Goal: Task Accomplishment & Management: Complete application form

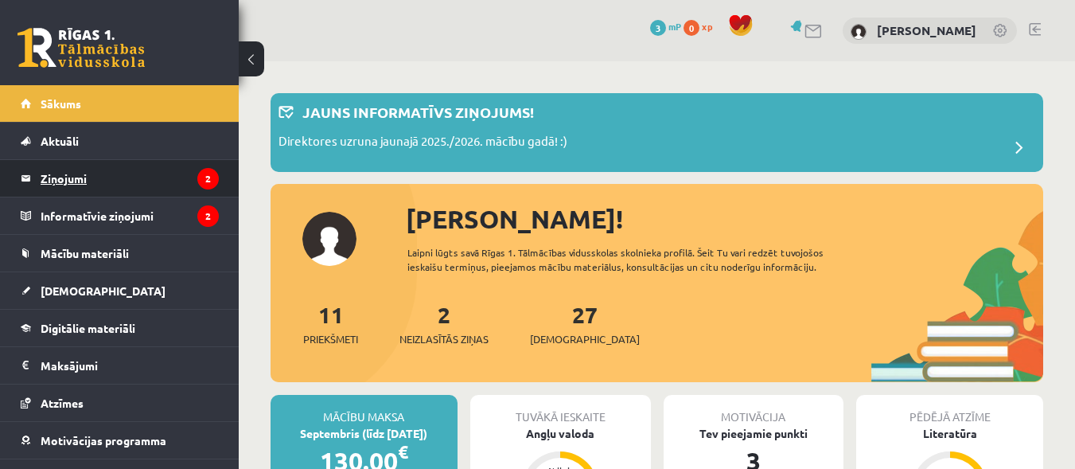
click at [158, 186] on legend "Ziņojumi 2" at bounding box center [130, 178] width 178 height 37
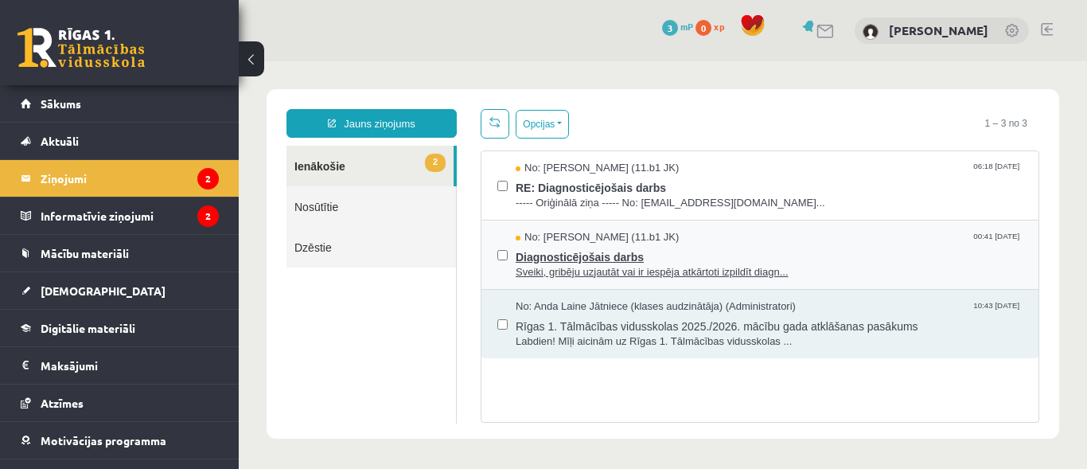
click at [750, 247] on span "Diagnosticējošais darbs" at bounding box center [769, 255] width 507 height 20
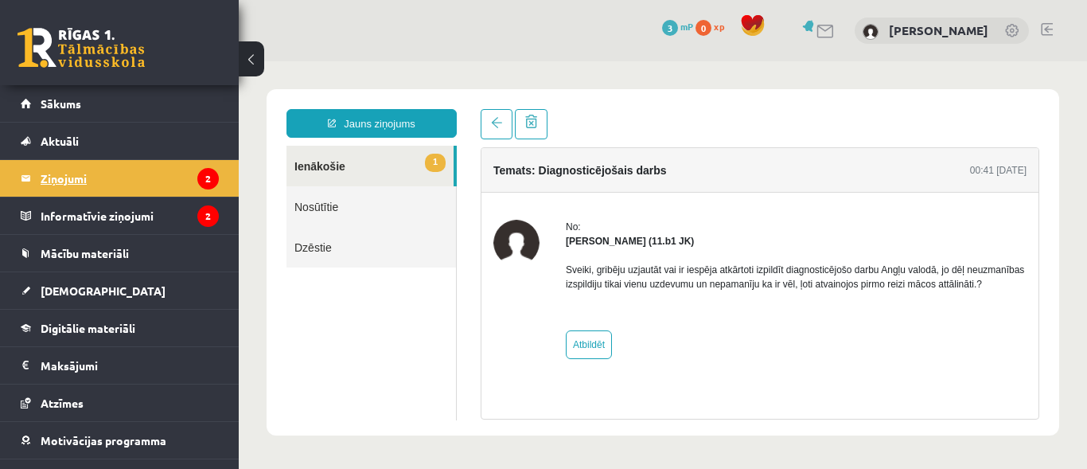
click at [84, 180] on legend "Ziņojumi 2" at bounding box center [130, 178] width 178 height 37
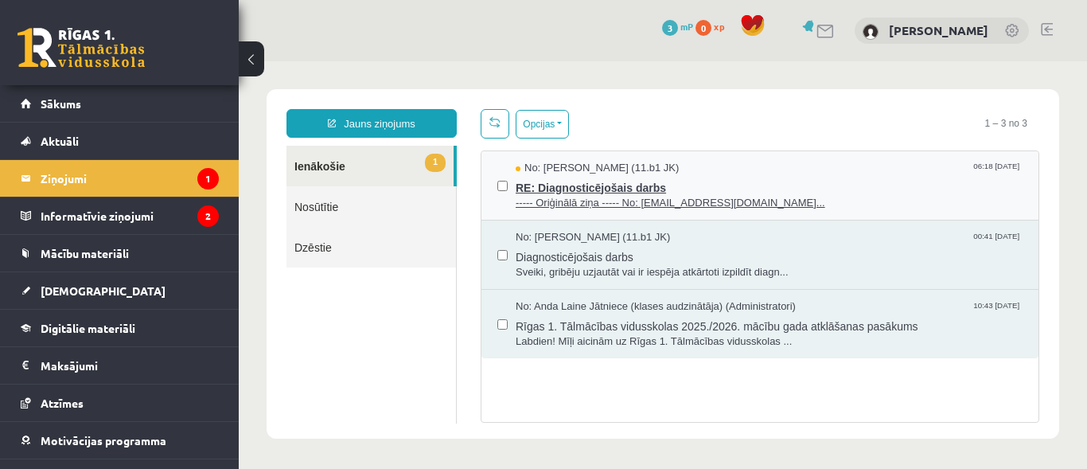
click at [796, 177] on span "RE: Diagnosticējošais darbs" at bounding box center [769, 186] width 507 height 20
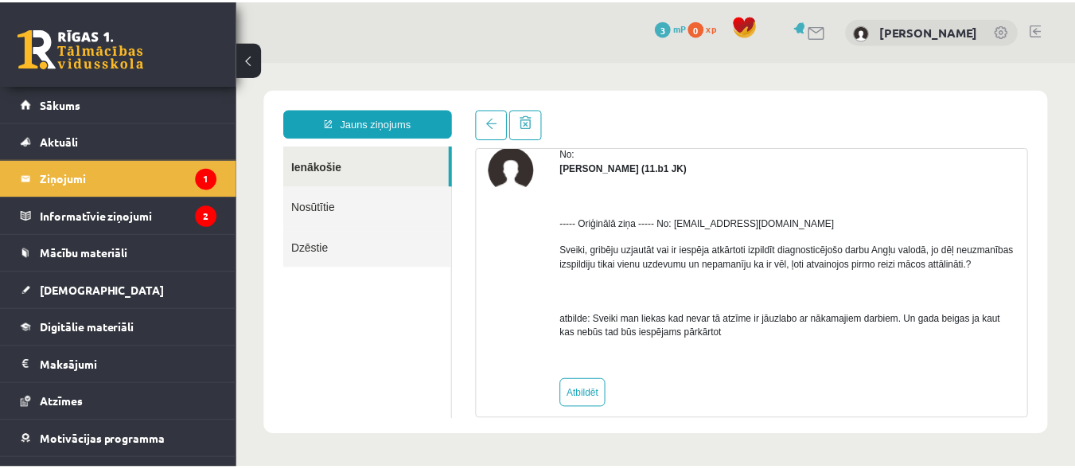
scroll to position [92, 0]
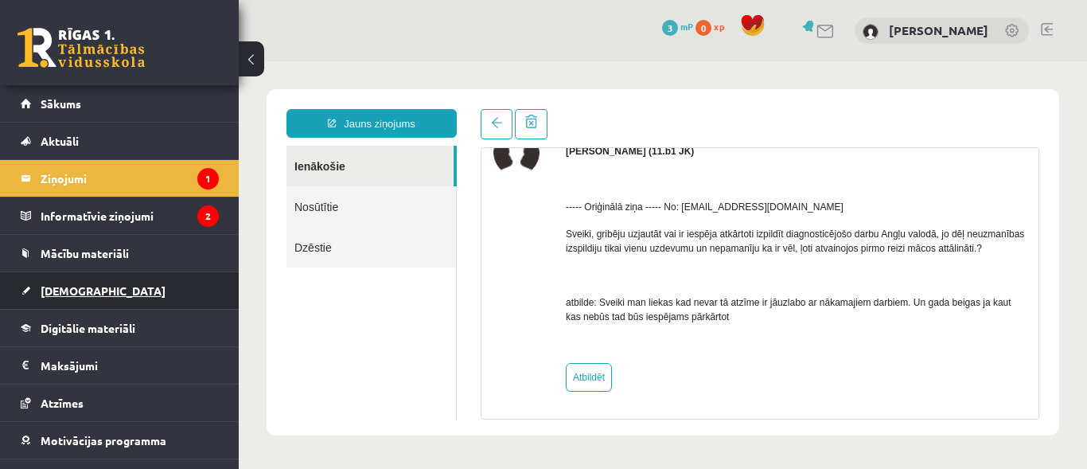
click at [67, 280] on link "[DEMOGRAPHIC_DATA]" at bounding box center [120, 290] width 198 height 37
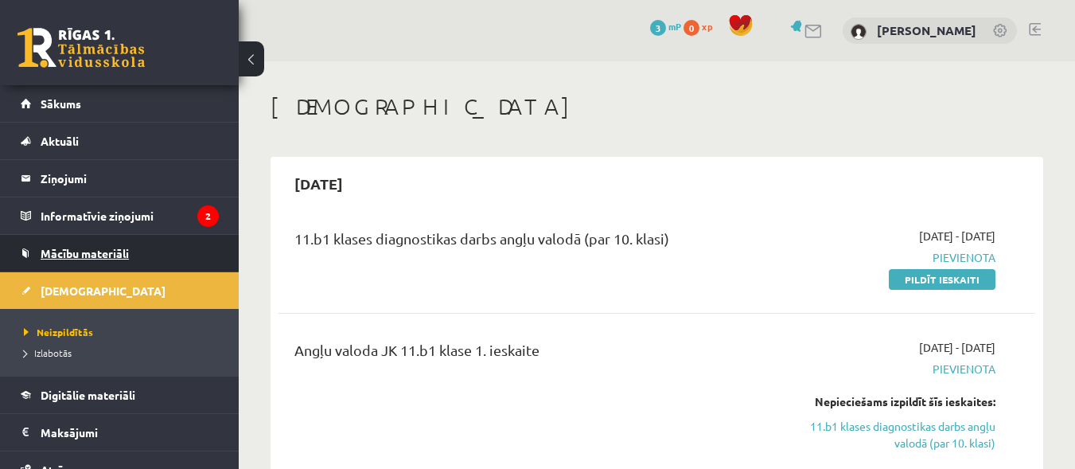
click at [107, 248] on span "Mācību materiāli" at bounding box center [85, 253] width 88 height 14
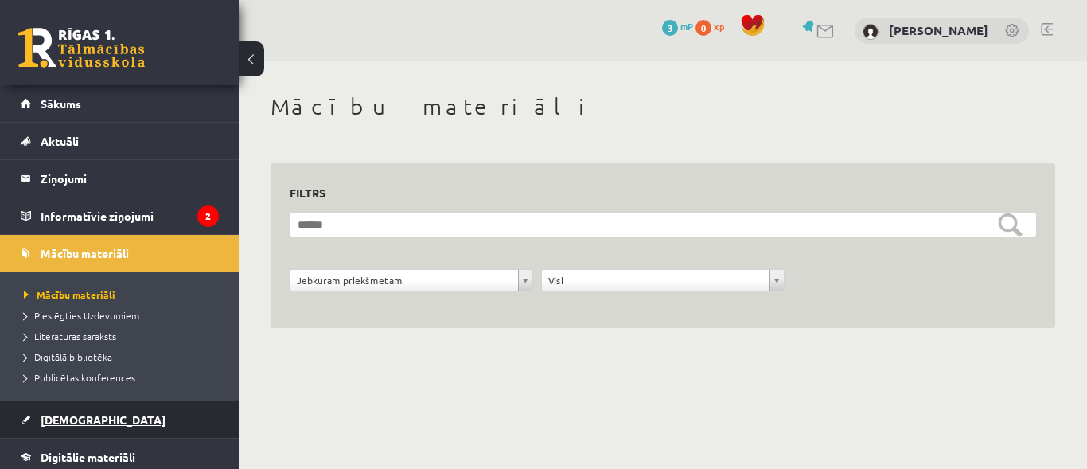
click at [102, 405] on link "[DEMOGRAPHIC_DATA]" at bounding box center [120, 419] width 198 height 37
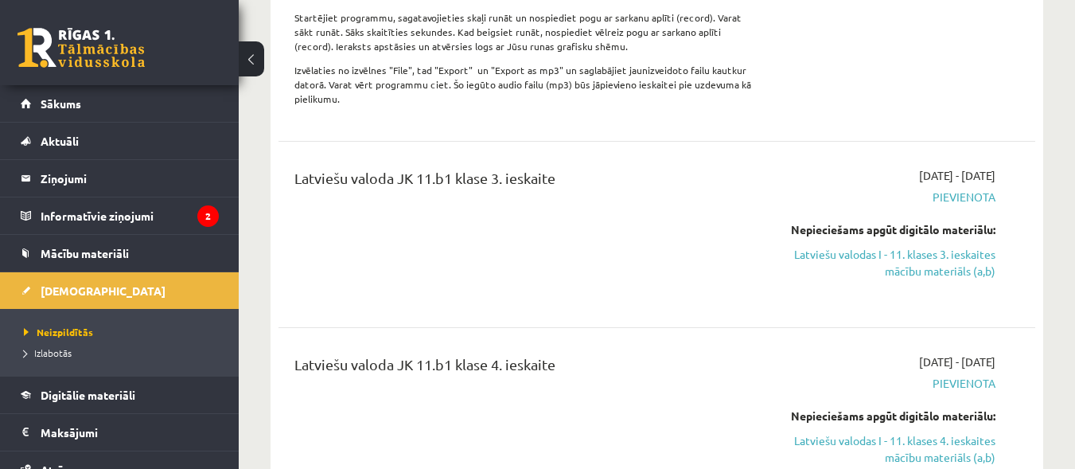
scroll to position [1220, 0]
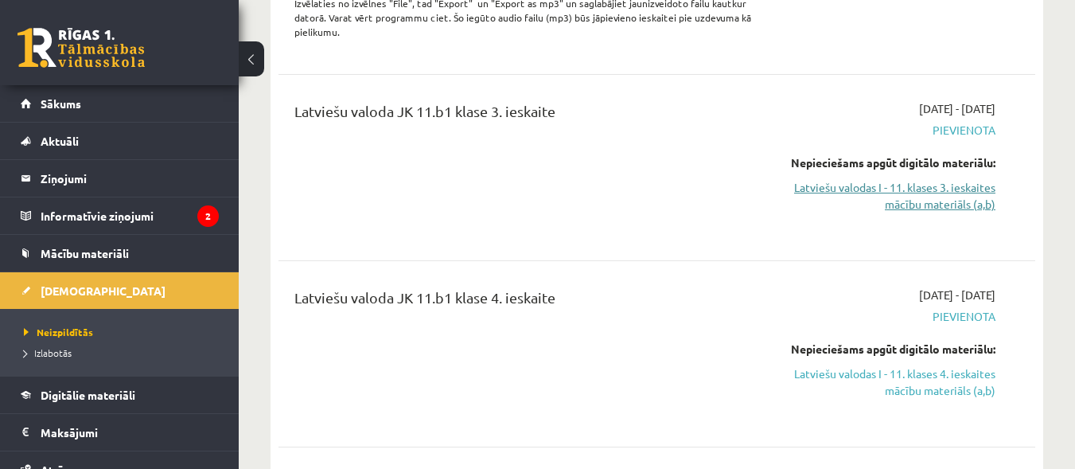
click at [914, 189] on link "Latviešu valodas I - 11. klases 3. ieskaites mācību materiāls (a,b)" at bounding box center [887, 195] width 218 height 33
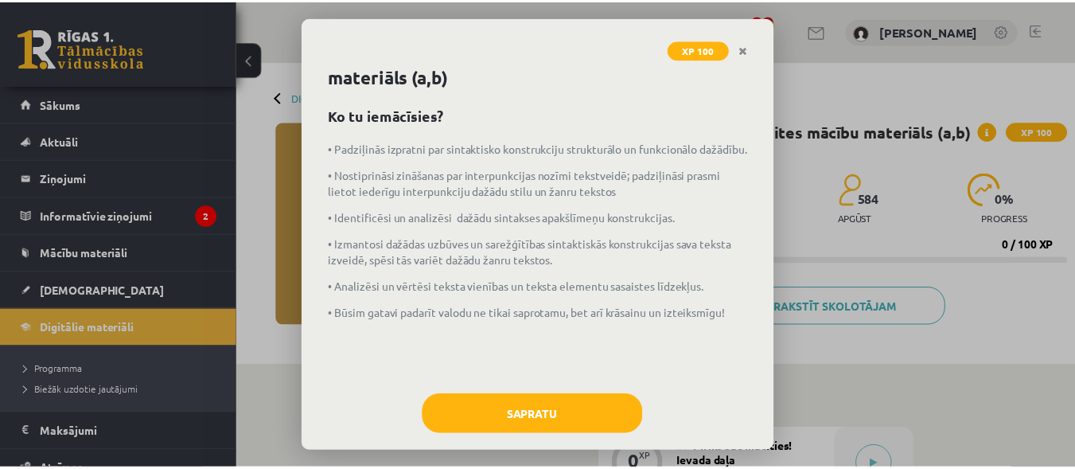
scroll to position [49, 0]
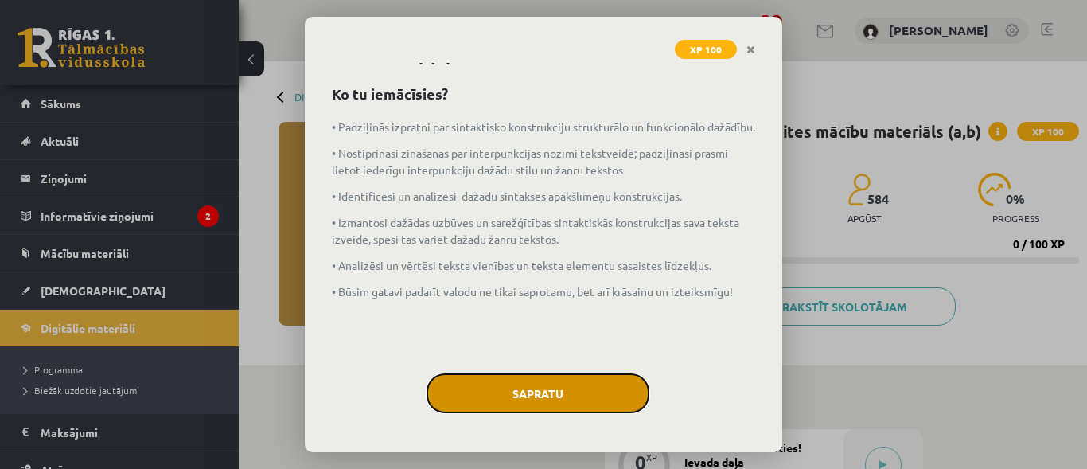
click at [520, 392] on button "Sapratu" at bounding box center [538, 393] width 223 height 40
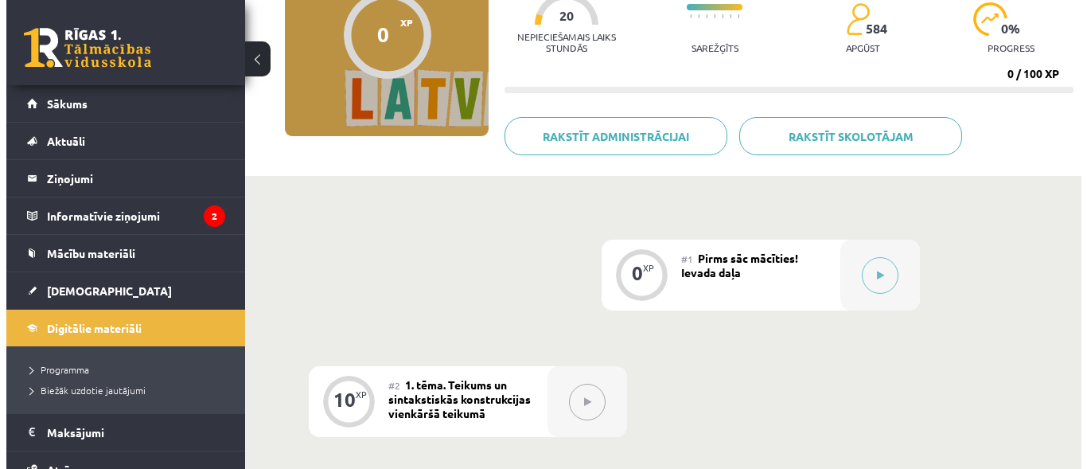
scroll to position [192, 0]
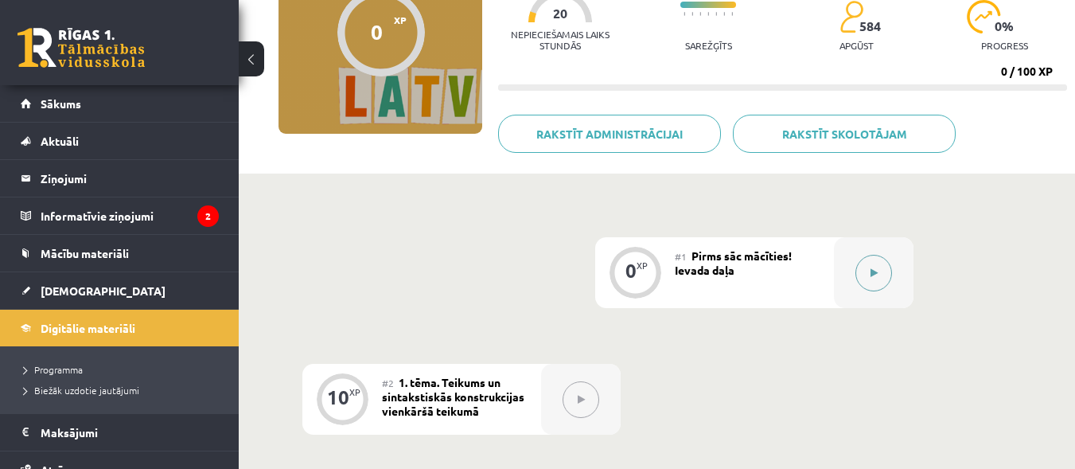
click at [855, 271] on div at bounding box center [874, 272] width 80 height 71
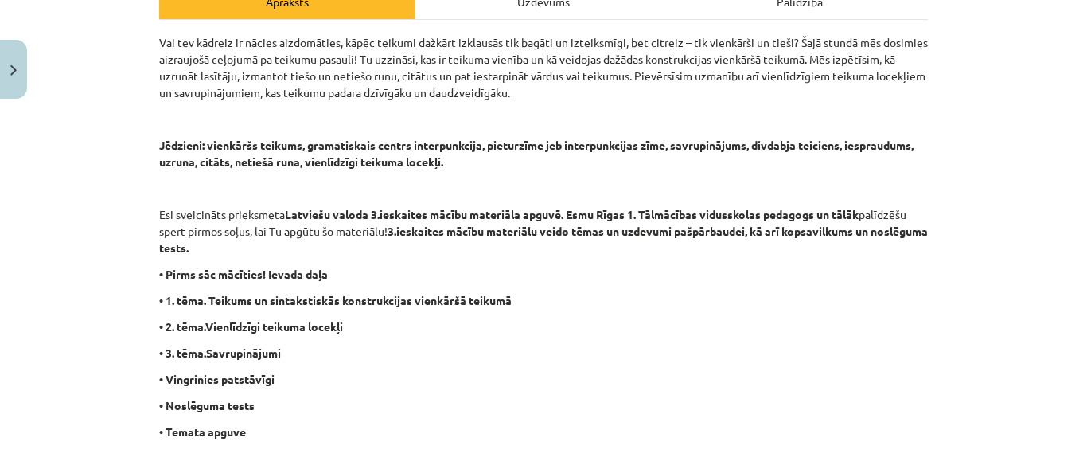
scroll to position [254, 0]
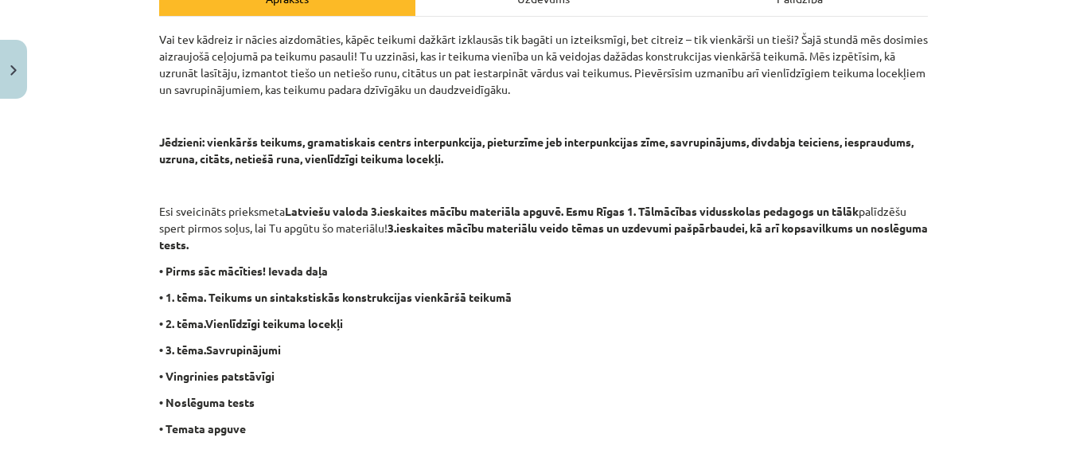
click at [1074, 134] on div "Mācību tēma: Latviešu valodas i - 11. klases 3. ieskaites mācību materiāls (a,b…" at bounding box center [543, 234] width 1087 height 469
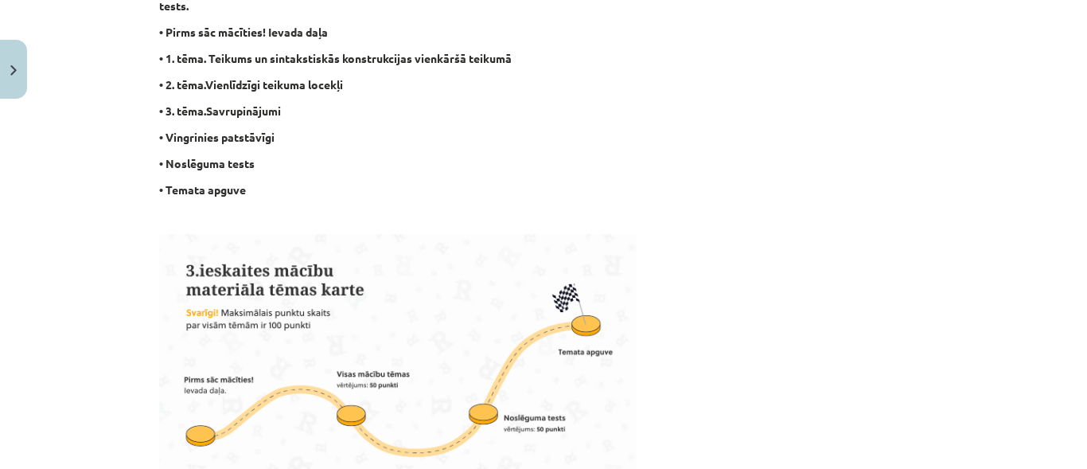
scroll to position [489, 0]
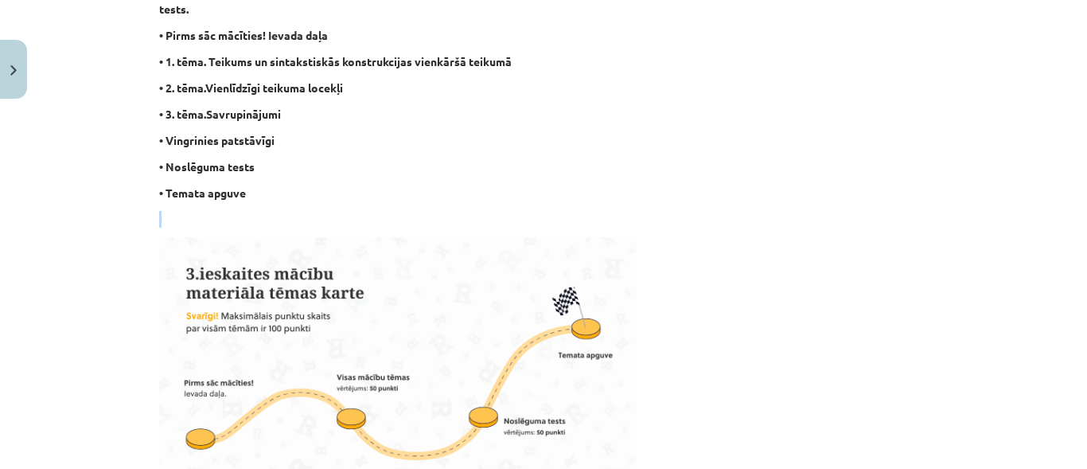
drag, startPoint x: 1074, startPoint y: 191, endPoint x: 1078, endPoint y: 214, distance: 23.4
click at [1078, 214] on div "Mācību tēma: Latviešu valodas i - 11. klases 3. ieskaites mācību materiāls (a,b…" at bounding box center [543, 234] width 1087 height 469
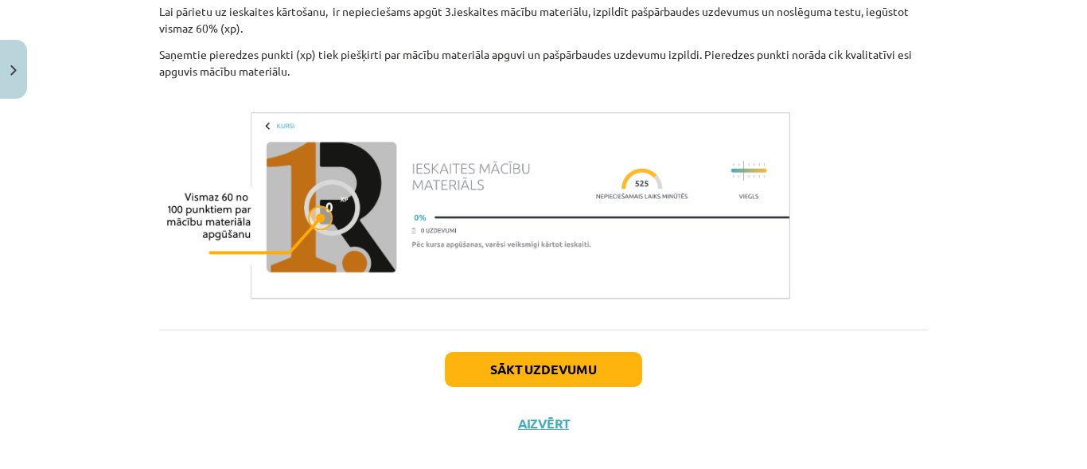
scroll to position [1227, 0]
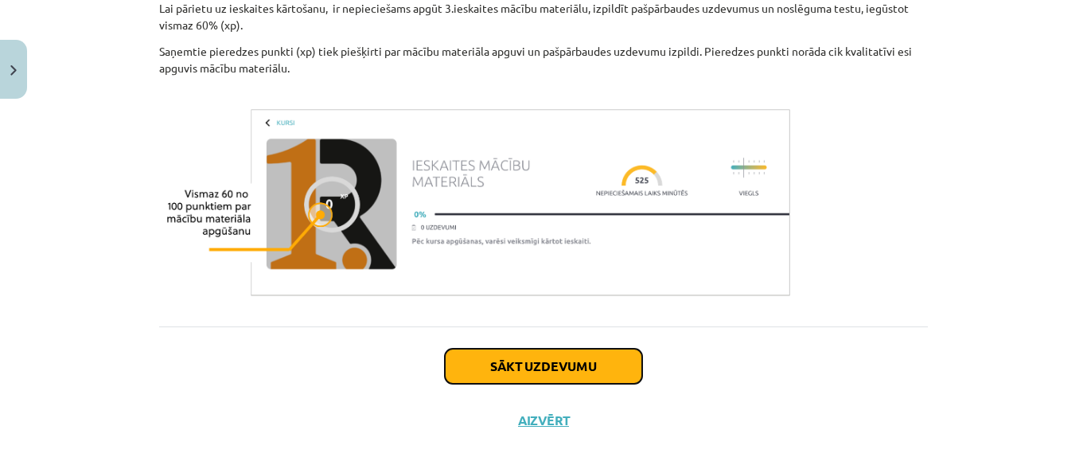
click at [522, 372] on button "Sākt uzdevumu" at bounding box center [543, 366] width 197 height 35
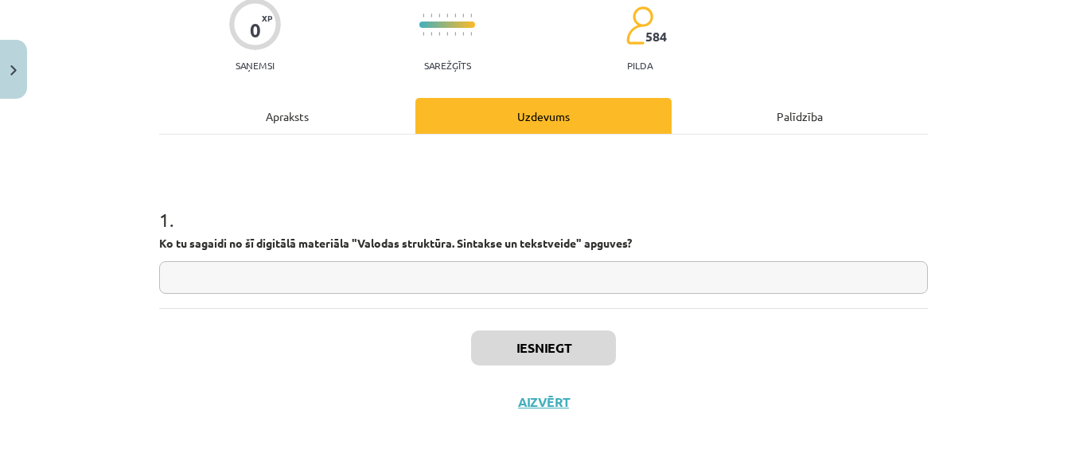
scroll to position [40, 0]
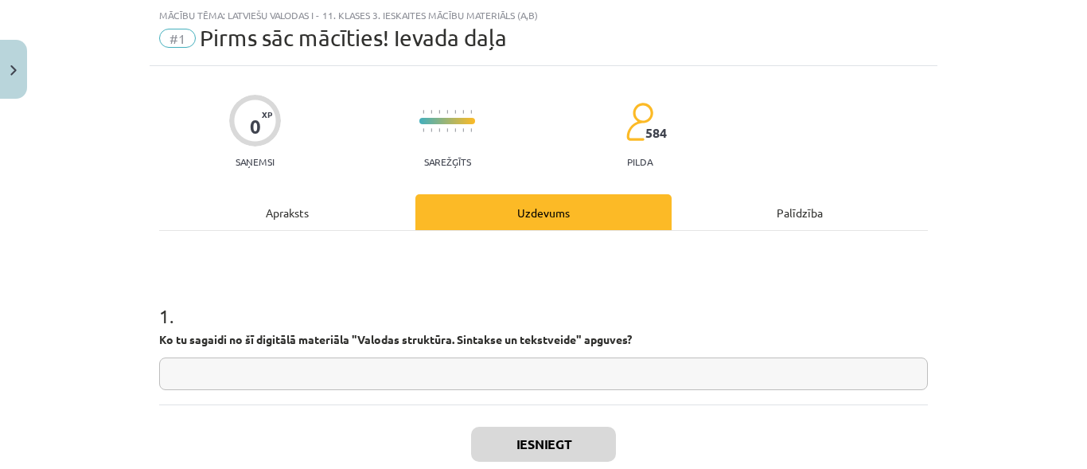
click at [566, 362] on input "text" at bounding box center [543, 373] width 769 height 33
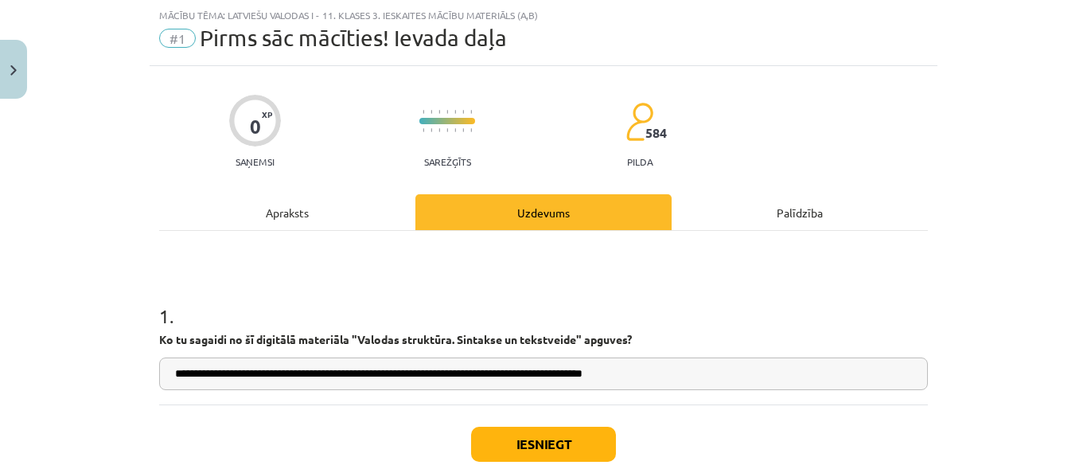
type input "**********"
click at [559, 448] on button "Iesniegt" at bounding box center [543, 444] width 145 height 35
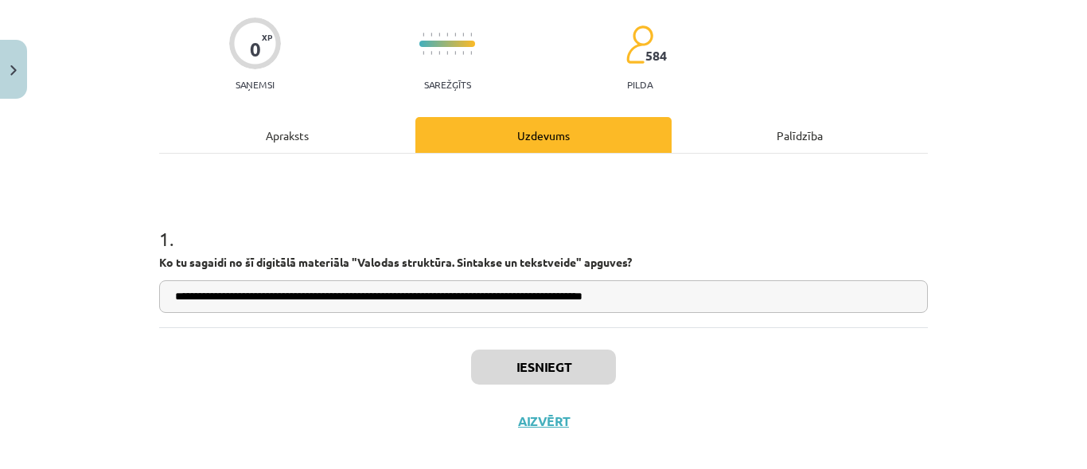
scroll to position [124, 0]
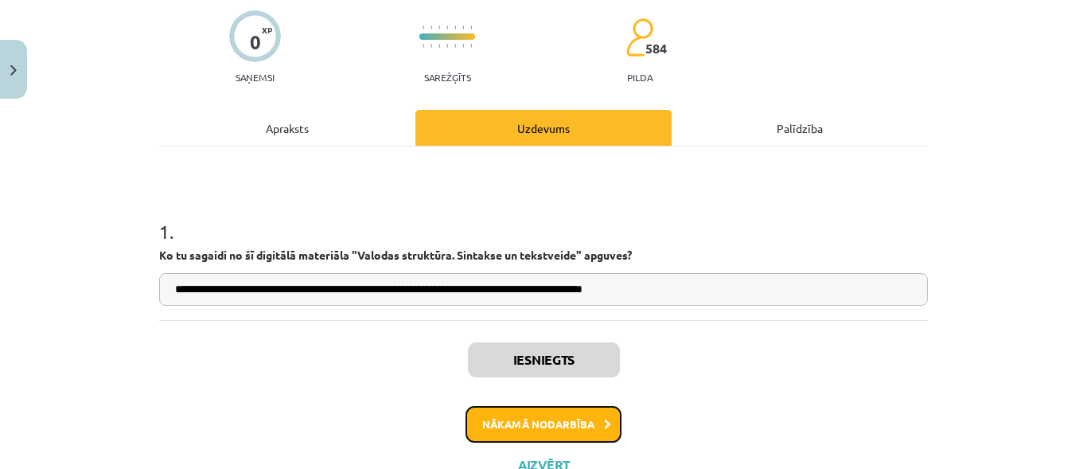
click at [538, 414] on button "Nākamā nodarbība" at bounding box center [544, 424] width 156 height 37
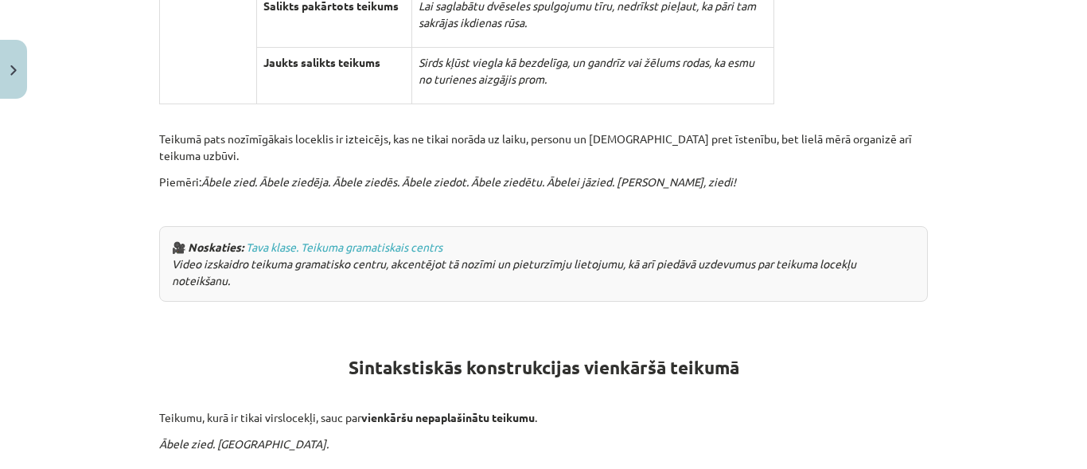
scroll to position [735, 0]
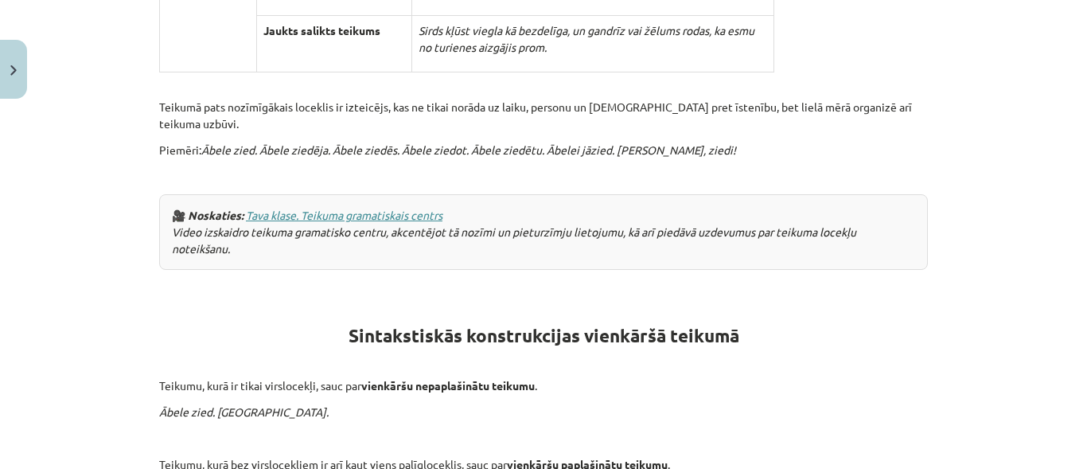
click at [379, 208] on link "Tava klase. Teikuma gramatiskais centrs" at bounding box center [344, 215] width 197 height 14
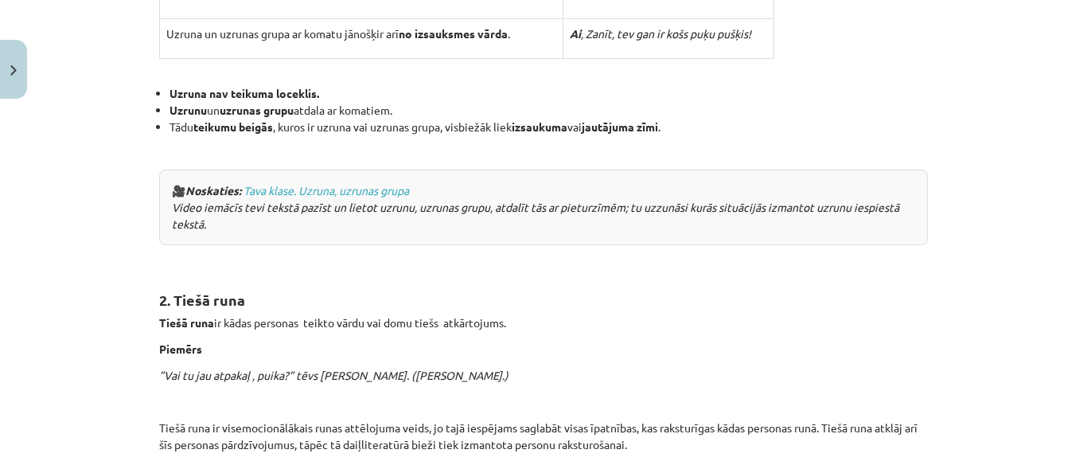
scroll to position [1737, 0]
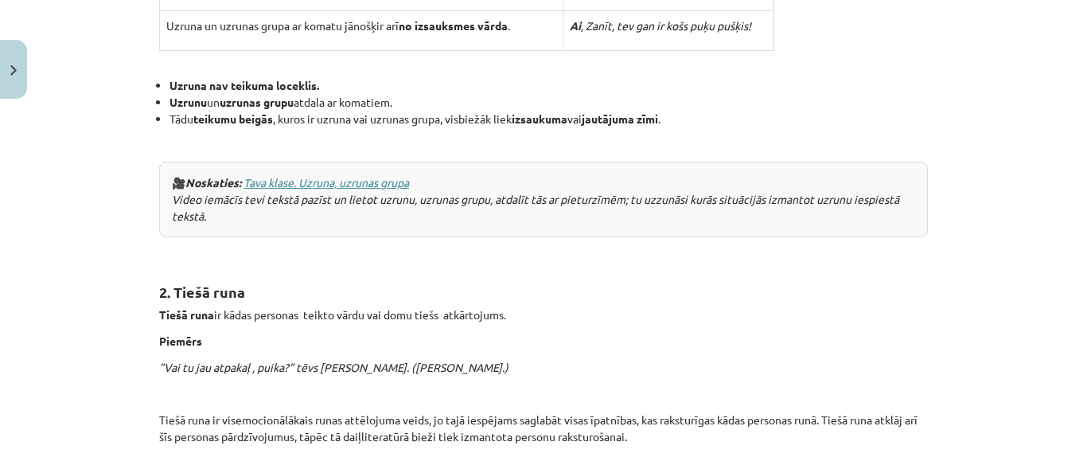
click at [326, 175] on link "Tava klase. Uzruna, uzrunas grupa" at bounding box center [327, 182] width 166 height 14
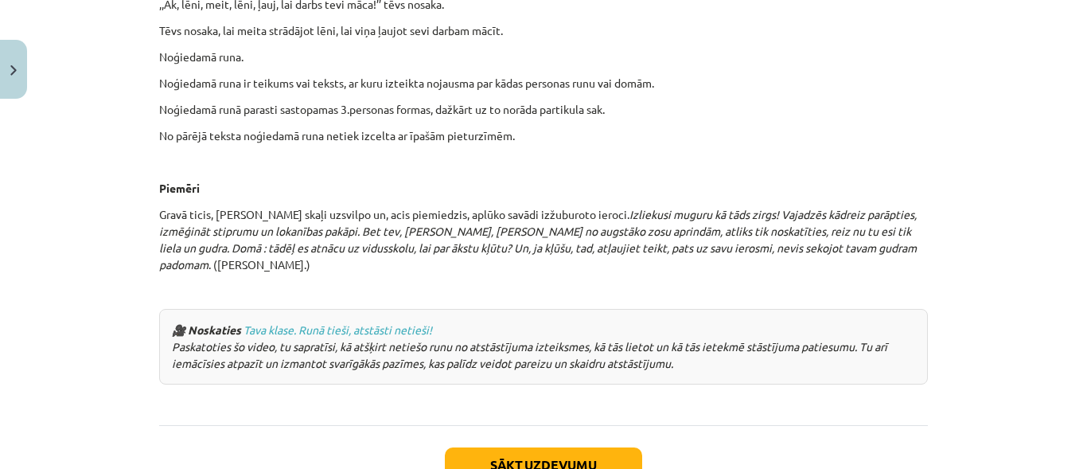
scroll to position [4001, 0]
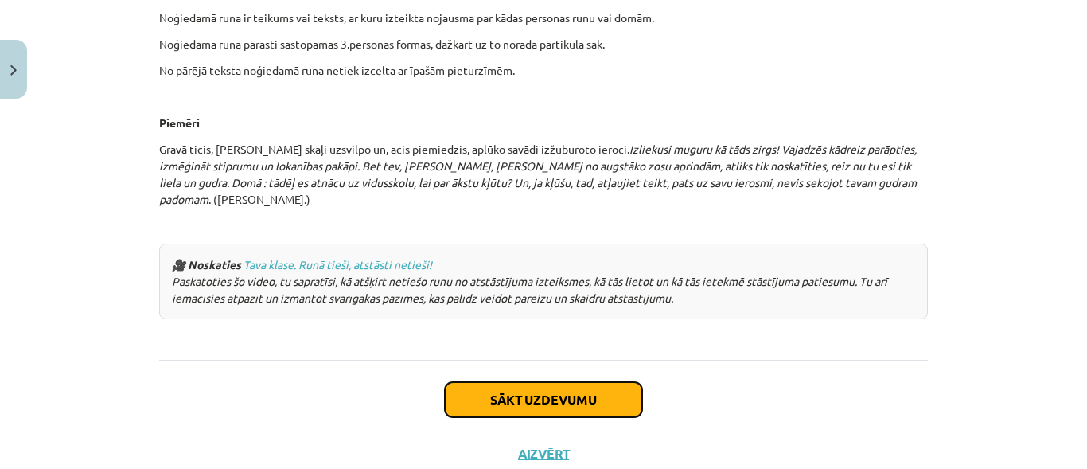
click at [555, 382] on button "Sākt uzdevumu" at bounding box center [543, 399] width 197 height 35
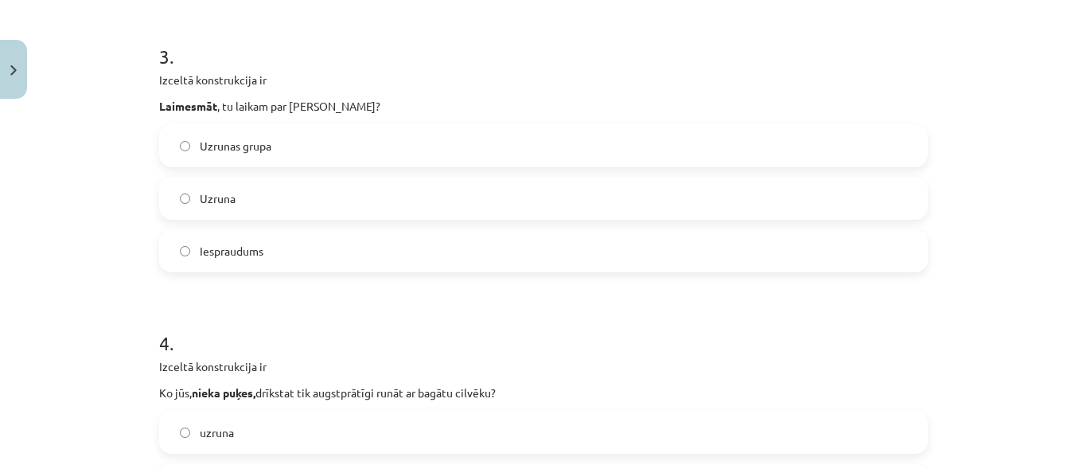
scroll to position [918, 0]
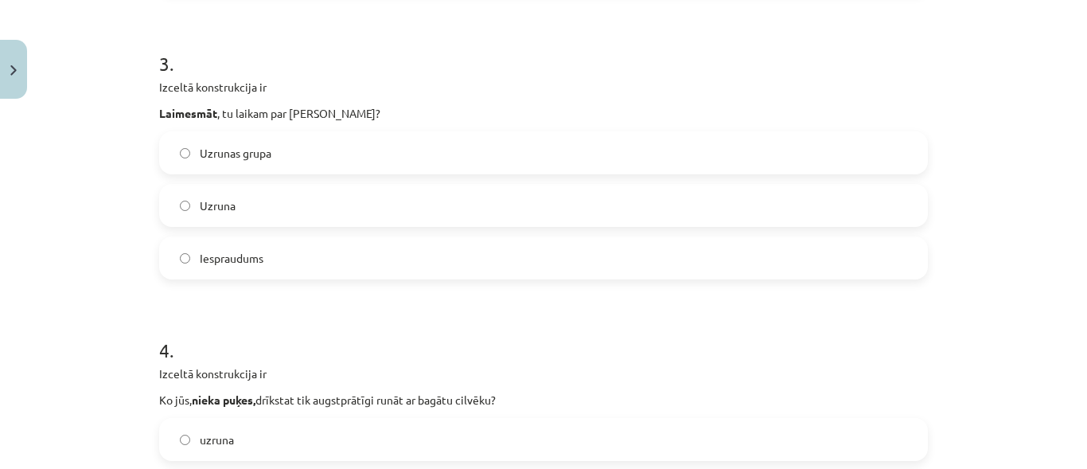
click at [177, 211] on label "Uzruna" at bounding box center [544, 205] width 766 height 40
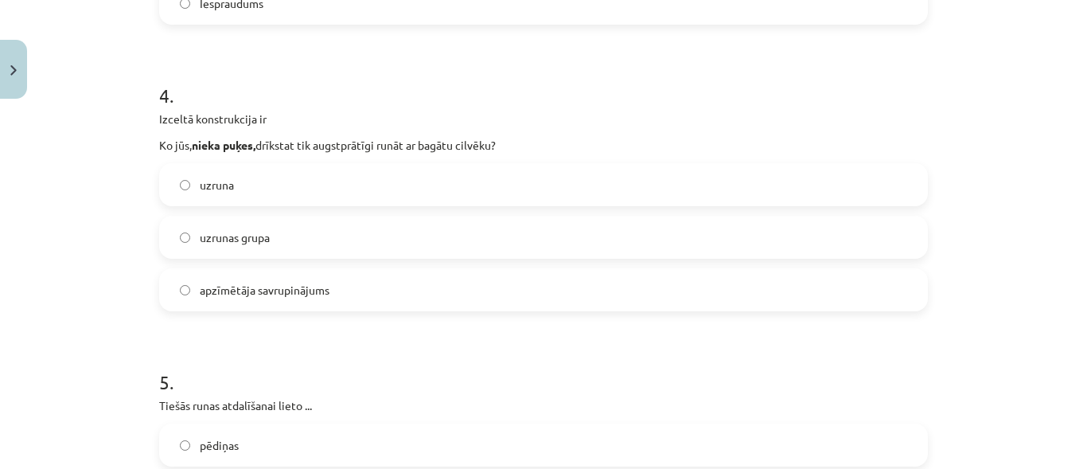
scroll to position [1211, 0]
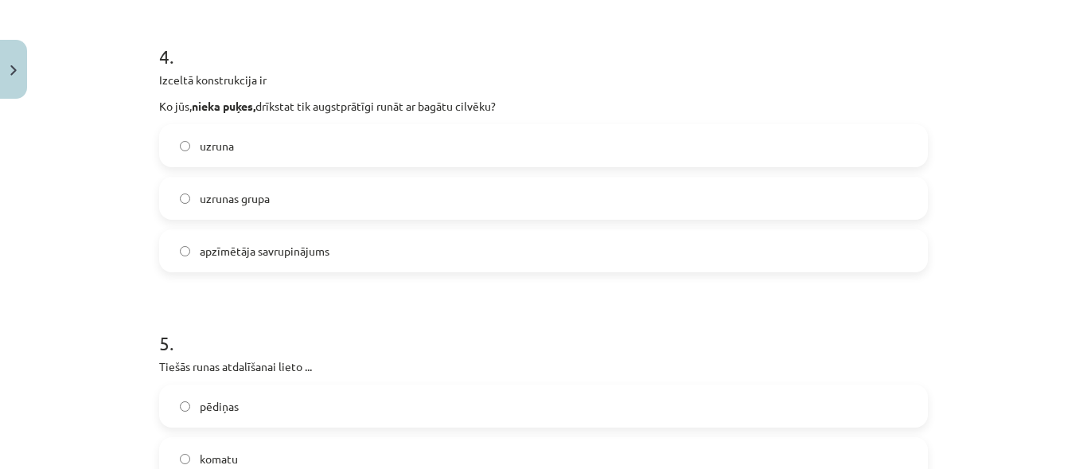
click at [171, 149] on label "uzruna" at bounding box center [544, 146] width 766 height 40
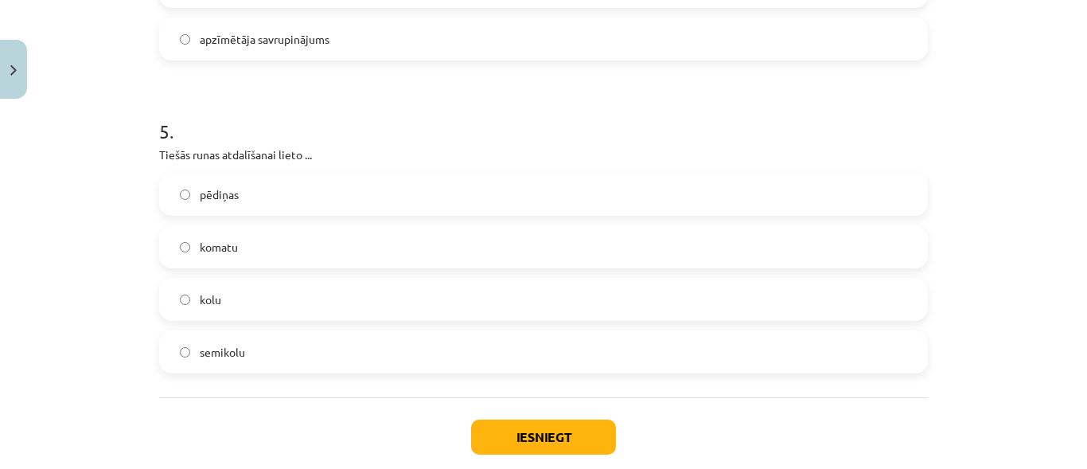
scroll to position [1426, 0]
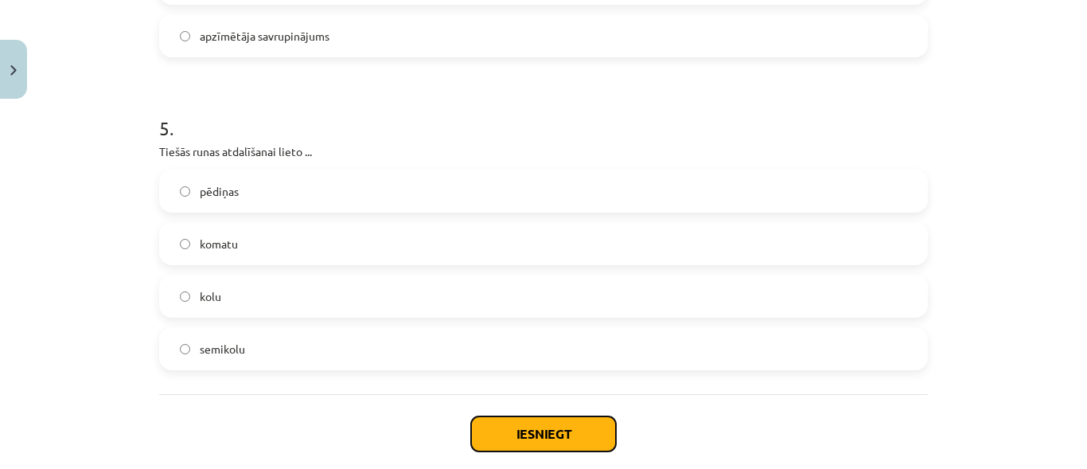
click at [512, 423] on button "Iesniegt" at bounding box center [543, 433] width 145 height 35
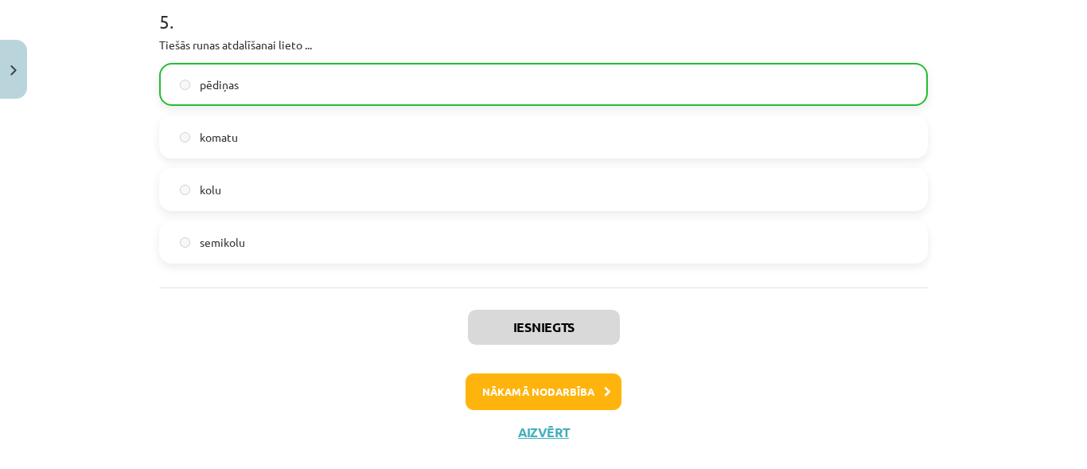
scroll to position [1563, 0]
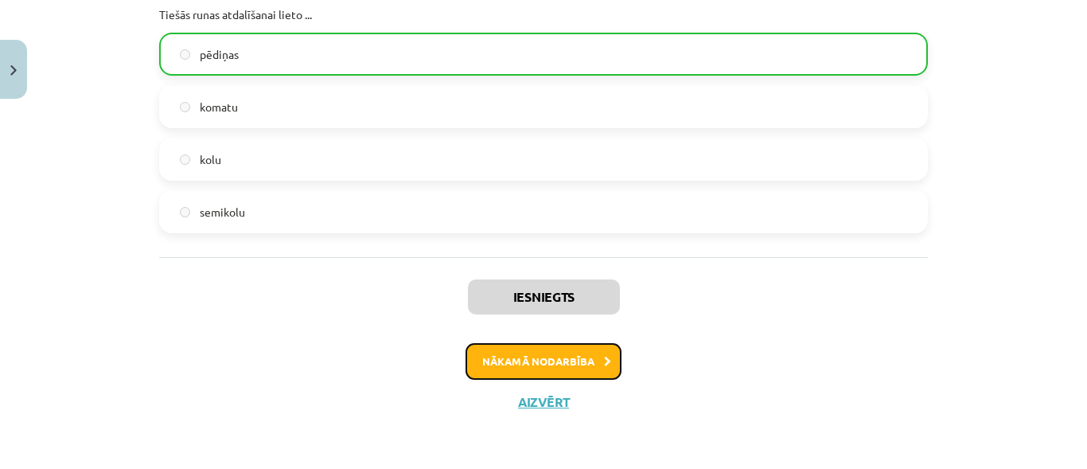
click at [546, 366] on button "Nākamā nodarbība" at bounding box center [544, 361] width 156 height 37
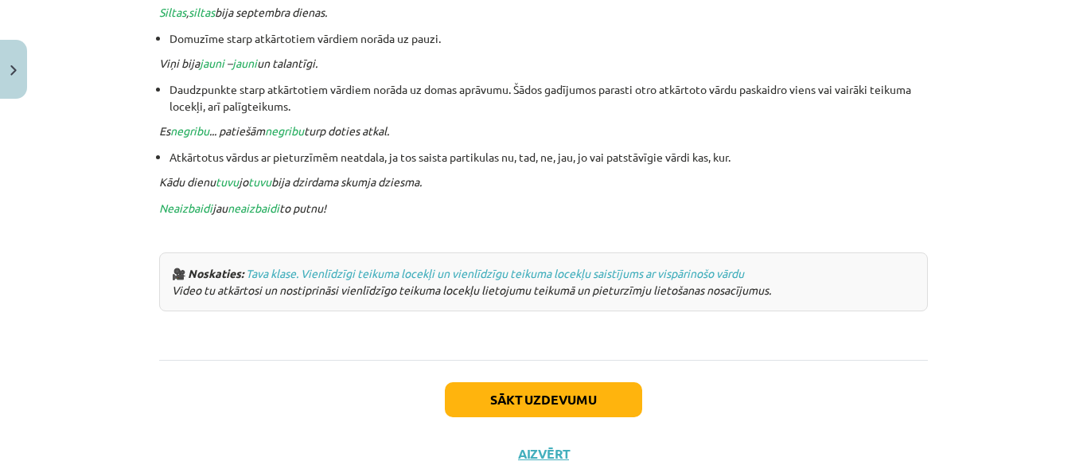
scroll to position [3487, 0]
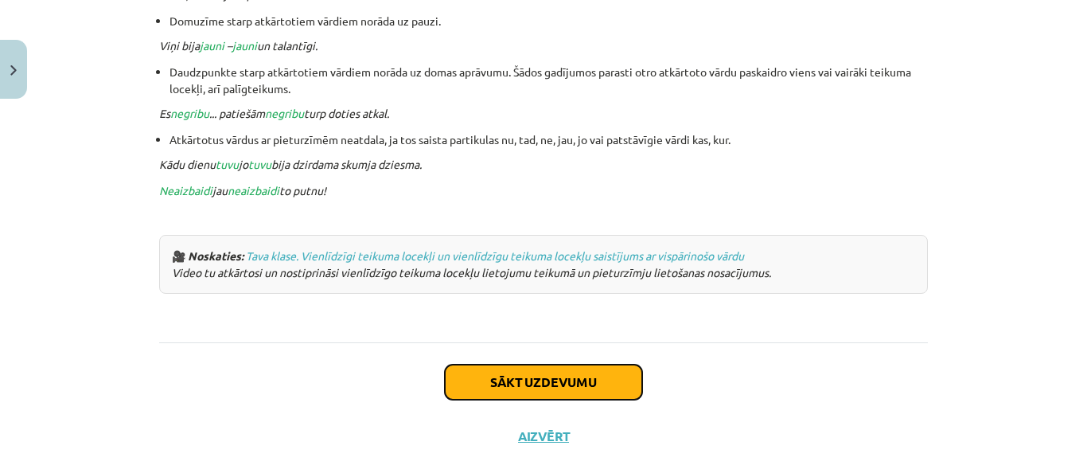
click at [564, 364] on button "Sākt uzdevumu" at bounding box center [543, 381] width 197 height 35
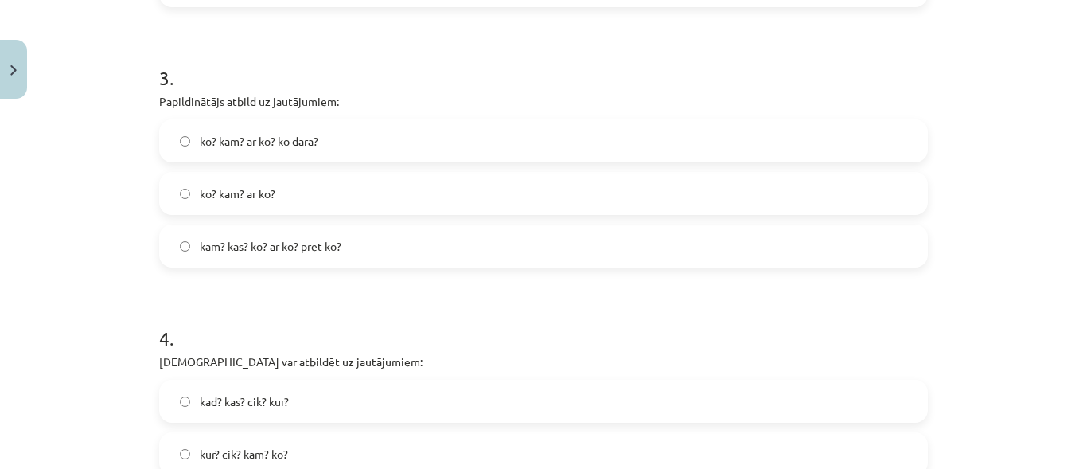
scroll to position [830, 0]
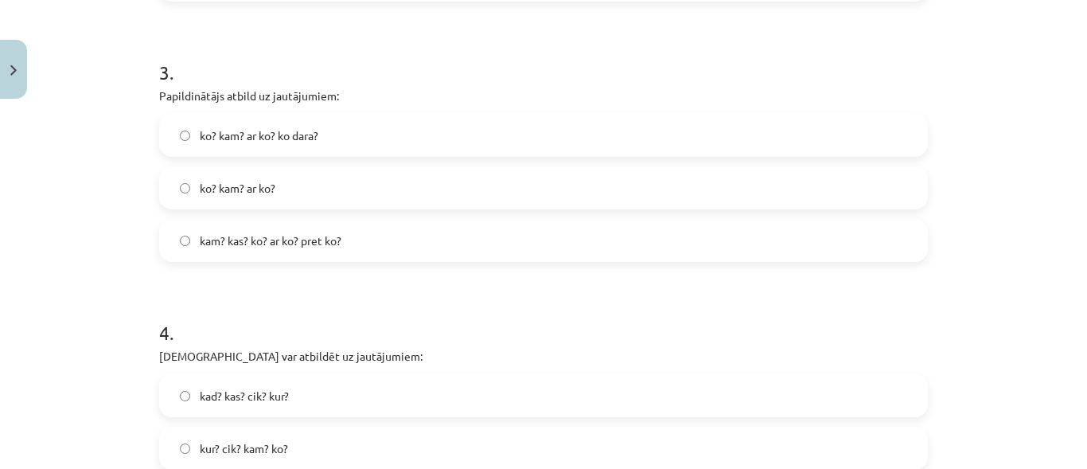
click at [183, 193] on label "ko? kam? ar ko?" at bounding box center [544, 188] width 766 height 40
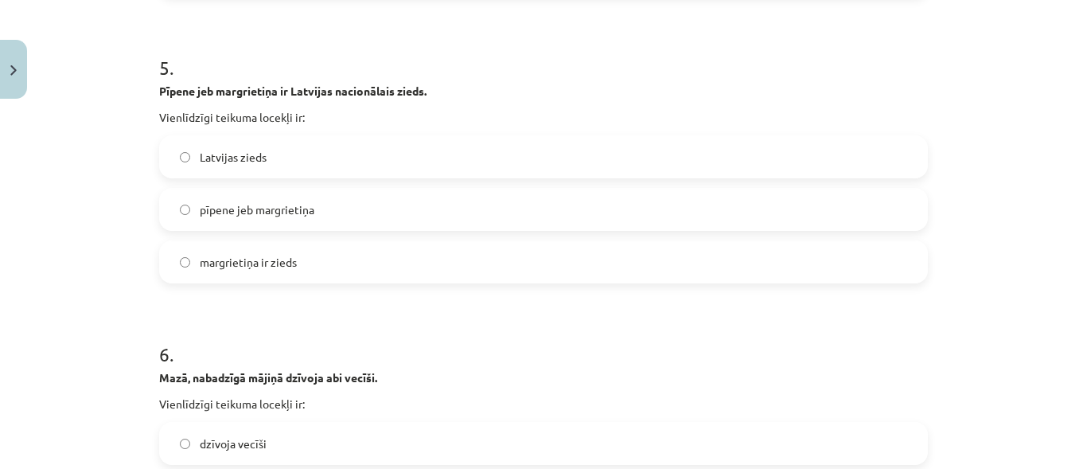
scroll to position [1343, 0]
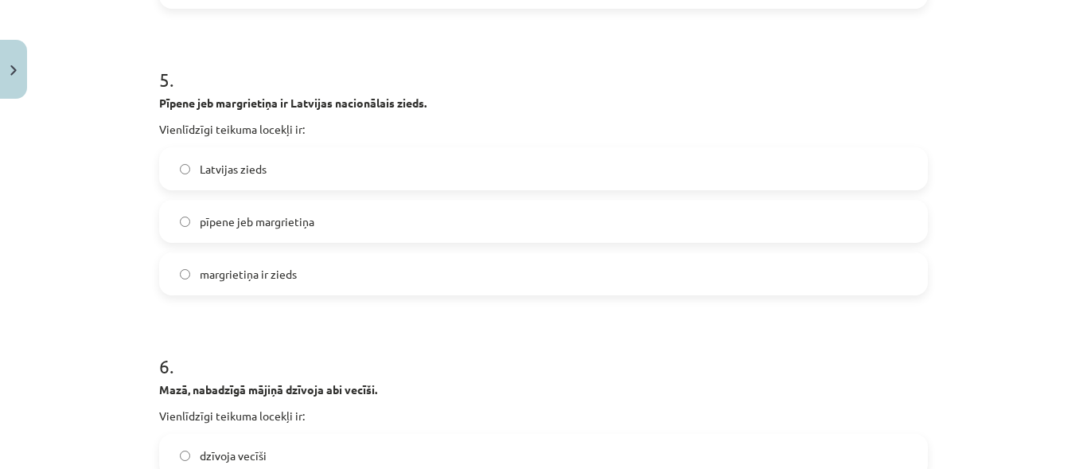
click at [170, 209] on label "pīpene jeb margrietiņa" at bounding box center [544, 221] width 766 height 40
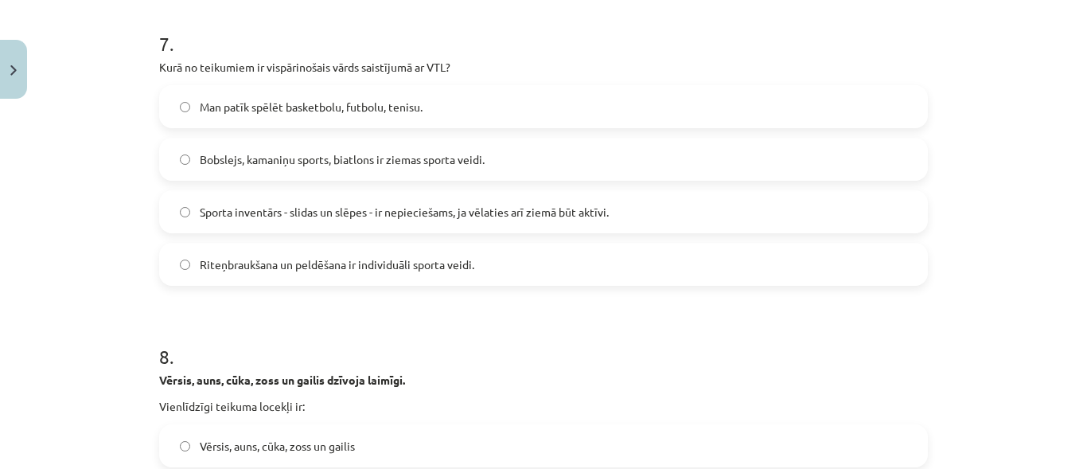
scroll to position [1892, 0]
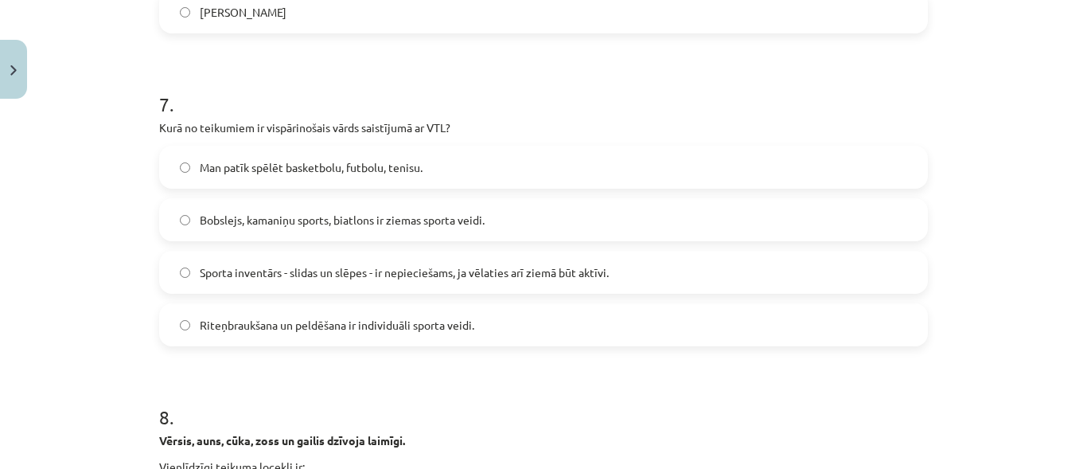
click at [185, 217] on label "Bobslejs, kamaniņu sports, biatlons ir ziemas sporta veidi." at bounding box center [544, 220] width 766 height 40
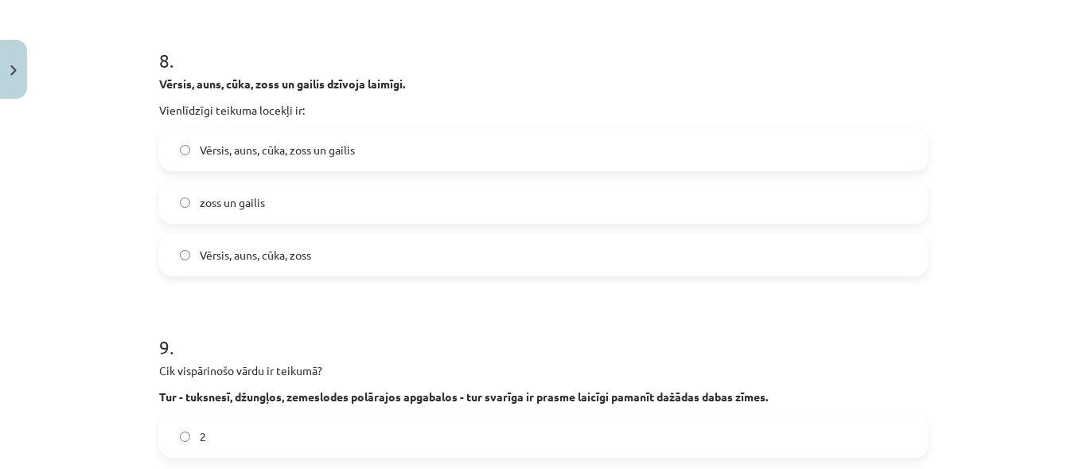
scroll to position [2254, 0]
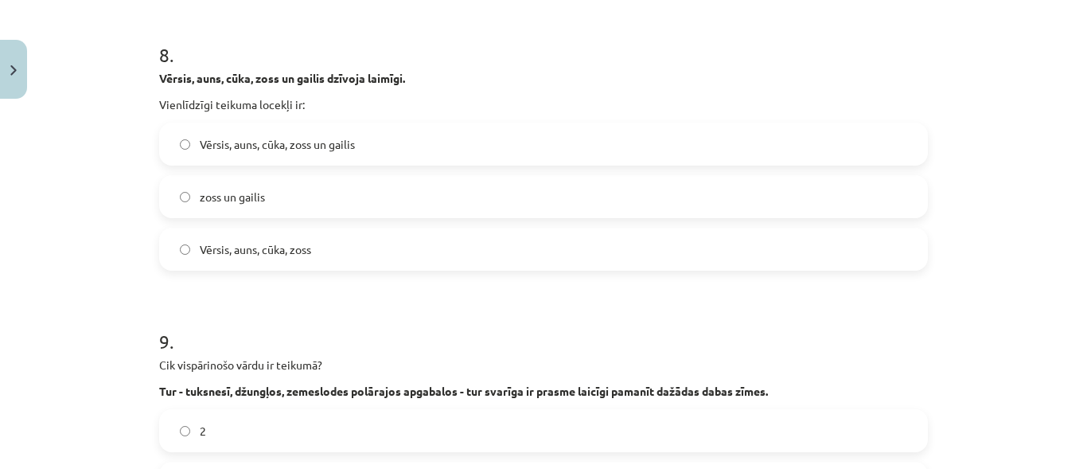
click at [181, 150] on label "Vērsis, auns, cūka, zoss un gailis" at bounding box center [544, 144] width 766 height 40
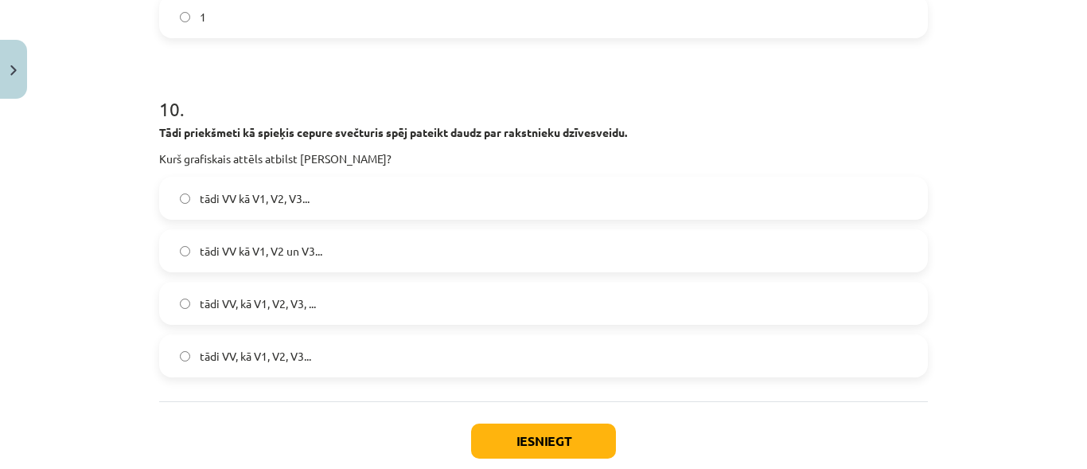
scroll to position [2779, 0]
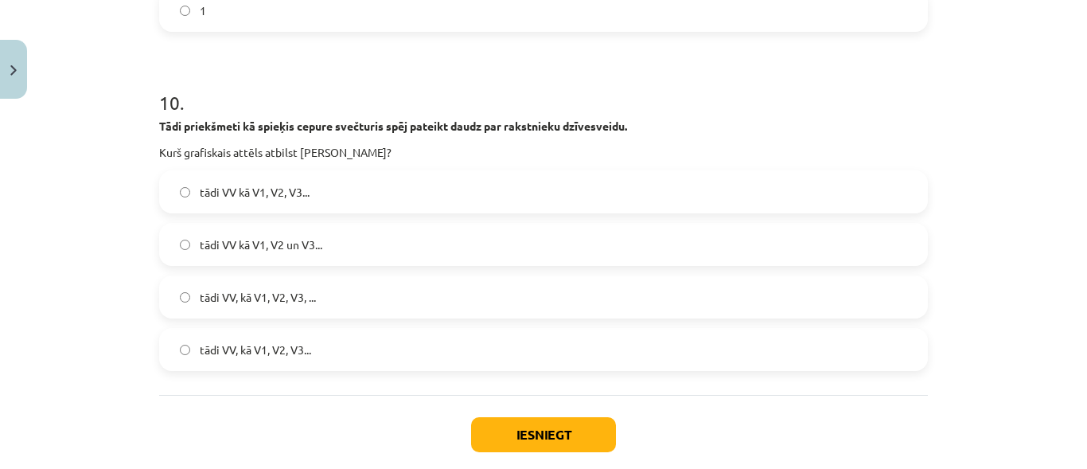
click at [168, 290] on label "tādi VV, kā V1, V2, V3, ..." at bounding box center [544, 297] width 766 height 40
click at [535, 433] on button "Iesniegt" at bounding box center [543, 434] width 145 height 35
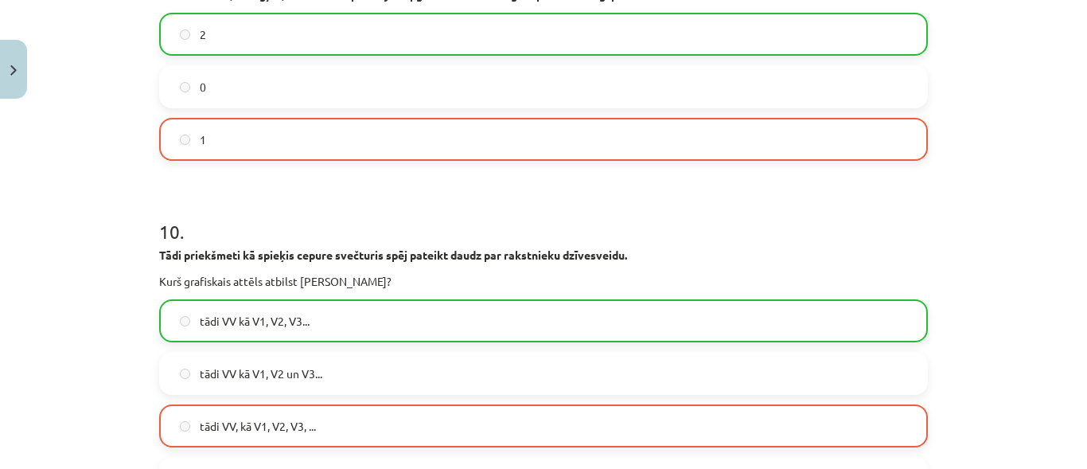
scroll to position [2917, 0]
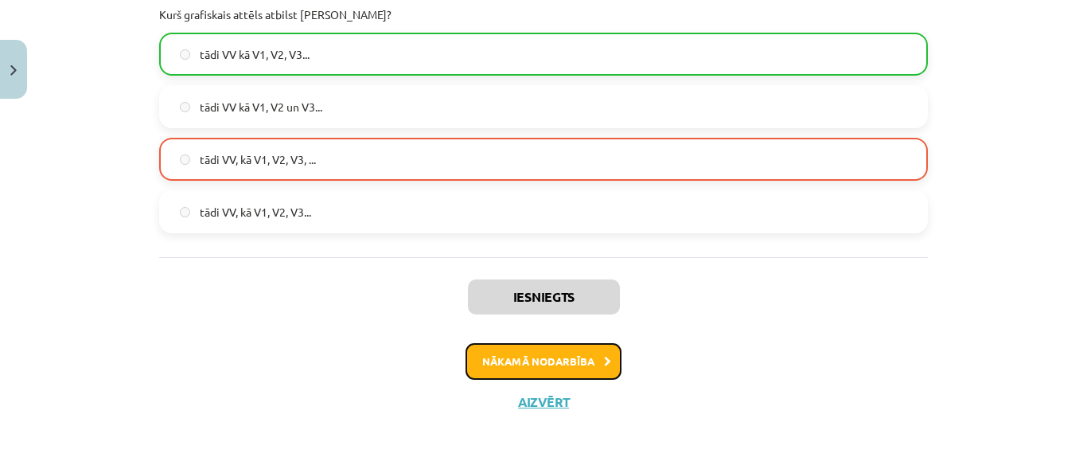
click at [591, 360] on button "Nākamā nodarbība" at bounding box center [544, 361] width 156 height 37
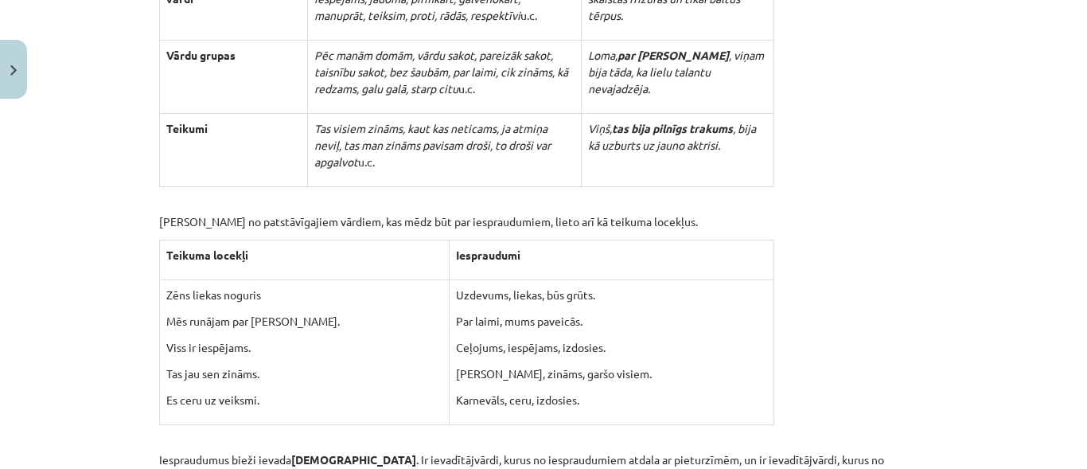
scroll to position [566, 0]
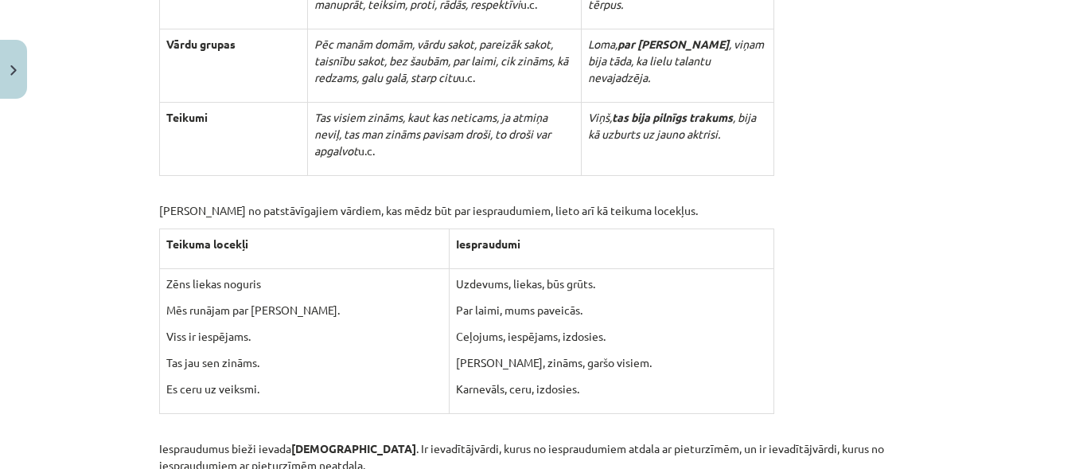
drag, startPoint x: 1071, startPoint y: 64, endPoint x: 1079, endPoint y: 79, distance: 16.4
click at [1079, 79] on div "Mācību tēma: Latviešu valodas i - 11. klases 3. ieskaites mācību materiāls (a,b…" at bounding box center [543, 234] width 1087 height 469
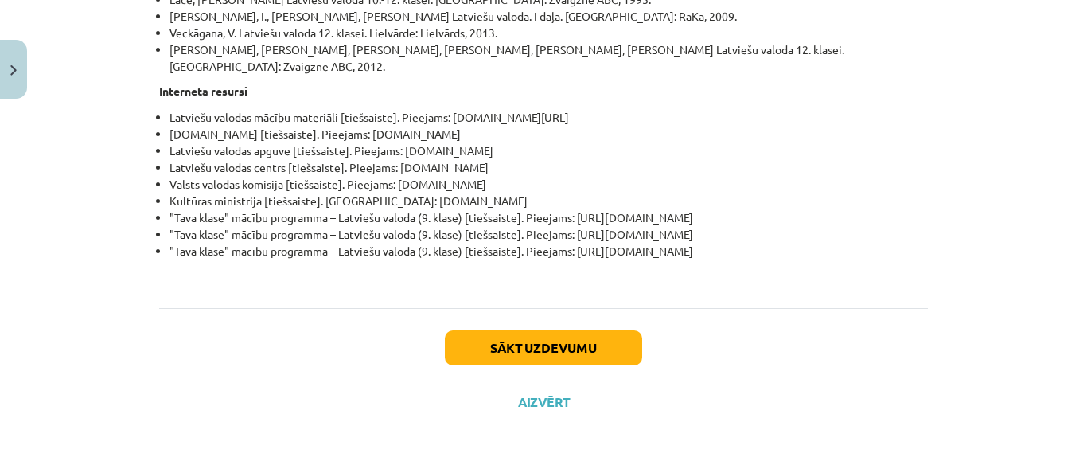
scroll to position [5717, 0]
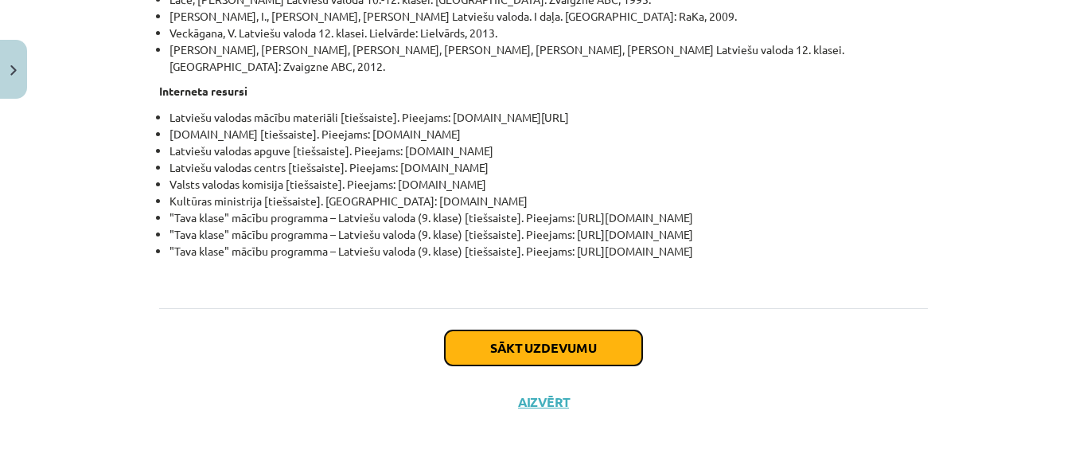
click at [525, 342] on button "Sākt uzdevumu" at bounding box center [543, 347] width 197 height 35
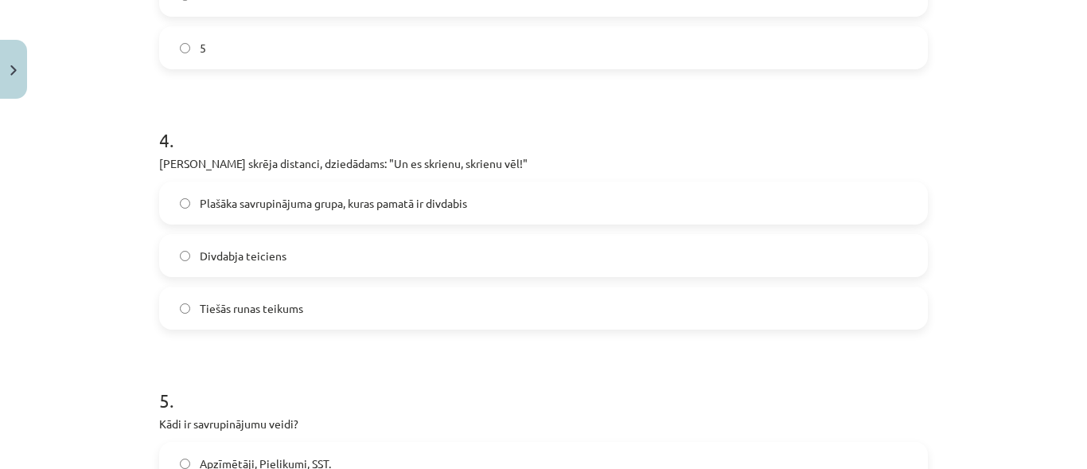
scroll to position [1120, 0]
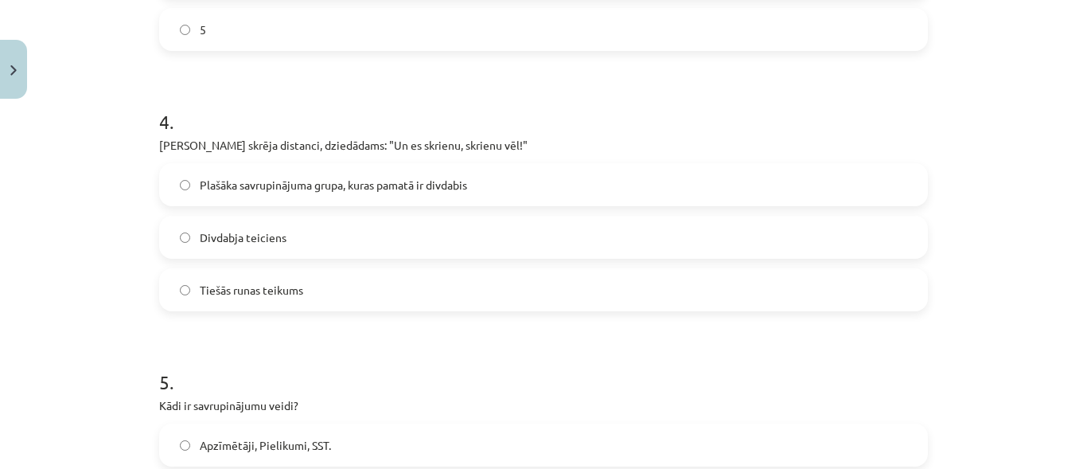
click at [170, 180] on label "Plašāka savrupinājuma grupa, kuras pamatā ir divdabis" at bounding box center [544, 185] width 766 height 40
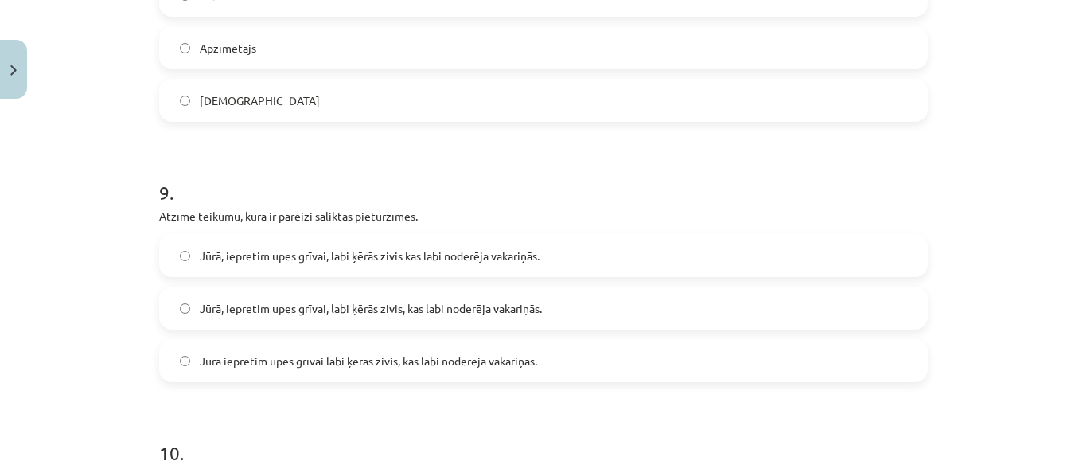
scroll to position [2562, 0]
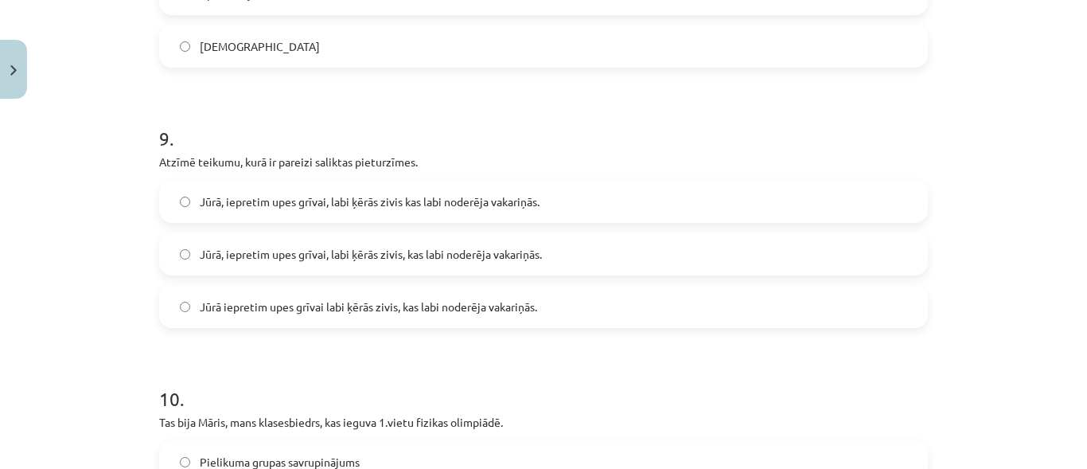
click at [184, 259] on label "Jūrā, iepretim upes grīvai, labi ķērās zivis, kas labi noderēja vakariņās." at bounding box center [544, 254] width 766 height 40
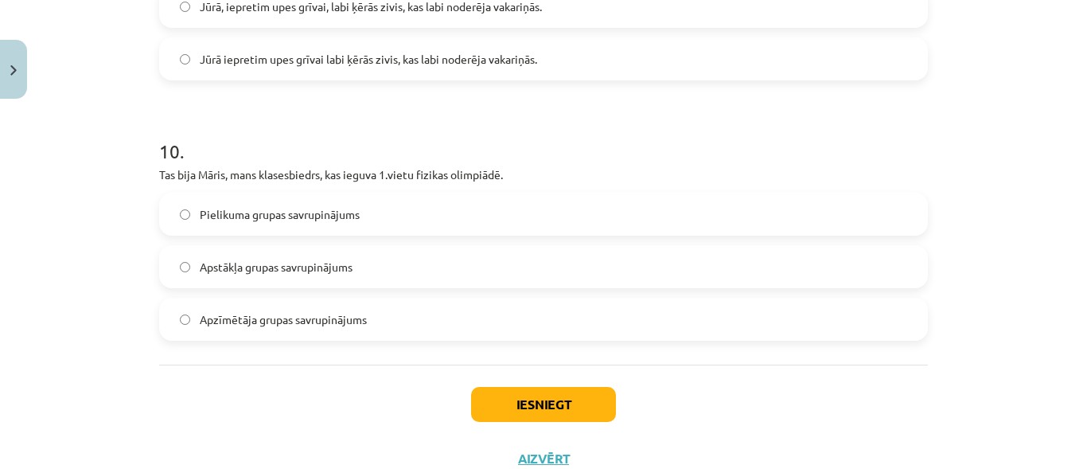
scroll to position [2815, 0]
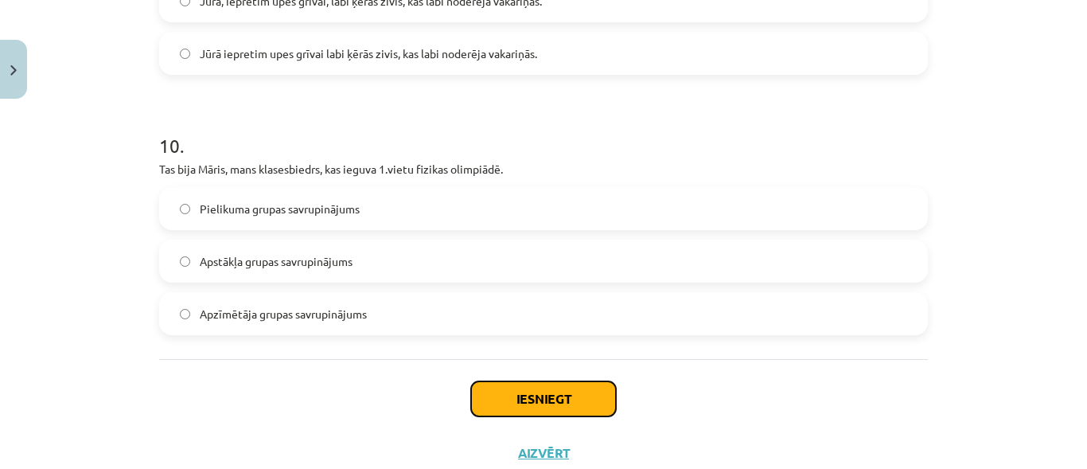
click at [549, 400] on button "Iesniegt" at bounding box center [543, 398] width 145 height 35
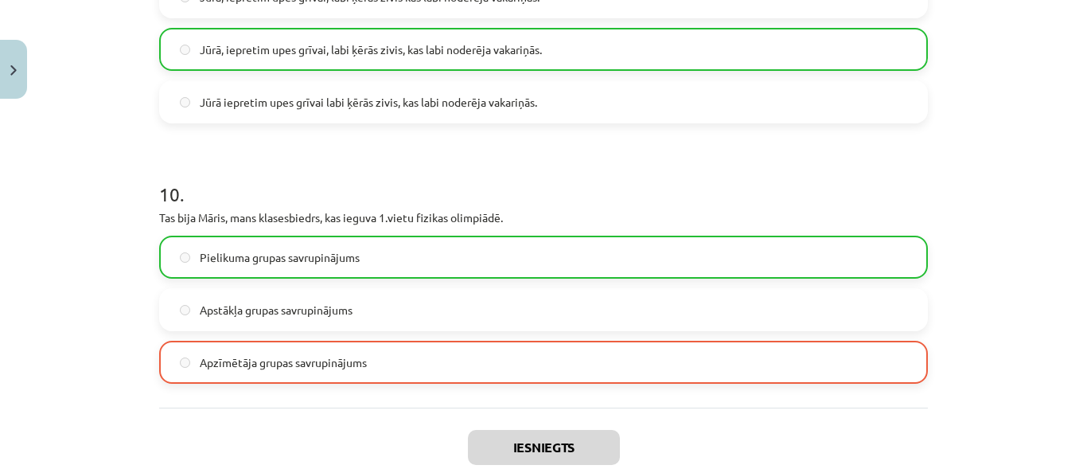
scroll to position [2917, 0]
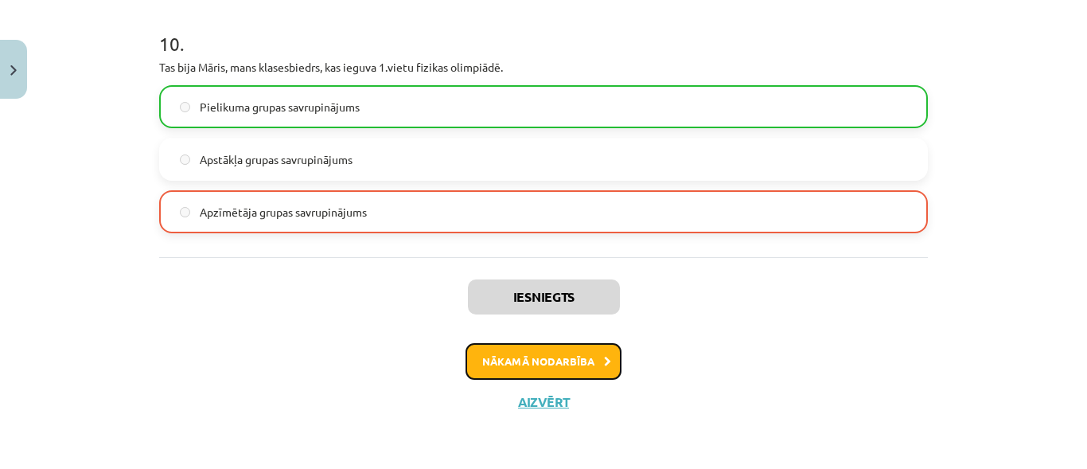
click at [587, 360] on button "Nākamā nodarbība" at bounding box center [544, 361] width 156 height 37
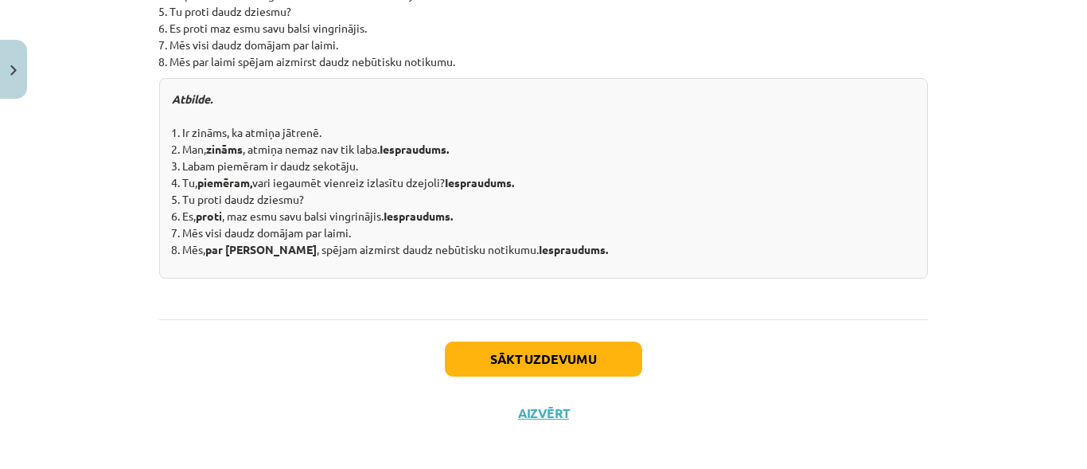
scroll to position [1874, 0]
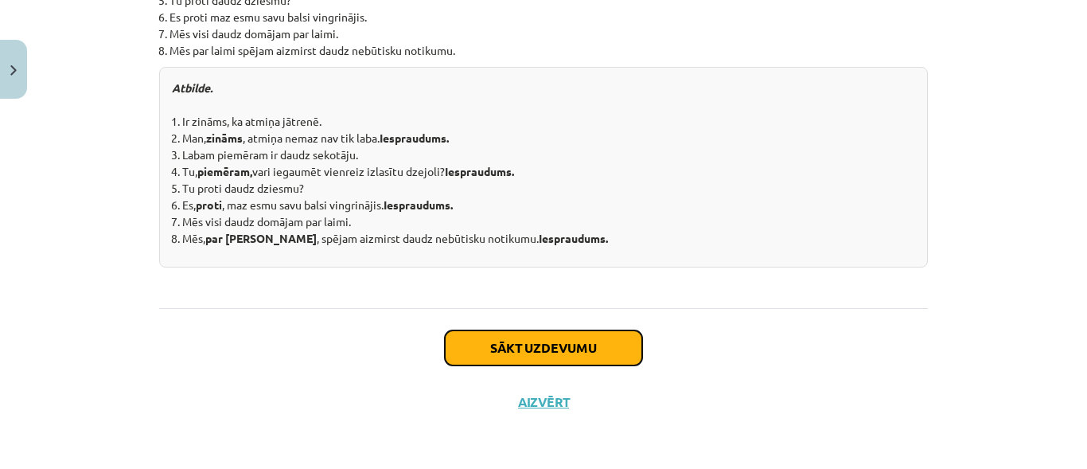
click at [581, 352] on button "Sākt uzdevumu" at bounding box center [543, 347] width 197 height 35
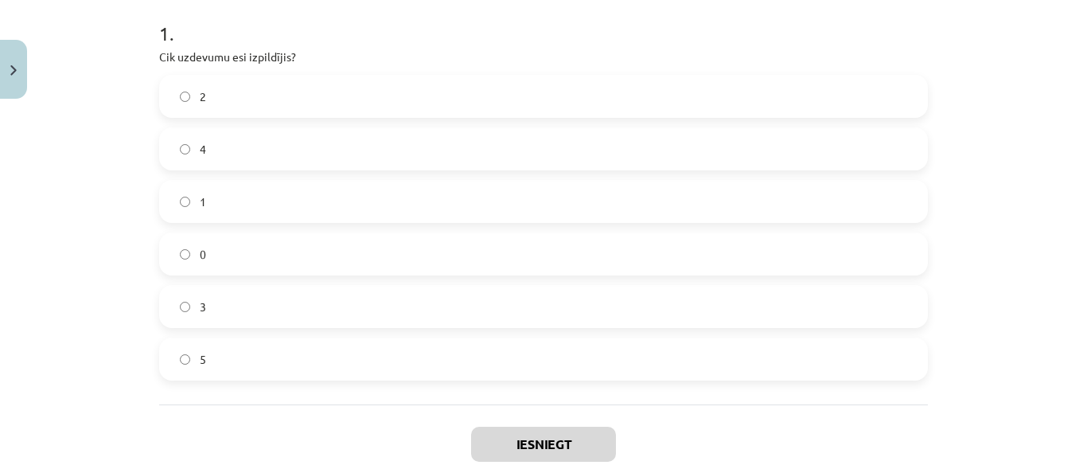
scroll to position [324, 0]
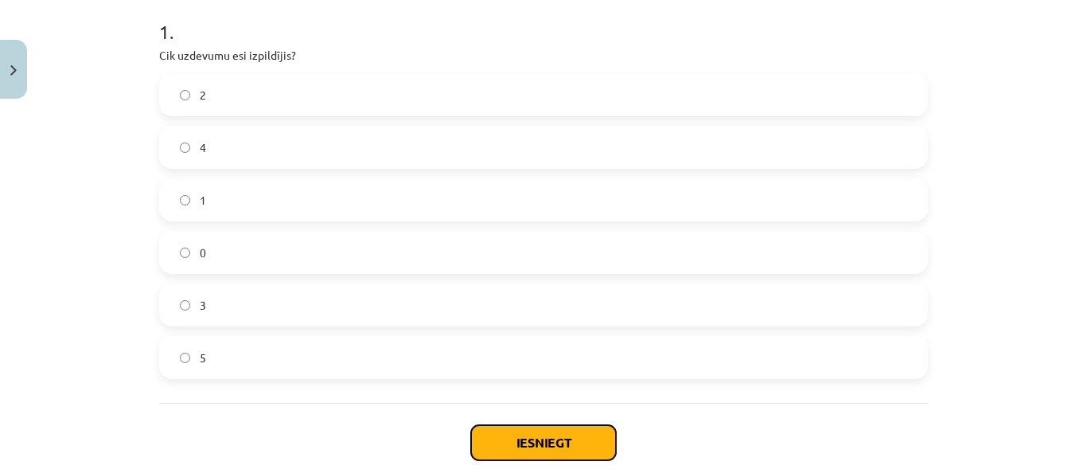
click at [550, 442] on button "Iesniegt" at bounding box center [543, 442] width 145 height 35
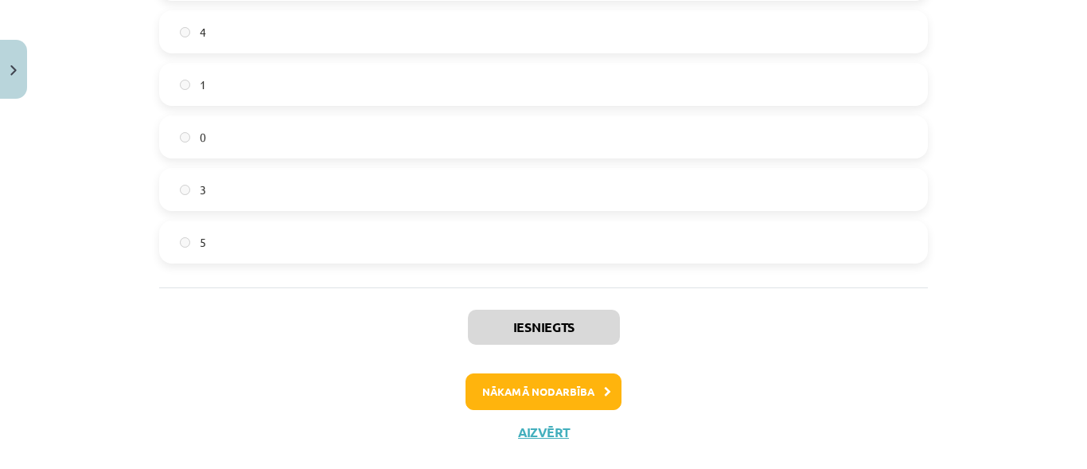
scroll to position [462, 0]
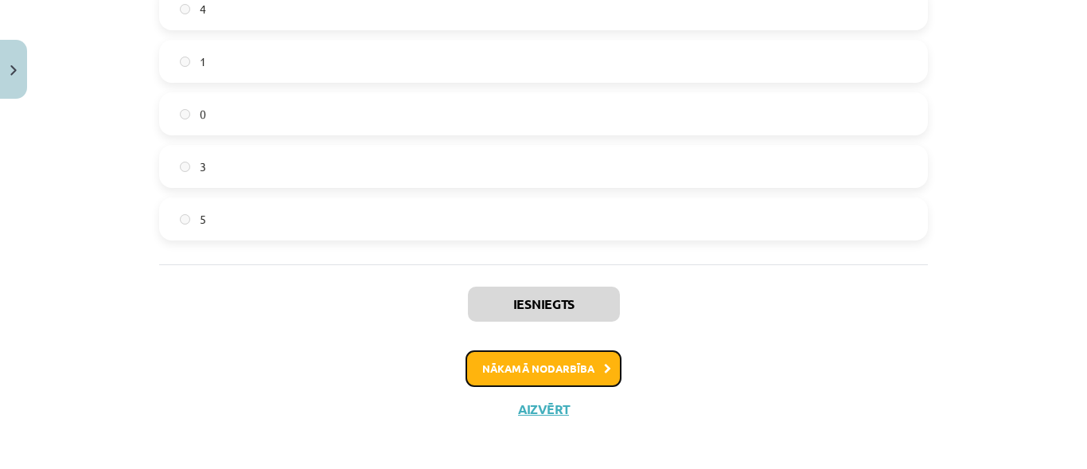
click at [563, 365] on button "Nākamā nodarbība" at bounding box center [544, 368] width 156 height 37
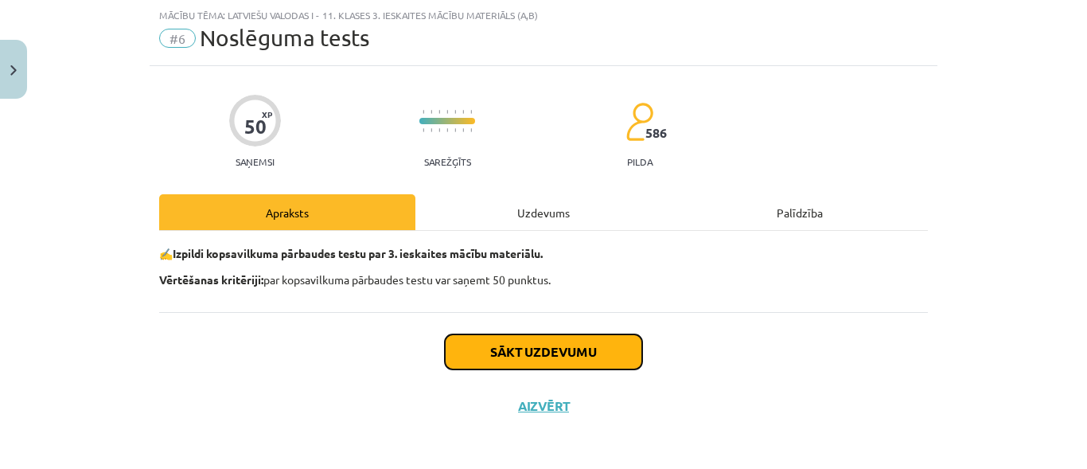
click at [555, 345] on button "Sākt uzdevumu" at bounding box center [543, 351] width 197 height 35
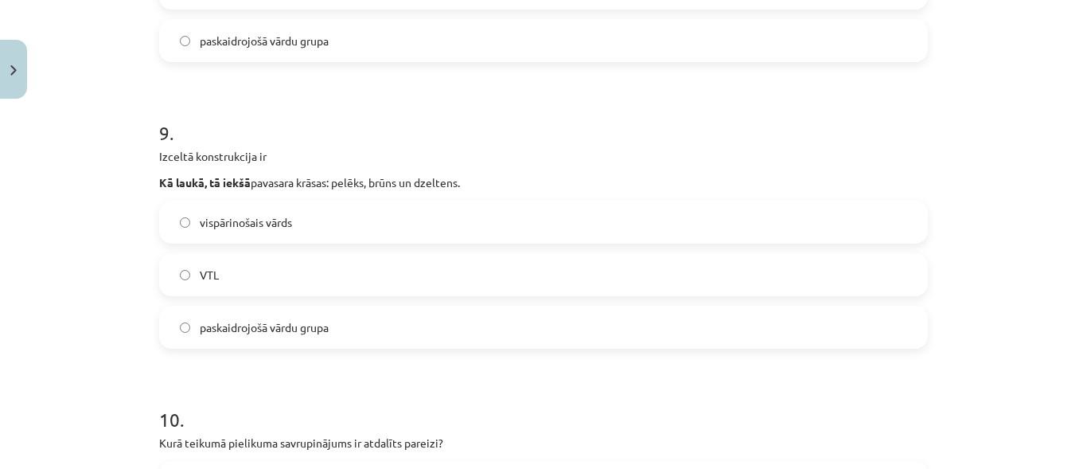
scroll to position [2554, 0]
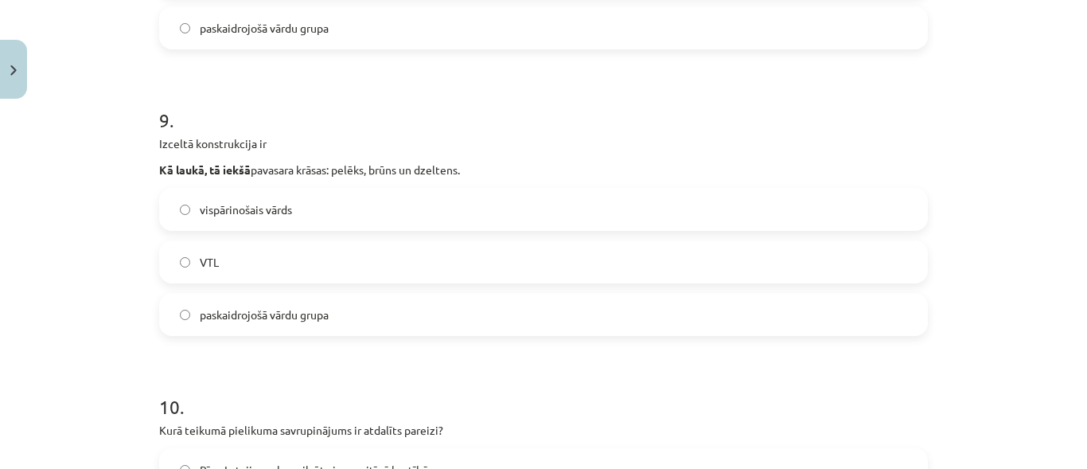
click at [179, 255] on label "VTL" at bounding box center [544, 262] width 766 height 40
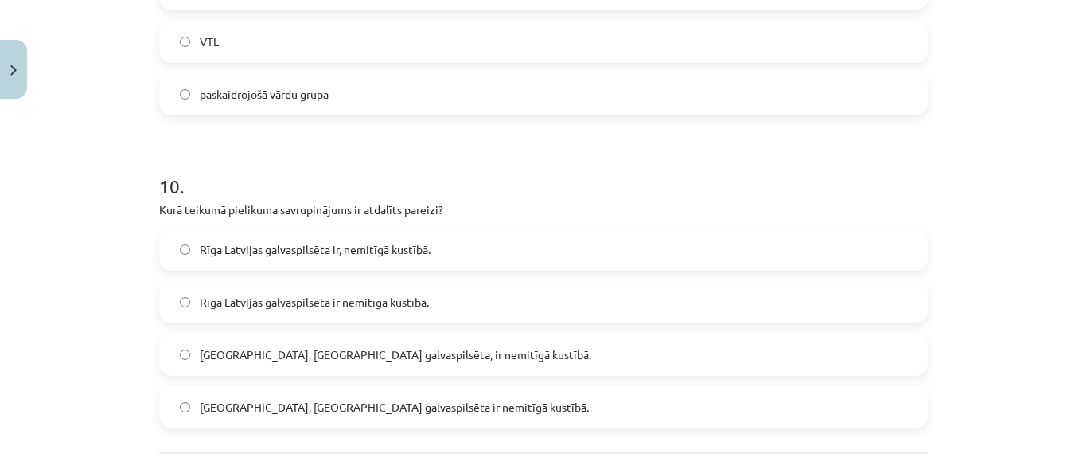
scroll to position [2872, 0]
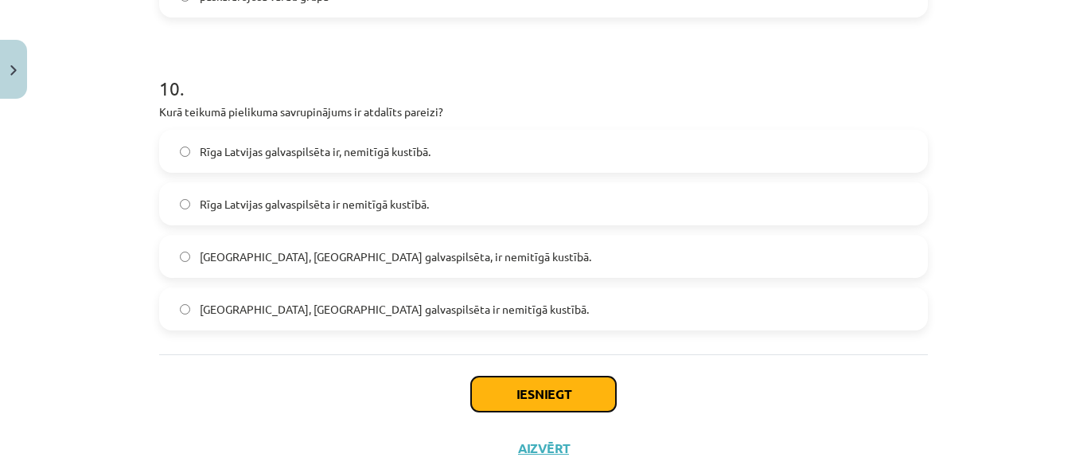
click at [557, 387] on button "Iesniegt" at bounding box center [543, 393] width 145 height 35
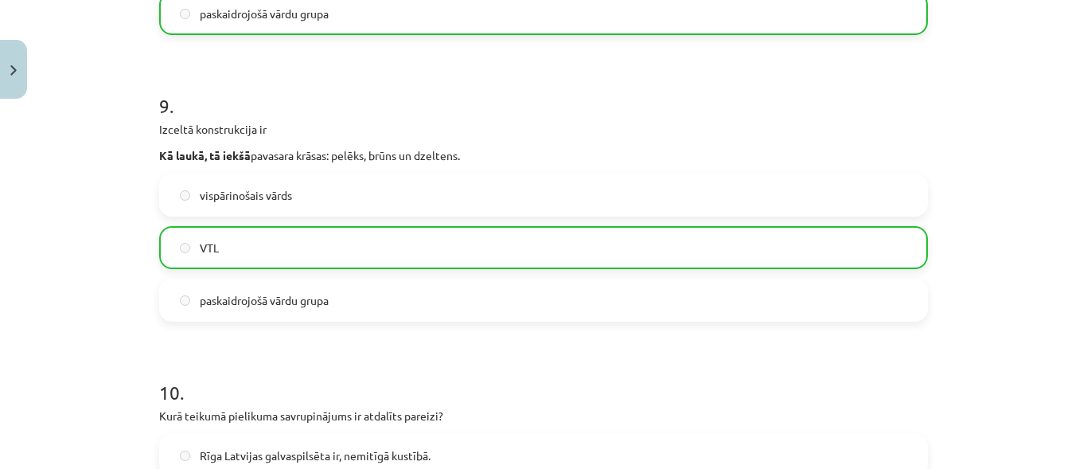
scroll to position [2969, 0]
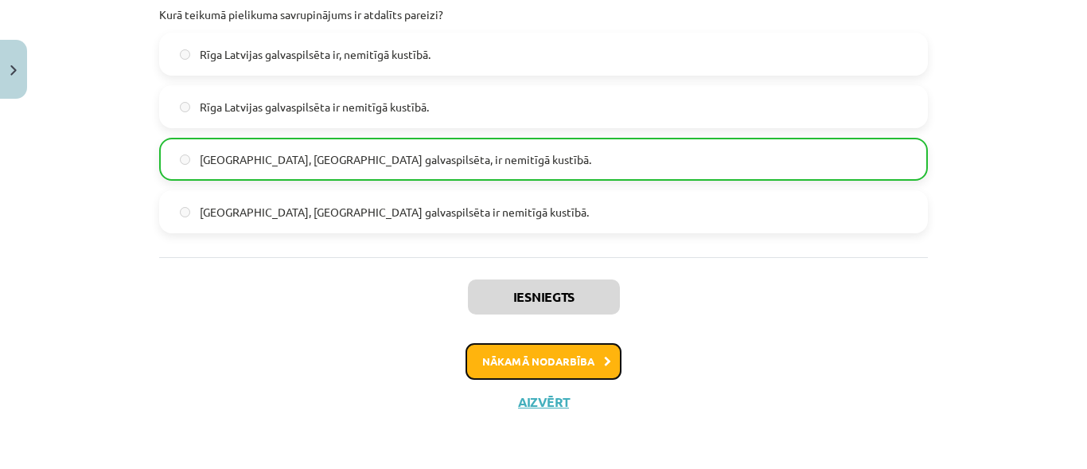
click at [583, 359] on button "Nākamā nodarbība" at bounding box center [544, 361] width 156 height 37
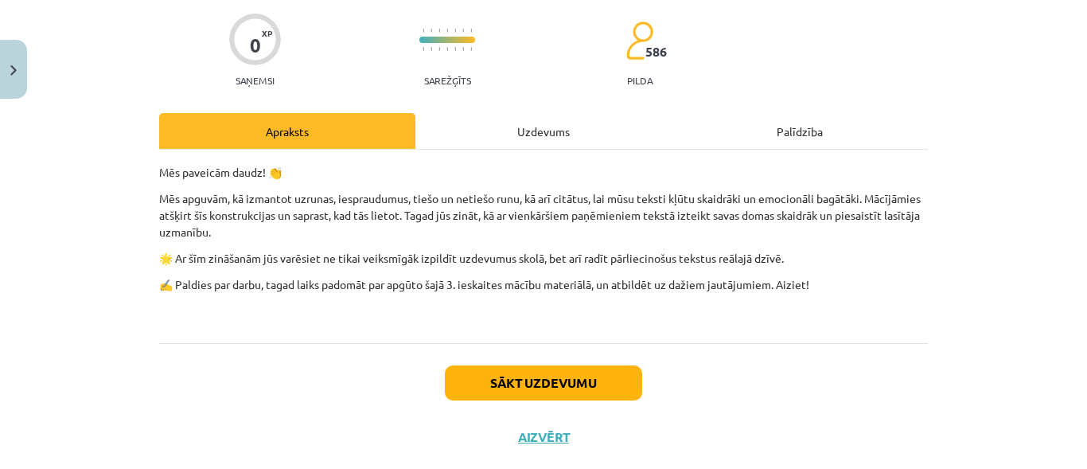
scroll to position [150, 0]
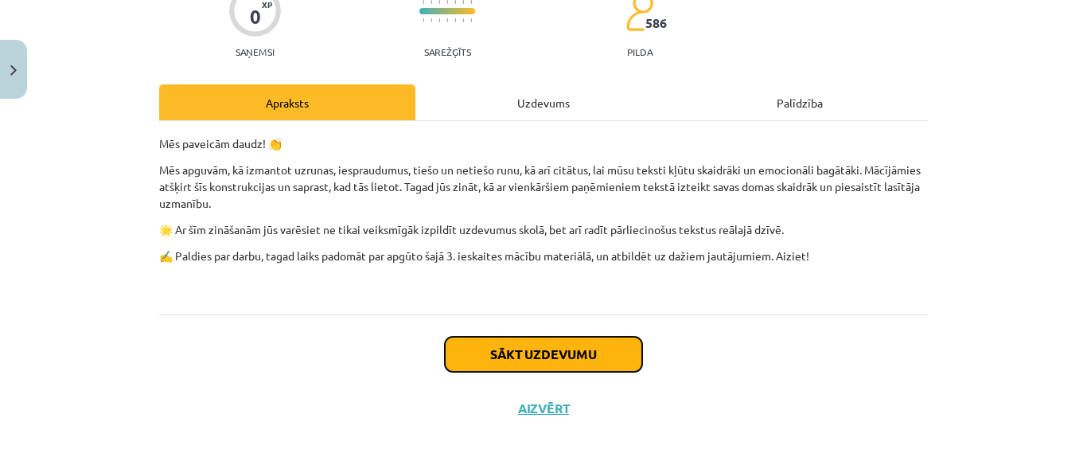
click at [588, 359] on button "Sākt uzdevumu" at bounding box center [543, 354] width 197 height 35
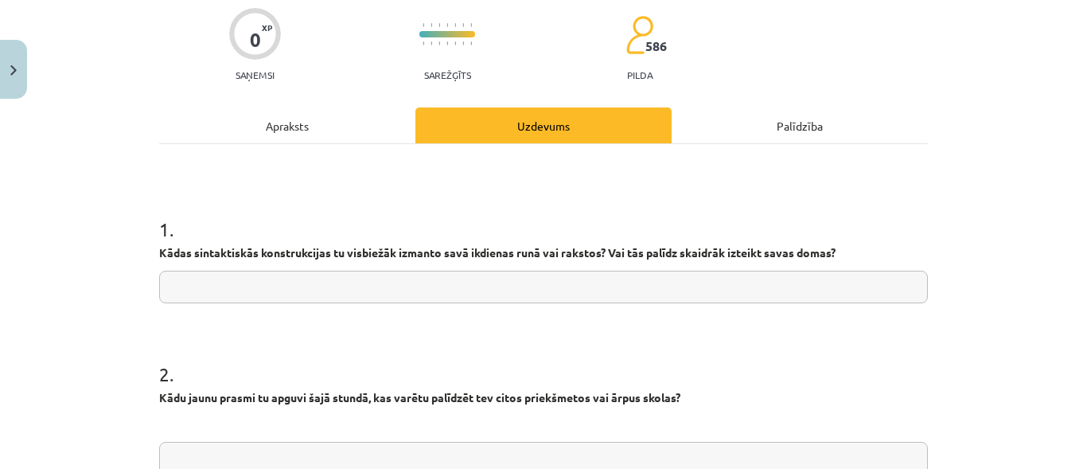
scroll to position [129, 0]
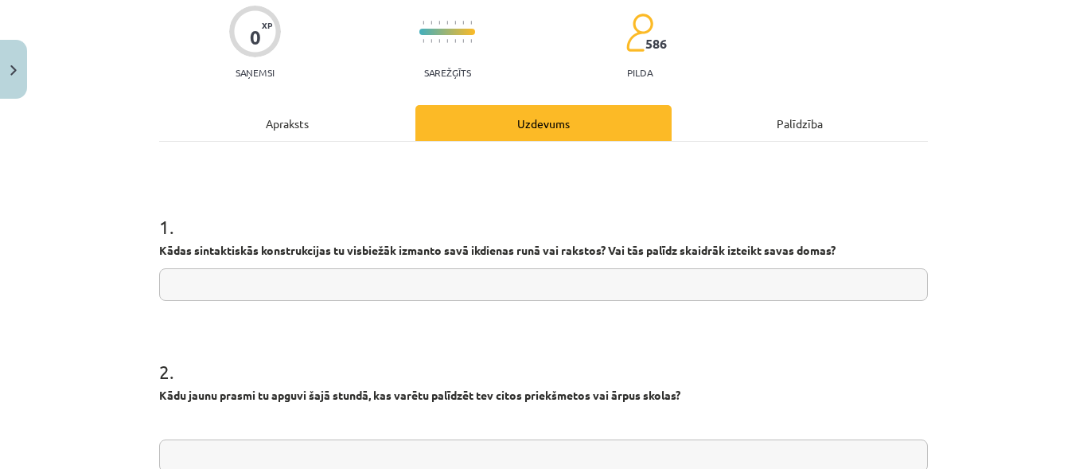
click at [435, 287] on input "text" at bounding box center [543, 284] width 769 height 33
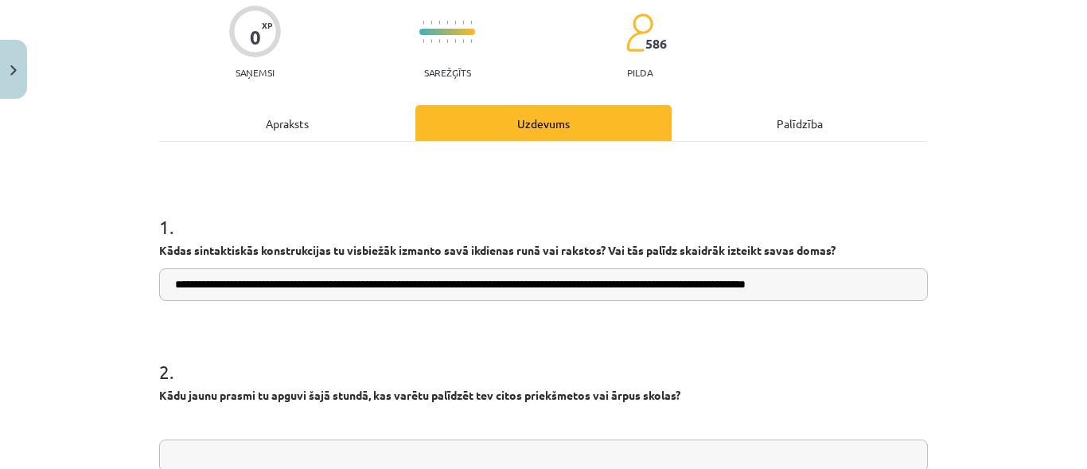
type input "**********"
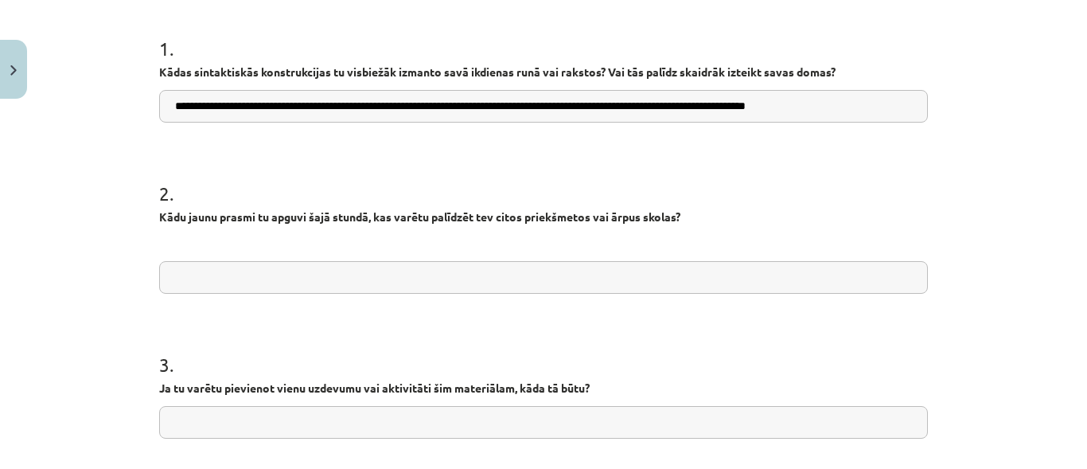
scroll to position [309, 0]
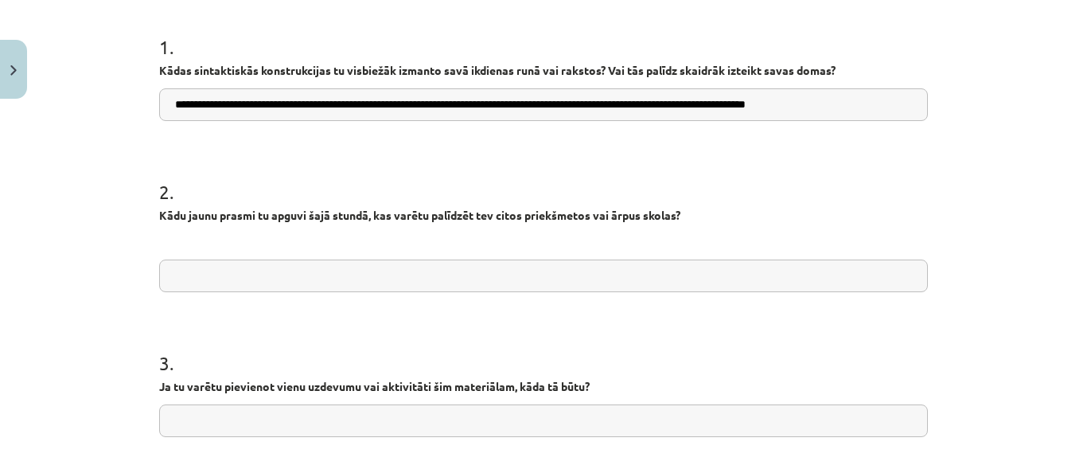
click at [722, 289] on input "text" at bounding box center [543, 275] width 769 height 33
type input "**********"
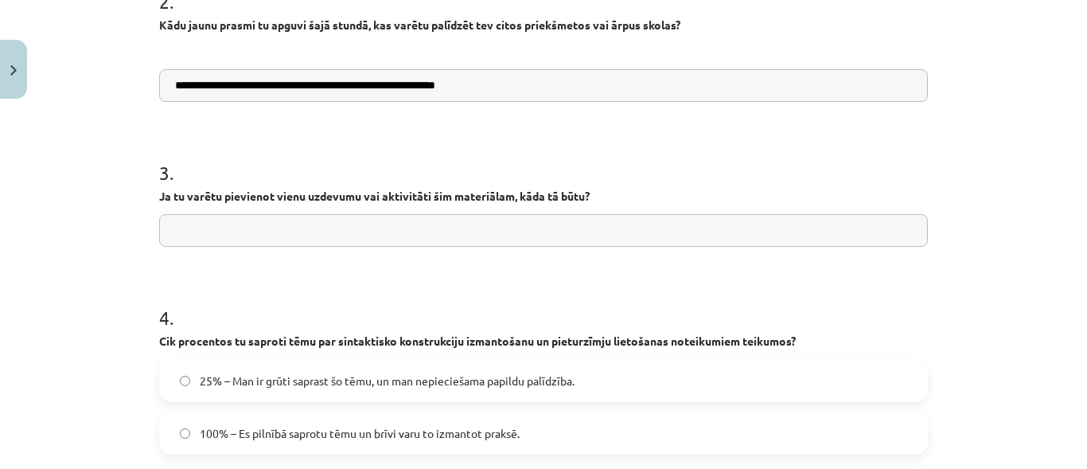
scroll to position [506, 0]
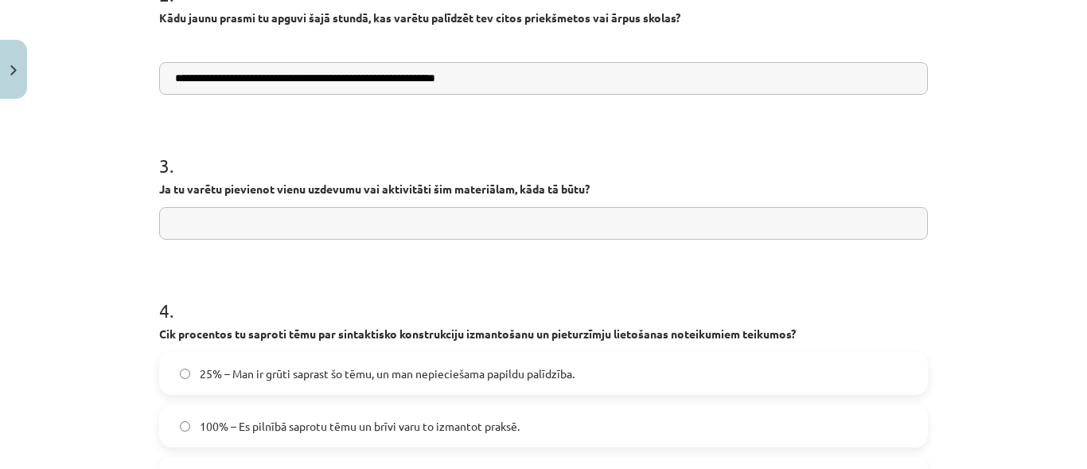
click at [540, 226] on input "text" at bounding box center [543, 223] width 769 height 33
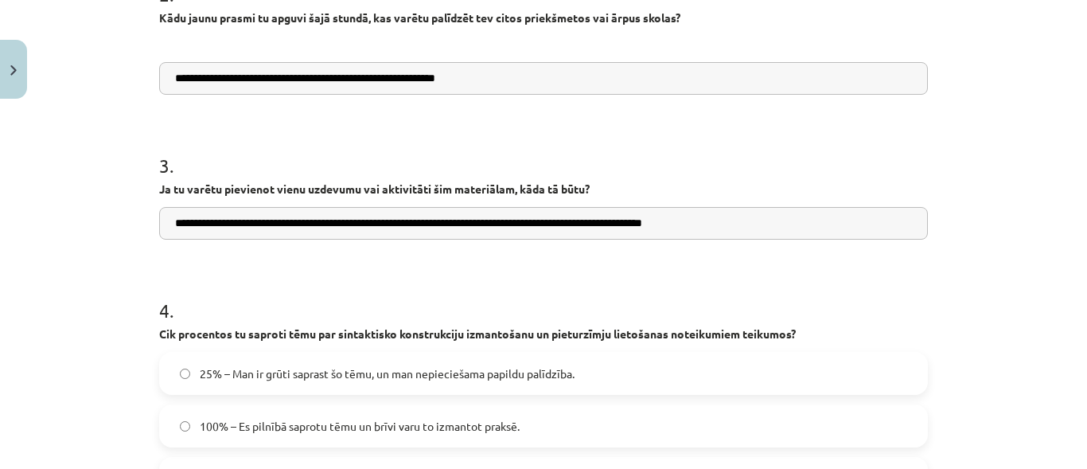
type input "**********"
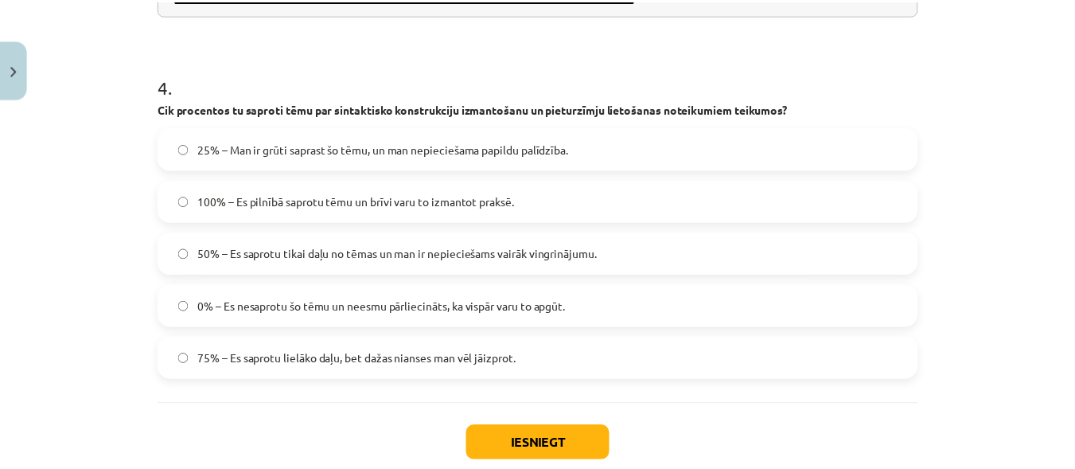
scroll to position [740, 0]
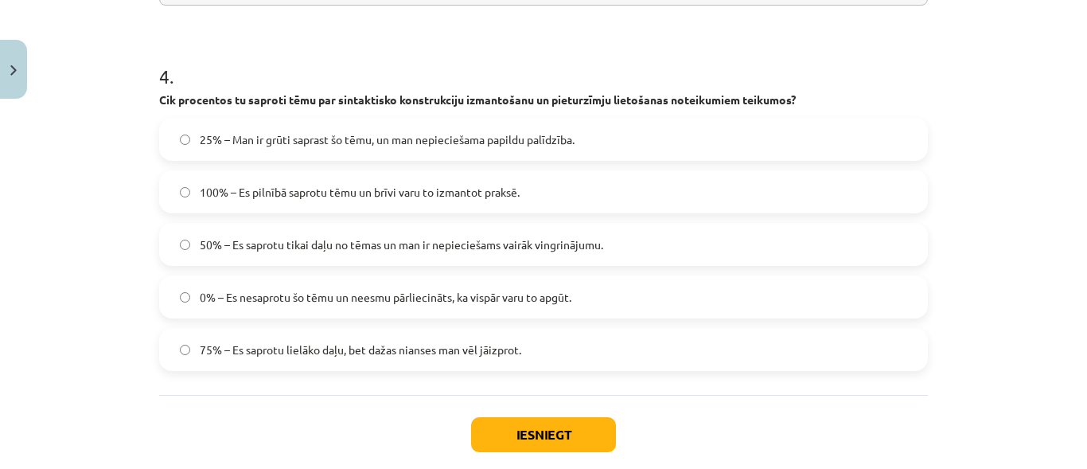
click at [171, 351] on label "75% – Es saprotu lielāko daļu, bet dažas nianses man vēl jāizprot." at bounding box center [544, 349] width 766 height 40
click at [548, 442] on button "Iesniegt" at bounding box center [543, 434] width 145 height 35
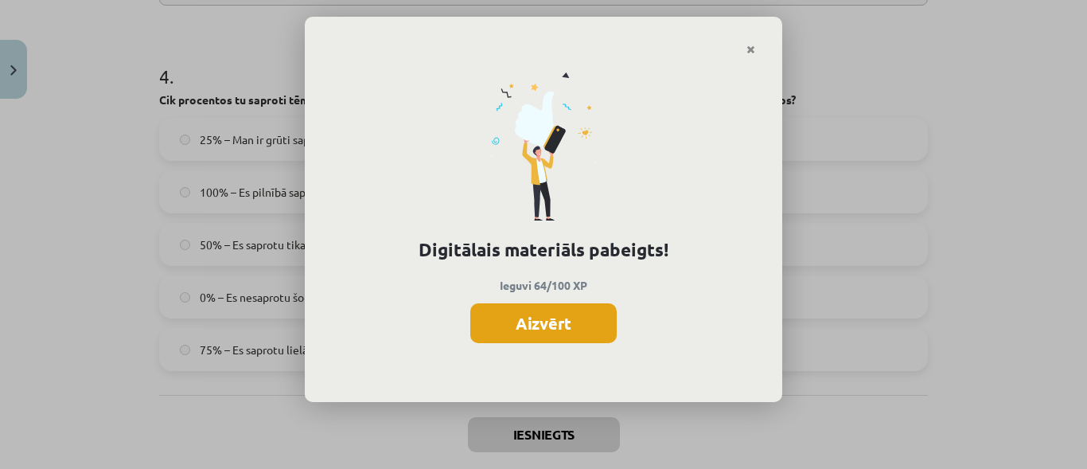
click at [548, 328] on button "Aizvērt" at bounding box center [543, 323] width 146 height 40
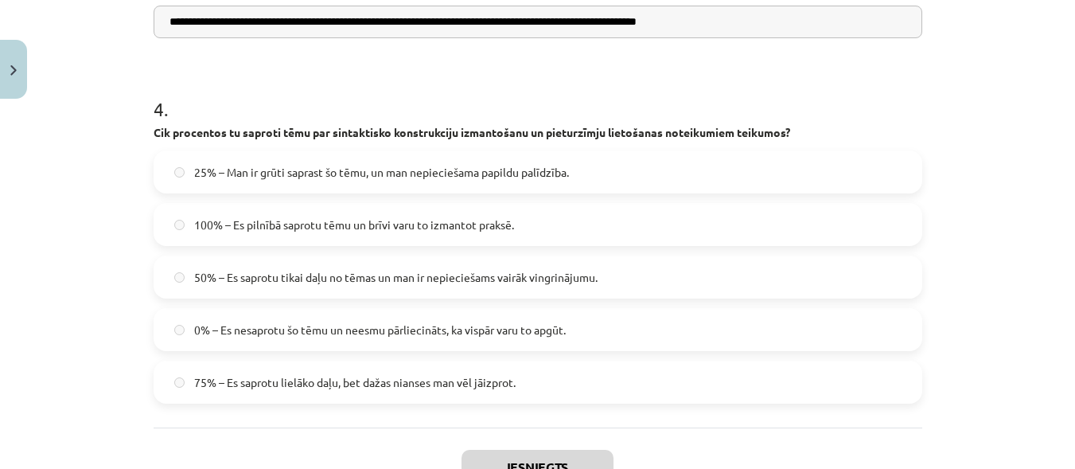
scroll to position [827, 0]
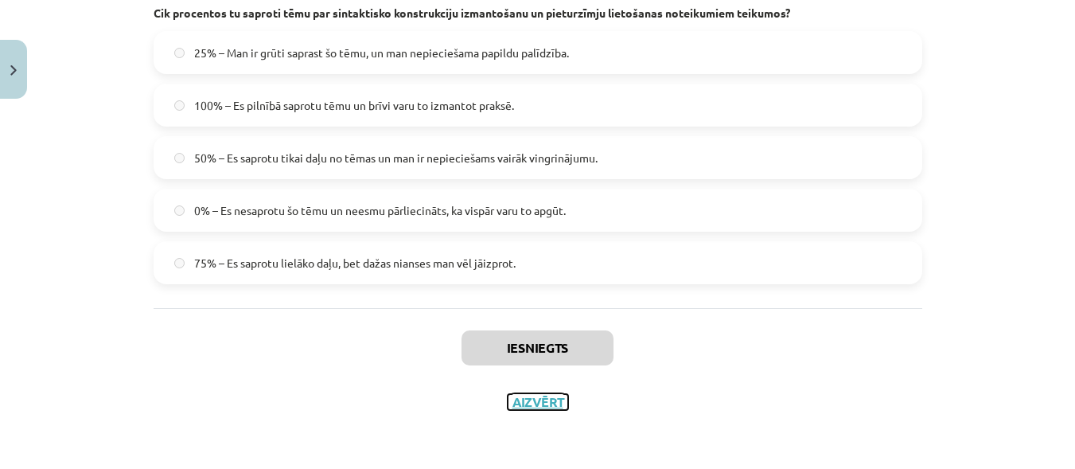
click at [531, 398] on button "Aizvērt" at bounding box center [538, 402] width 60 height 16
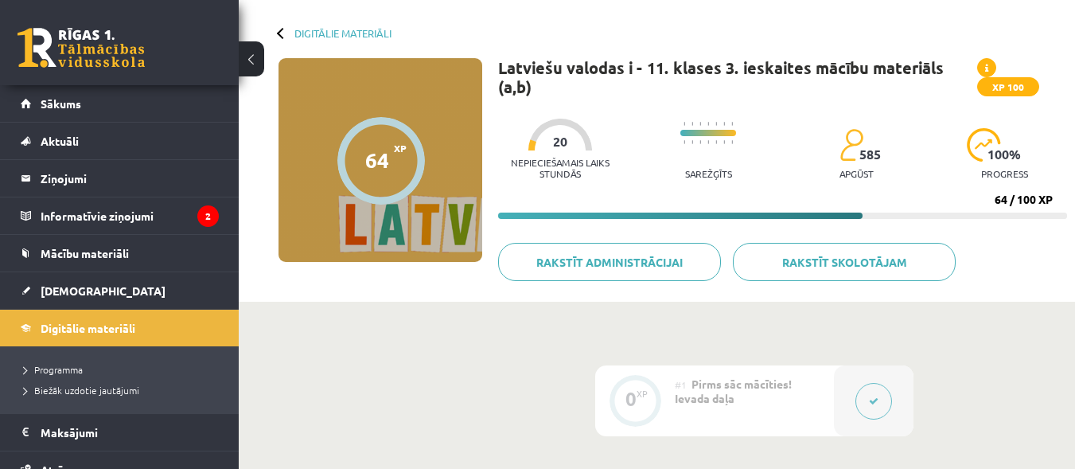
scroll to position [67, 0]
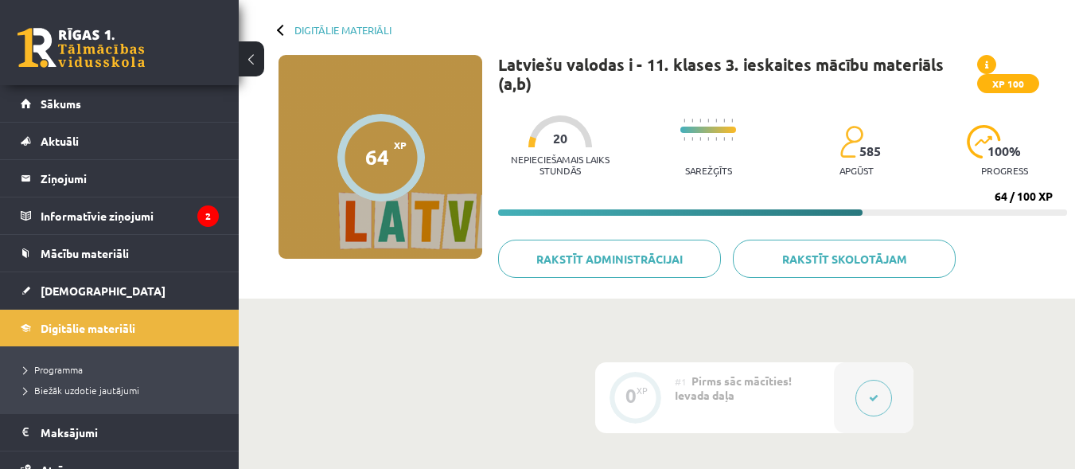
click at [557, 140] on span "20" at bounding box center [560, 138] width 14 height 14
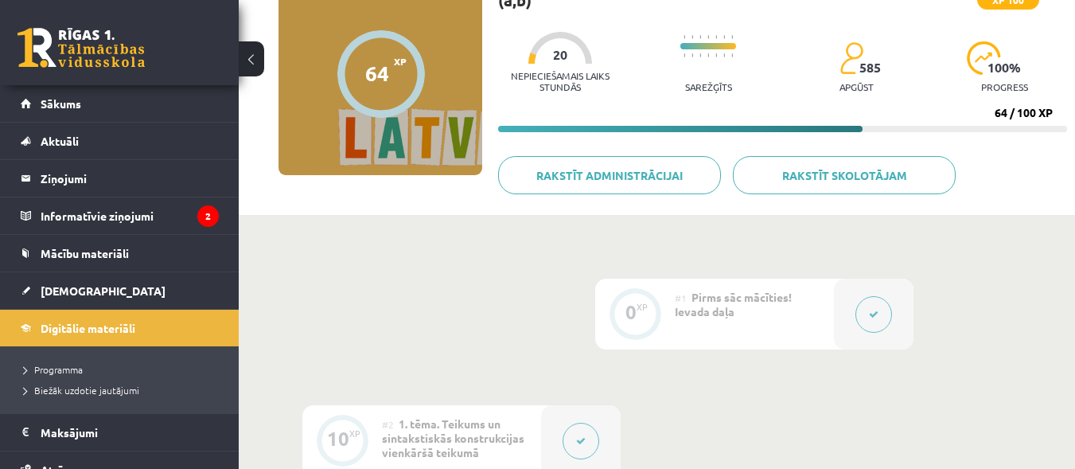
scroll to position [0, 0]
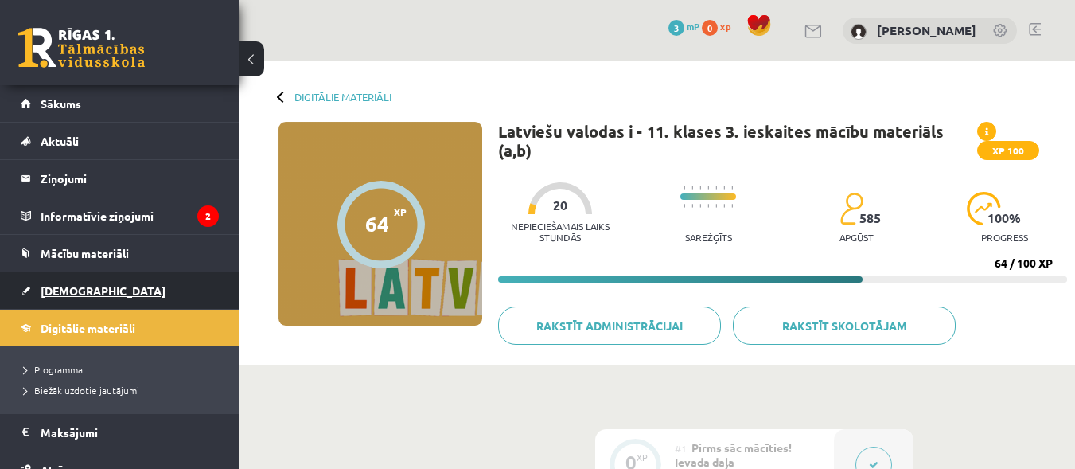
click at [84, 291] on span "[DEMOGRAPHIC_DATA]" at bounding box center [103, 290] width 125 height 14
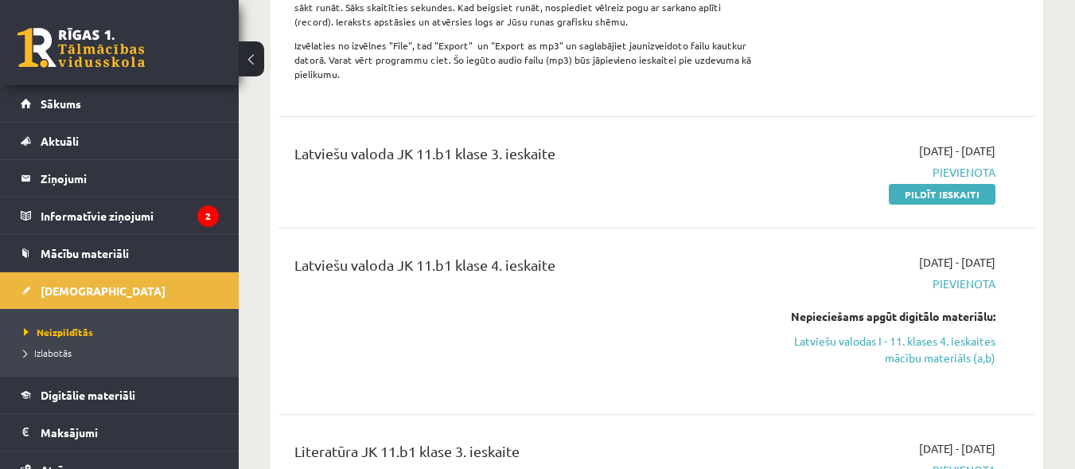
scroll to position [1156, 0]
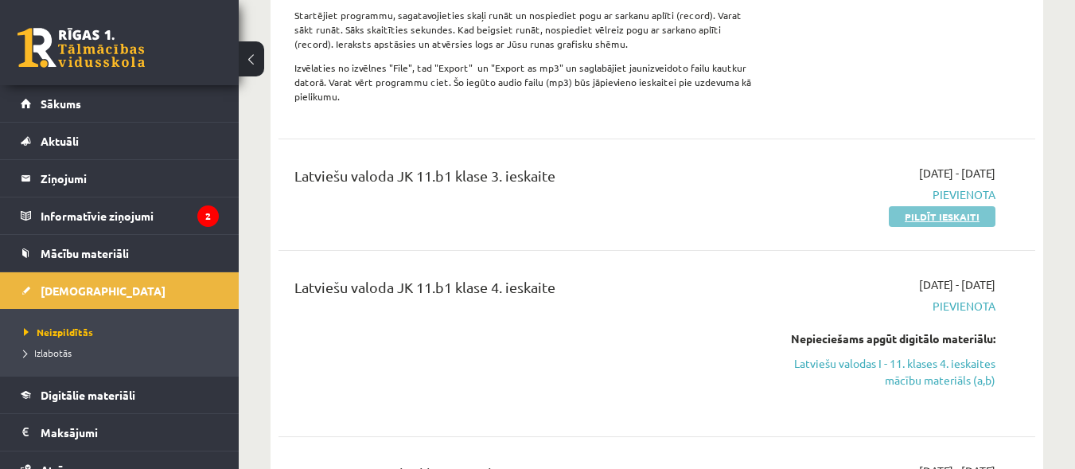
click at [932, 216] on link "Pildīt ieskaiti" at bounding box center [942, 216] width 107 height 21
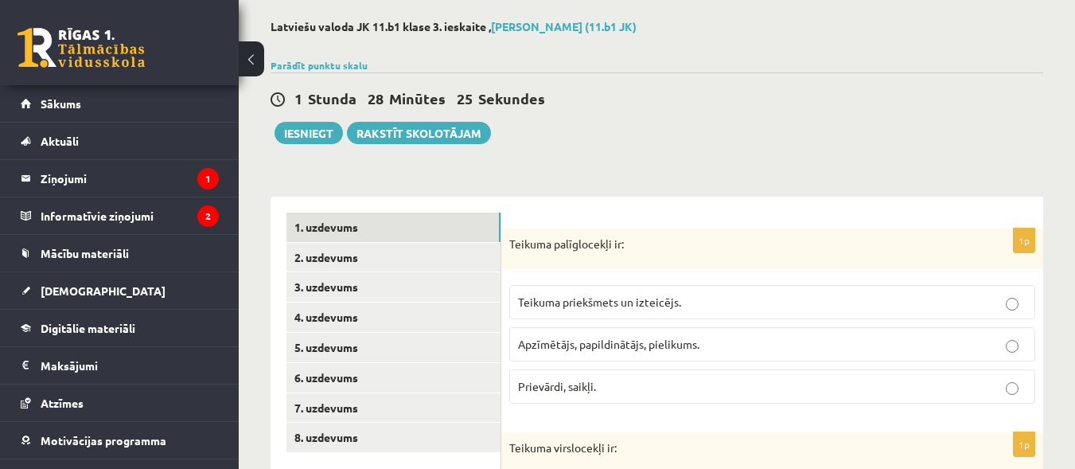
scroll to position [76, 0]
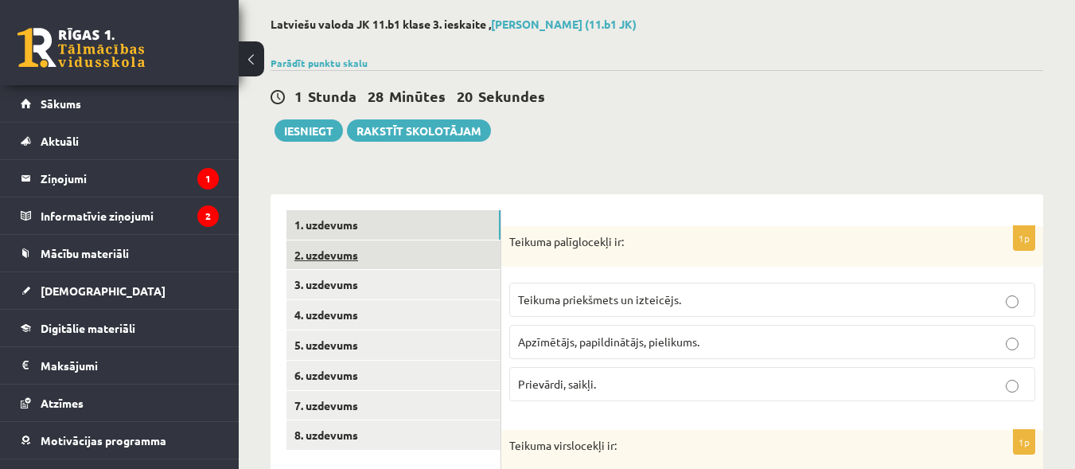
click at [335, 263] on link "2. uzdevums" at bounding box center [394, 254] width 214 height 29
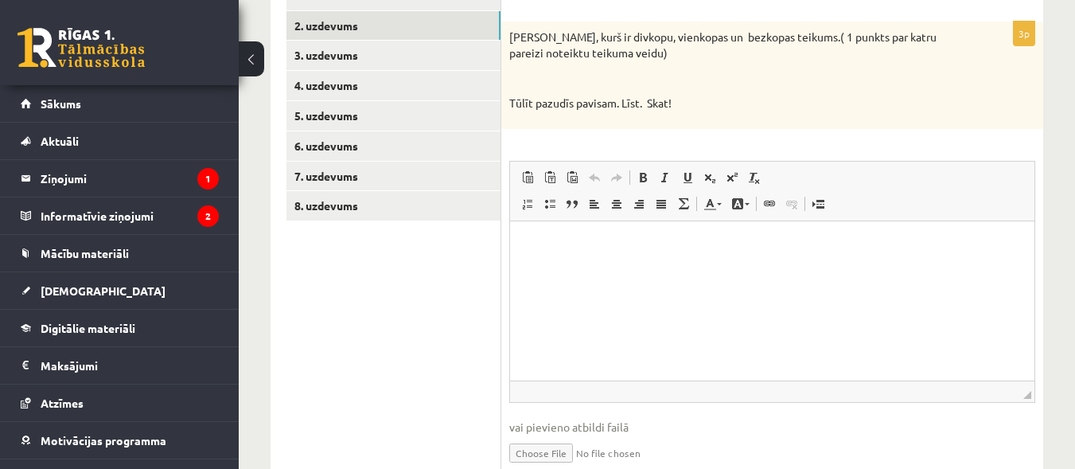
scroll to position [308, 0]
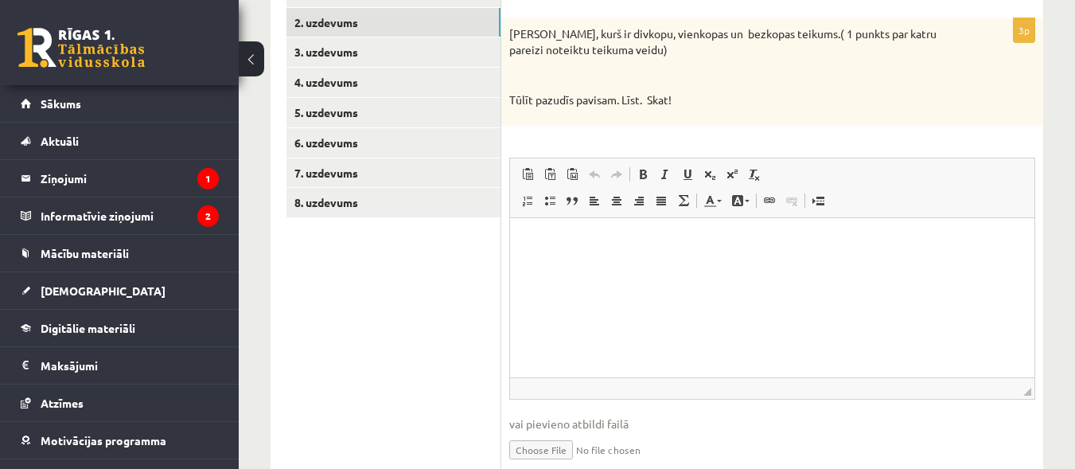
click at [575, 258] on html at bounding box center [772, 241] width 524 height 49
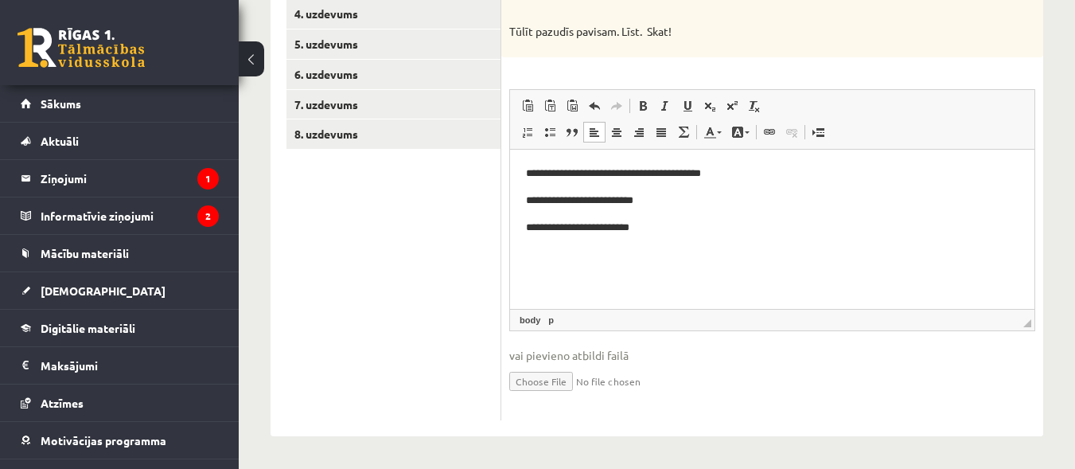
scroll to position [207, 0]
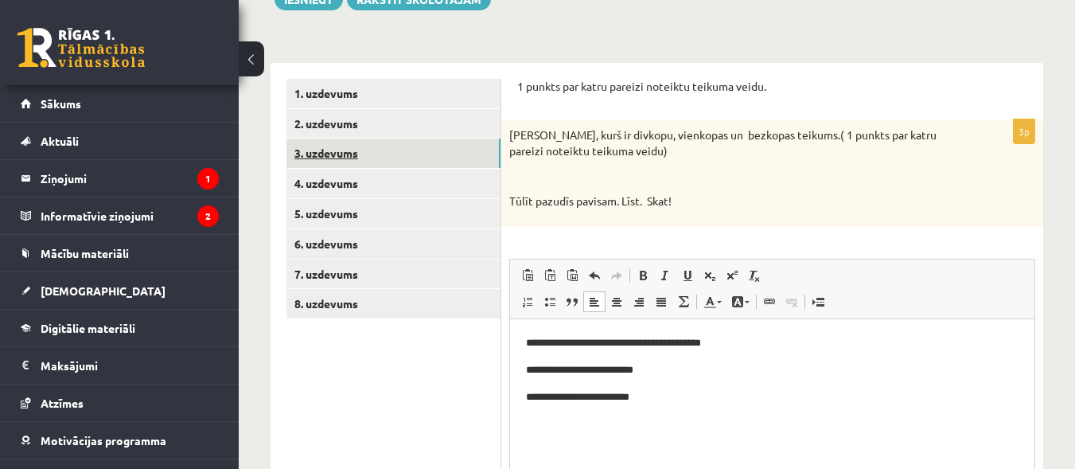
click at [350, 155] on link "3. uzdevums" at bounding box center [394, 152] width 214 height 29
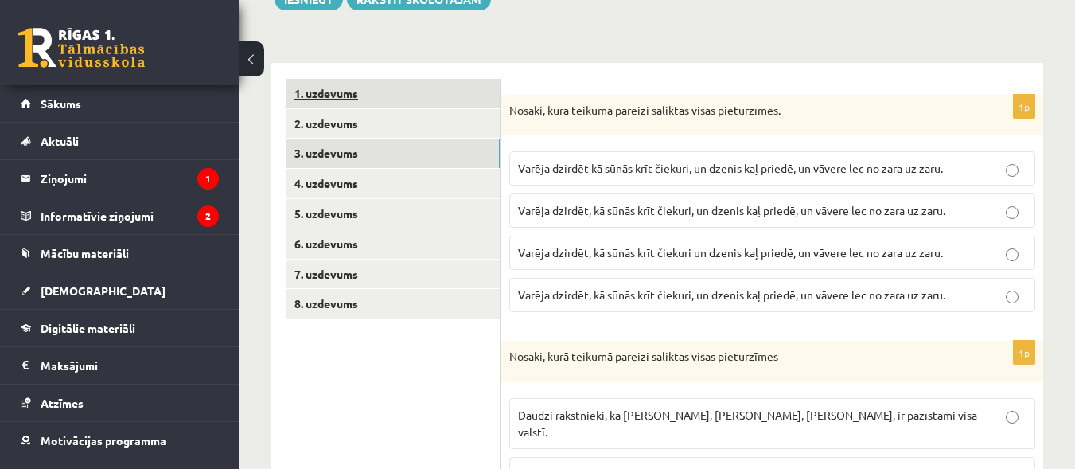
click at [377, 85] on link "1. uzdevums" at bounding box center [394, 93] width 214 height 29
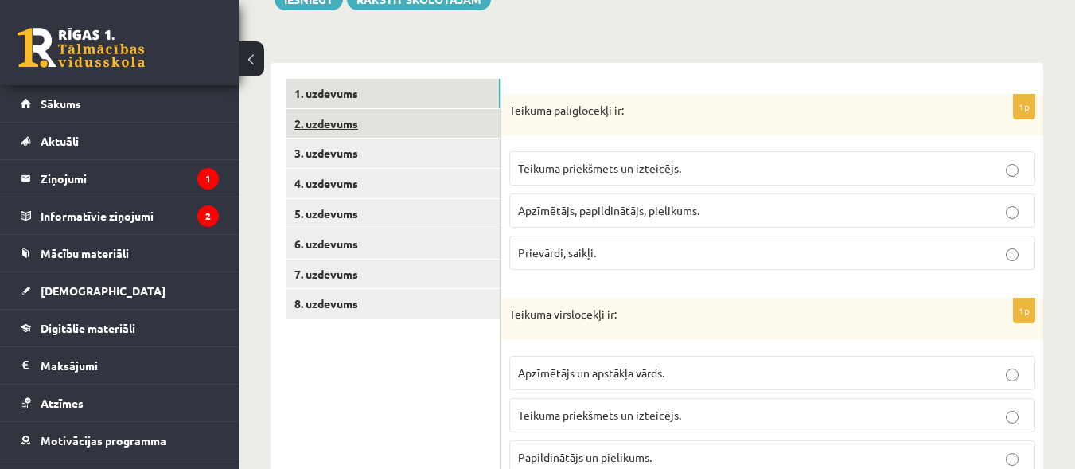
click at [372, 123] on link "2. uzdevums" at bounding box center [394, 123] width 214 height 29
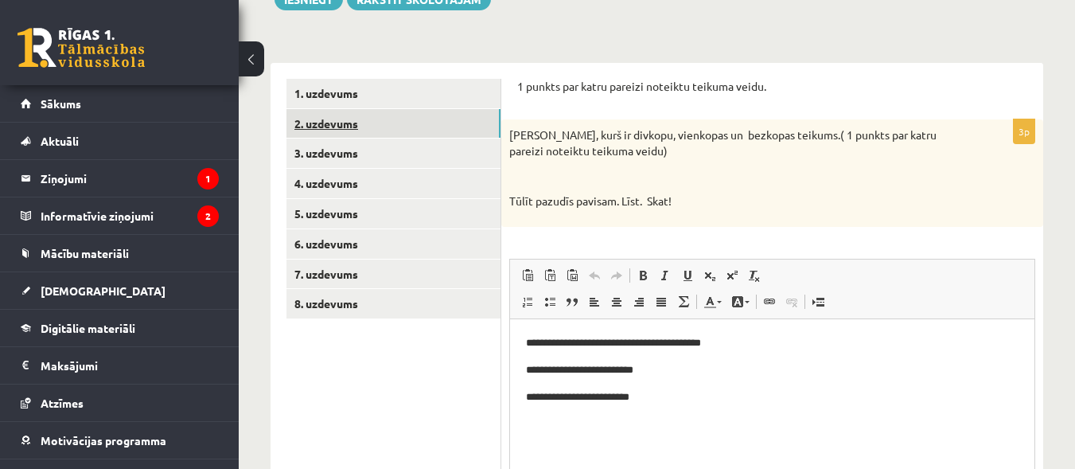
scroll to position [0, 0]
click at [378, 151] on link "3. uzdevums" at bounding box center [394, 152] width 214 height 29
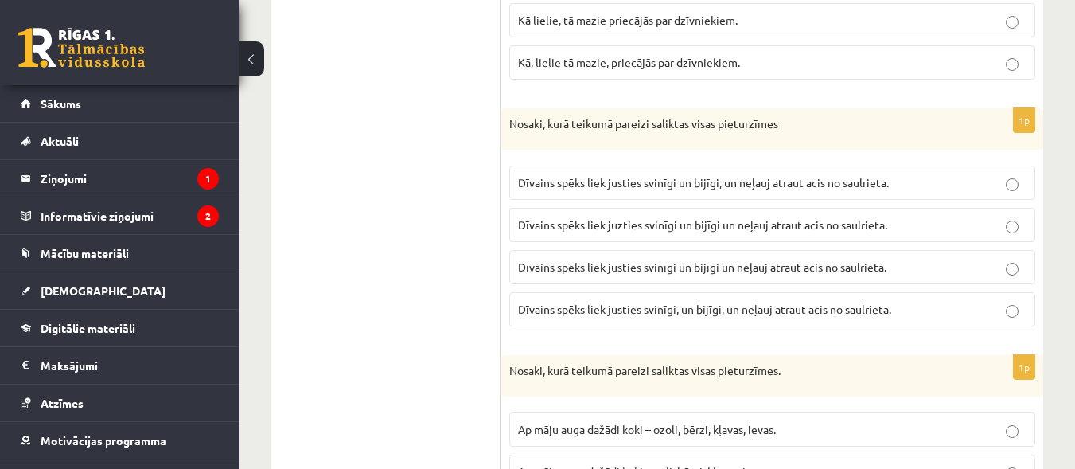
scroll to position [1750, 0]
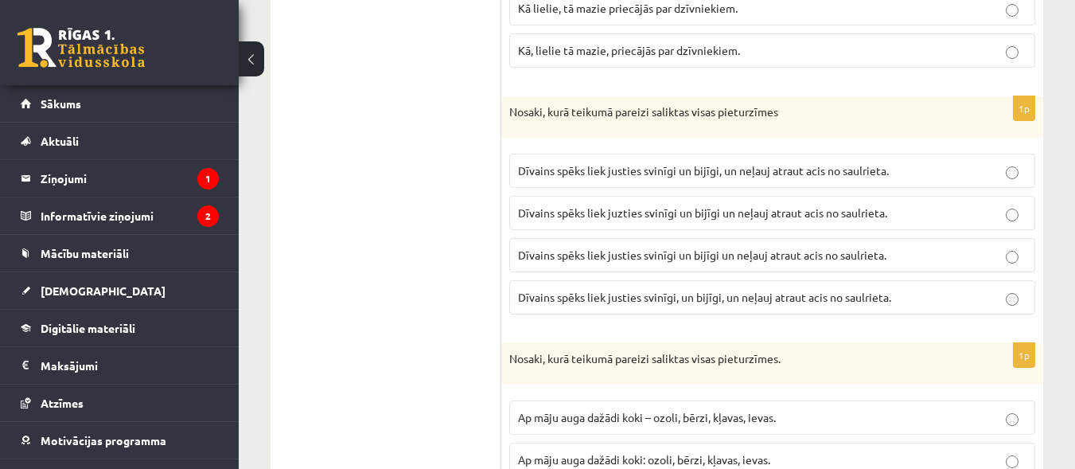
click at [1019, 238] on label "Dīvains spēks liek justies svinīgi un bijīgi un neļauj atraut acis no saulrieta." at bounding box center [772, 255] width 526 height 34
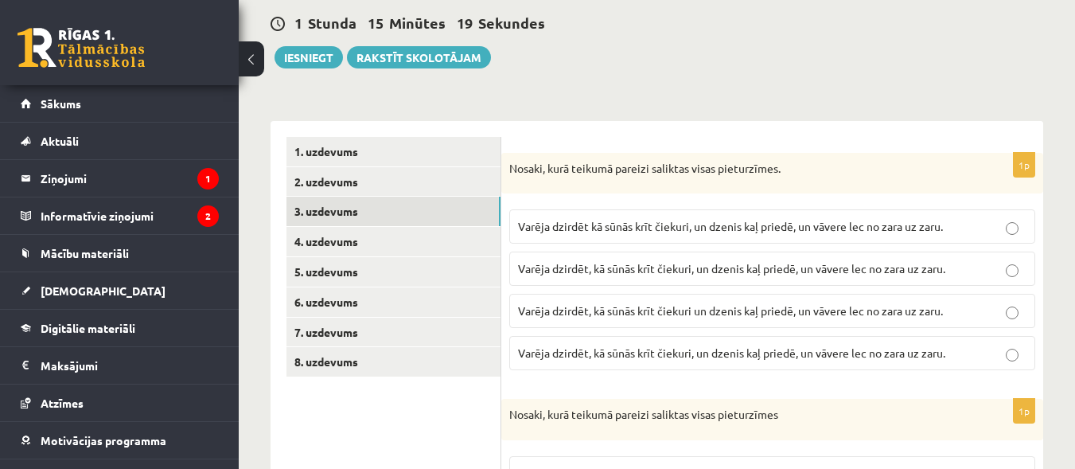
scroll to position [214, 0]
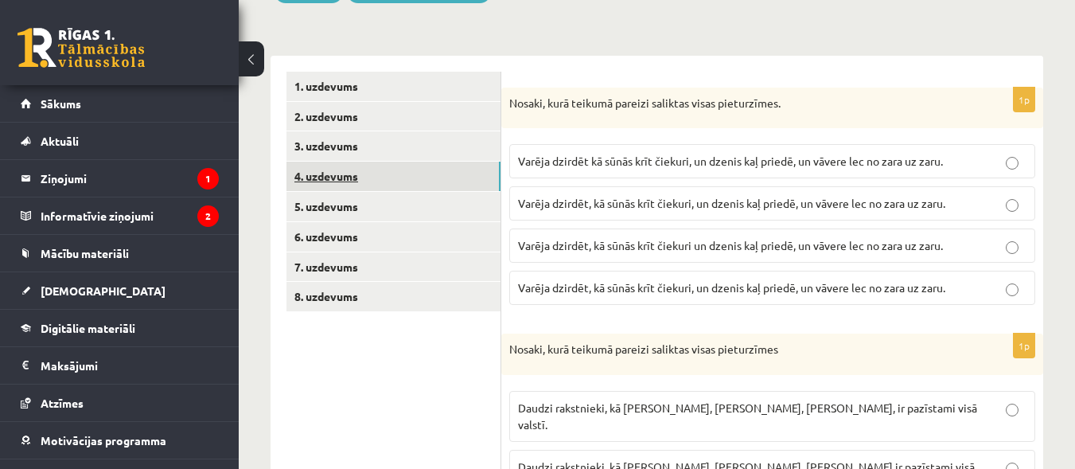
click at [364, 169] on link "4. uzdevums" at bounding box center [394, 176] width 214 height 29
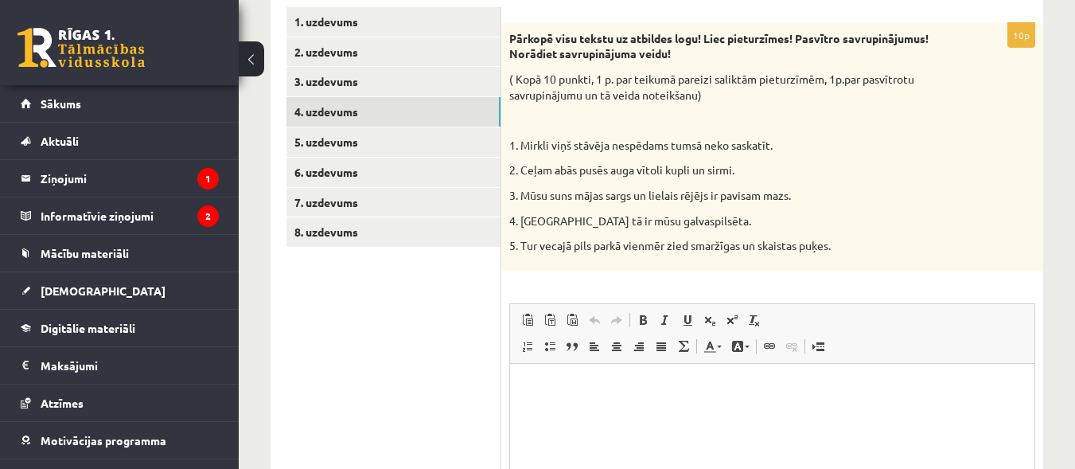
scroll to position [286, 0]
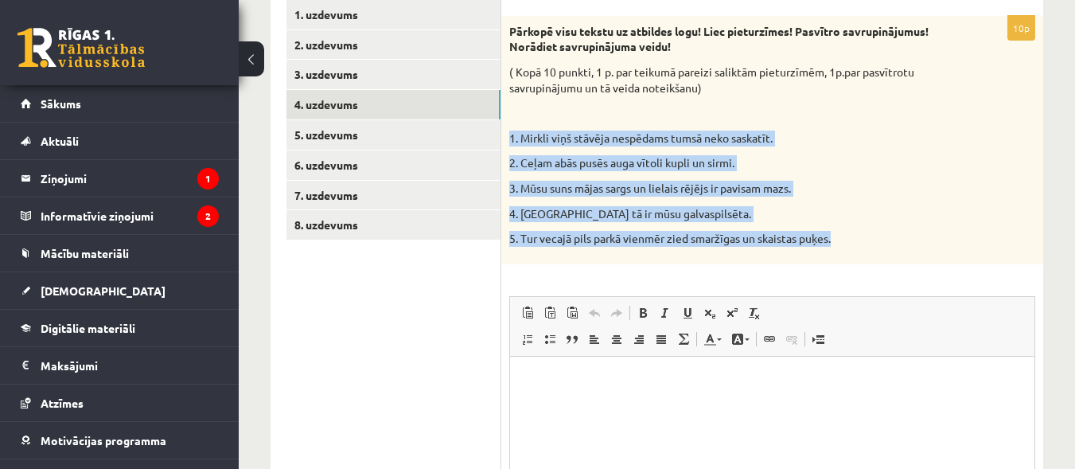
drag, startPoint x: 509, startPoint y: 138, endPoint x: 816, endPoint y: 244, distance: 324.2
click at [844, 243] on div "Pārkopē visu tekstu uz atbildes logu! Liec pieturzīmes! Pasvītro savrupinājumus…" at bounding box center [772, 140] width 542 height 248
copy div "1. Mirkli viņš stāvēja nespēdams tumsā neko saskatīt. 2. Ceļam abās pusēs auga …"
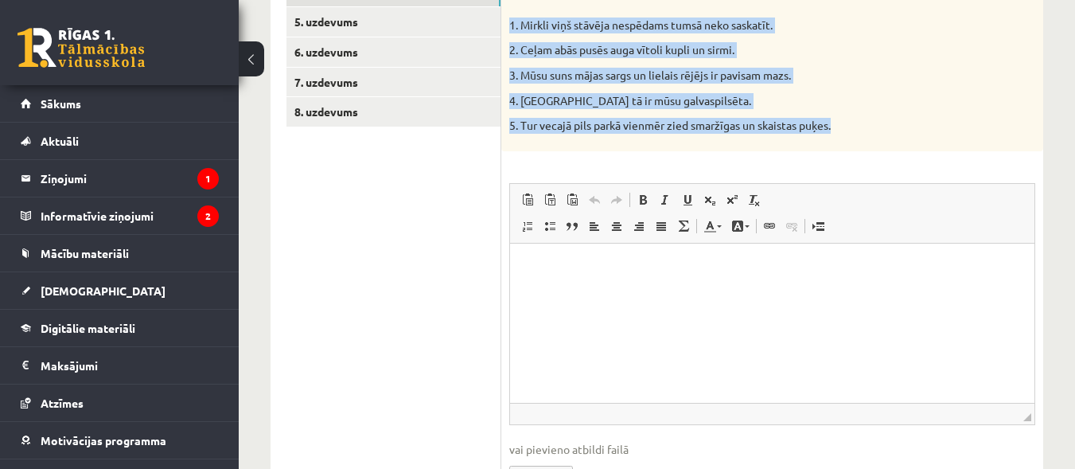
scroll to position [403, 0]
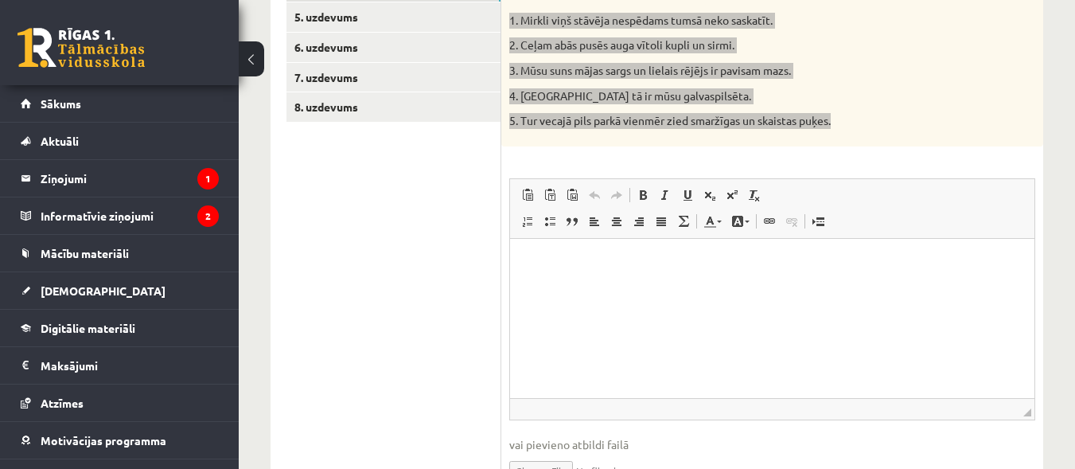
click at [624, 287] on html at bounding box center [772, 262] width 524 height 49
drag, startPoint x: 624, startPoint y: 289, endPoint x: 559, endPoint y: 257, distance: 72.6
click at [559, 257] on p "Визуальный текстовый редактор, wiswyg-editor-user-answer-47363884349220" at bounding box center [772, 262] width 493 height 17
click at [561, 271] on span "Вставить" at bounding box center [552, 267] width 19 height 23
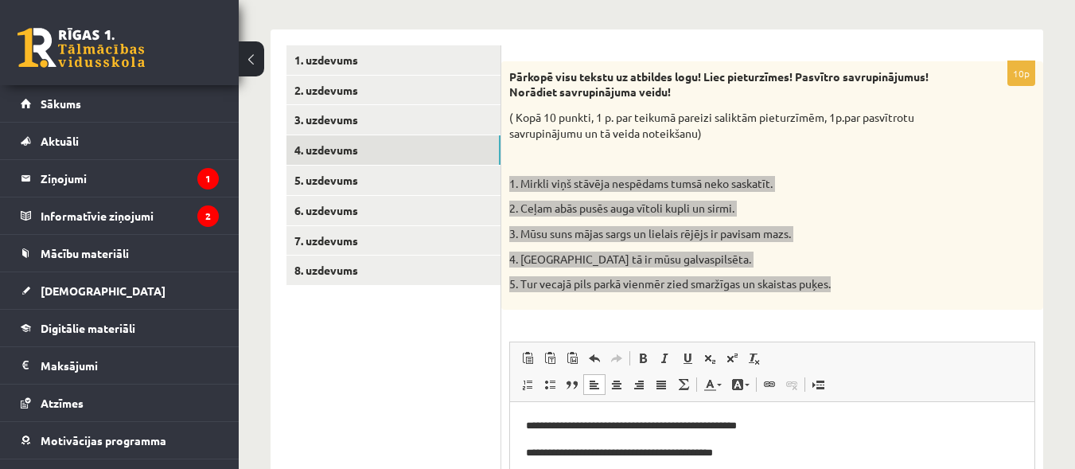
scroll to position [230, 0]
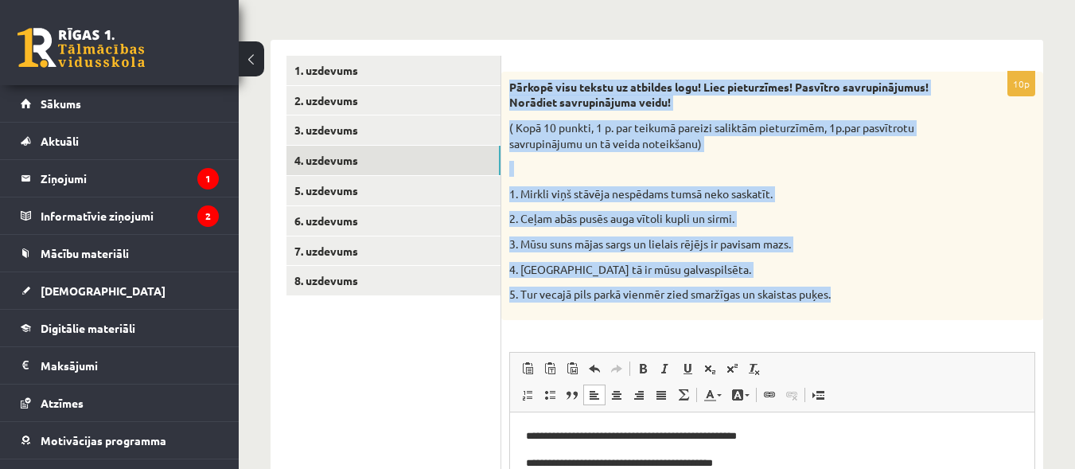
drag, startPoint x: 510, startPoint y: 88, endPoint x: 847, endPoint y: 302, distance: 398.5
click at [847, 302] on div "Pārkopē visu tekstu uz atbildes logu! Liec pieturzīmes! Pasvītro savrupinājumus…" at bounding box center [772, 196] width 542 height 248
copy div "Pārkopē visu tekstu uz atbildes logu! Liec pieturzīmes! Pasvītro savrupinājumus…"
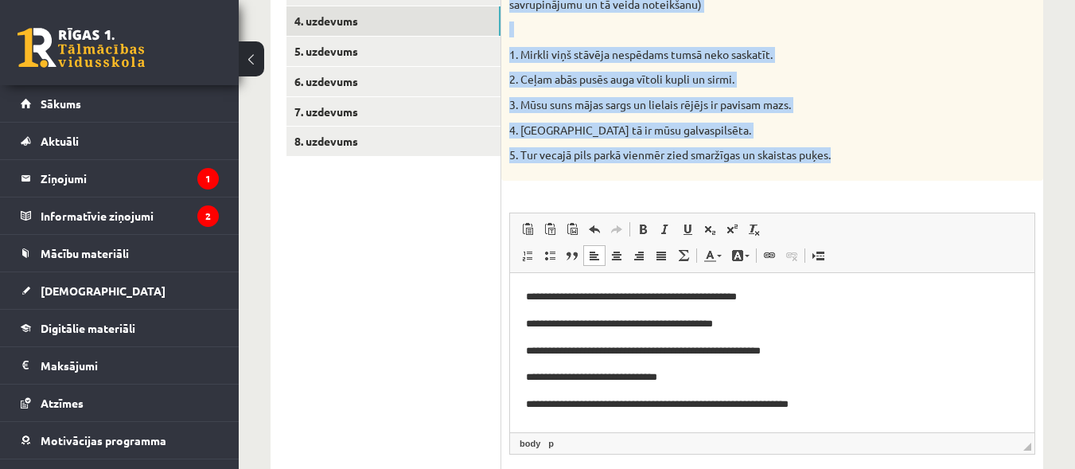
scroll to position [407, 0]
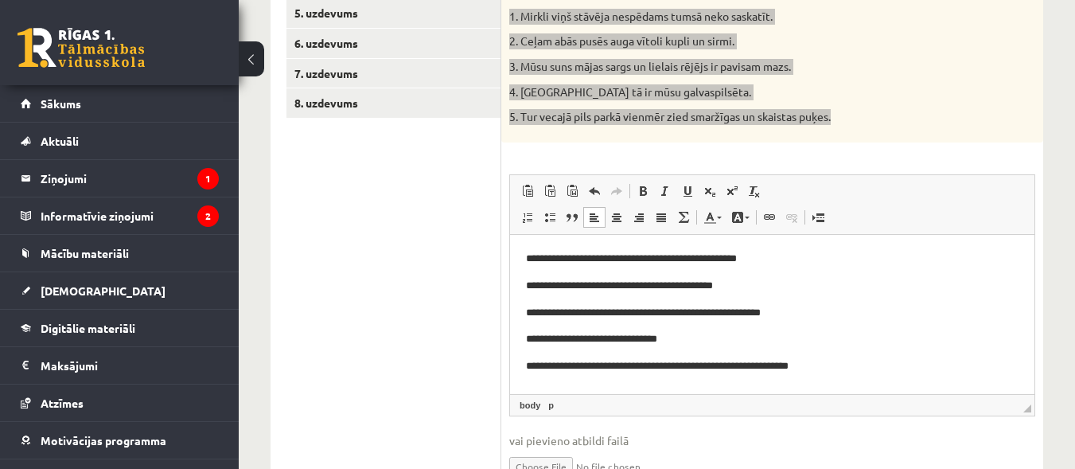
click at [618, 259] on p "**********" at bounding box center [772, 258] width 493 height 17
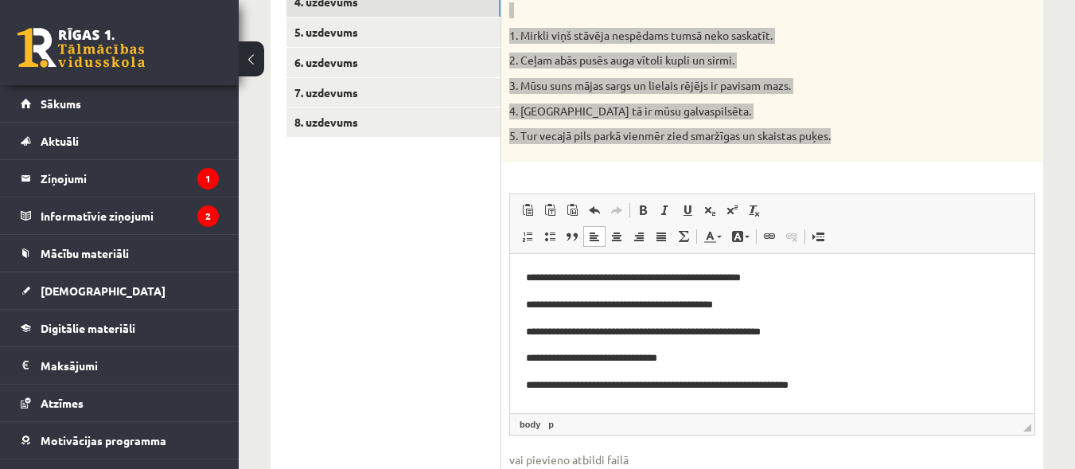
scroll to position [390, 0]
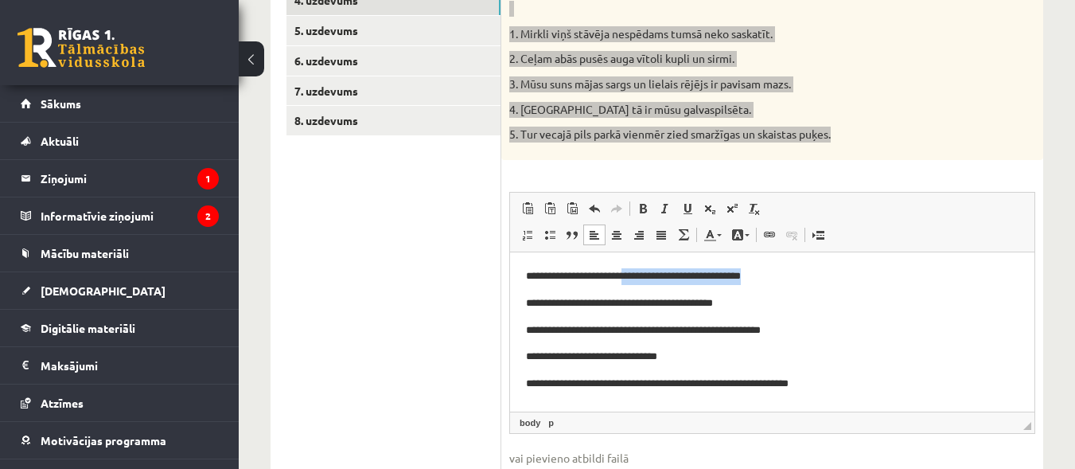
drag, startPoint x: 624, startPoint y: 274, endPoint x: 780, endPoint y: 274, distance: 156.0
click at [780, 274] on p "**********" at bounding box center [772, 275] width 493 height 17
click at [719, 234] on span at bounding box center [719, 235] width 5 height 2
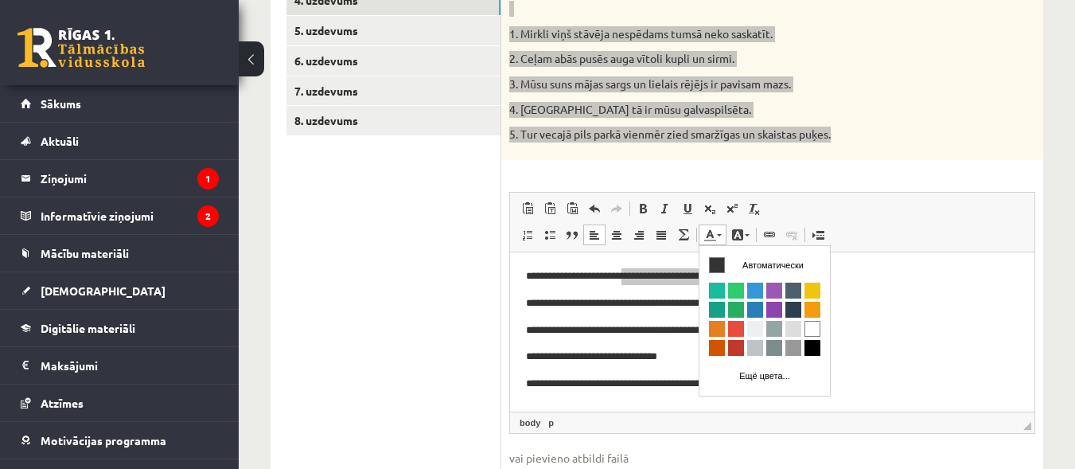
scroll to position [0, 0]
click at [708, 236] on span at bounding box center [710, 234] width 13 height 13
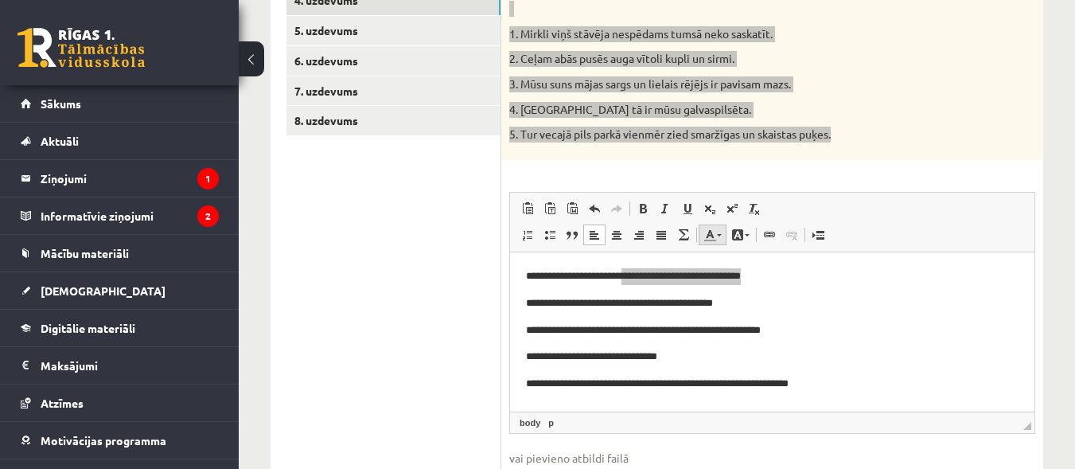
click at [710, 237] on span at bounding box center [710, 234] width 13 height 13
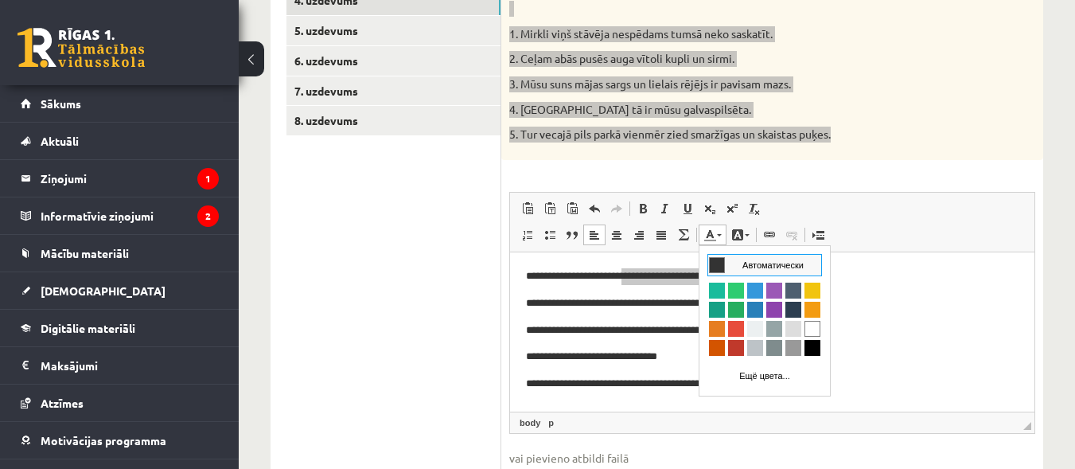
click at [710, 238] on span at bounding box center [710, 234] width 13 height 13
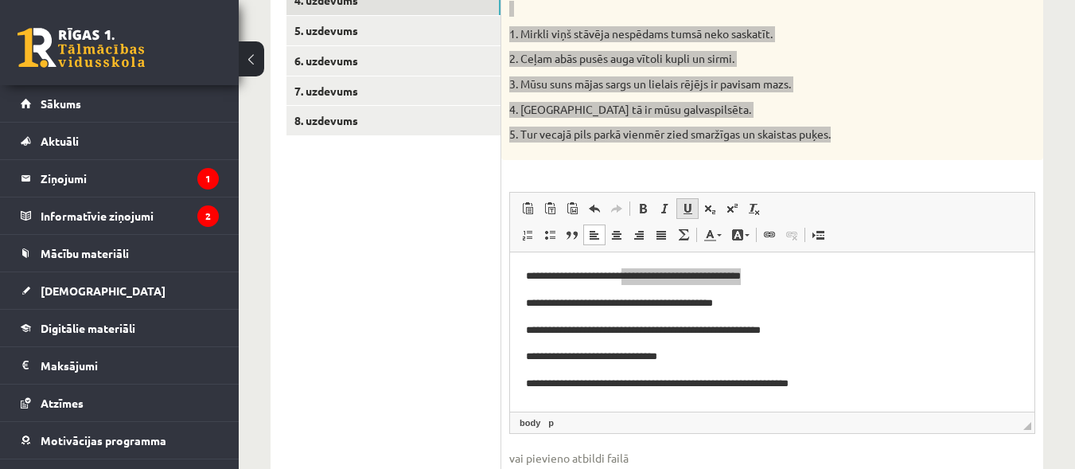
click at [691, 213] on span at bounding box center [687, 208] width 13 height 13
click at [879, 315] on body "**********" at bounding box center [772, 329] width 493 height 124
click at [795, 274] on p "**********" at bounding box center [772, 275] width 493 height 17
click at [692, 208] on span at bounding box center [687, 208] width 13 height 13
click at [650, 302] on p "**********" at bounding box center [772, 302] width 493 height 17
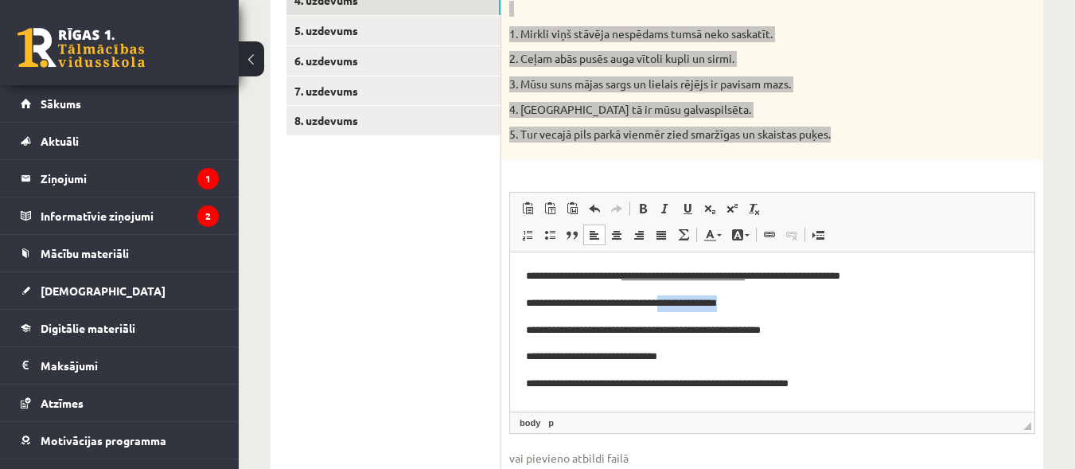
drag, startPoint x: 680, startPoint y: 302, endPoint x: 743, endPoint y: 298, distance: 62.2
click at [743, 298] on p "**********" at bounding box center [772, 302] width 493 height 17
click at [686, 203] on span at bounding box center [687, 208] width 13 height 13
click at [767, 300] on p "**********" at bounding box center [772, 302] width 493 height 17
click at [750, 304] on p "**********" at bounding box center [772, 302] width 493 height 17
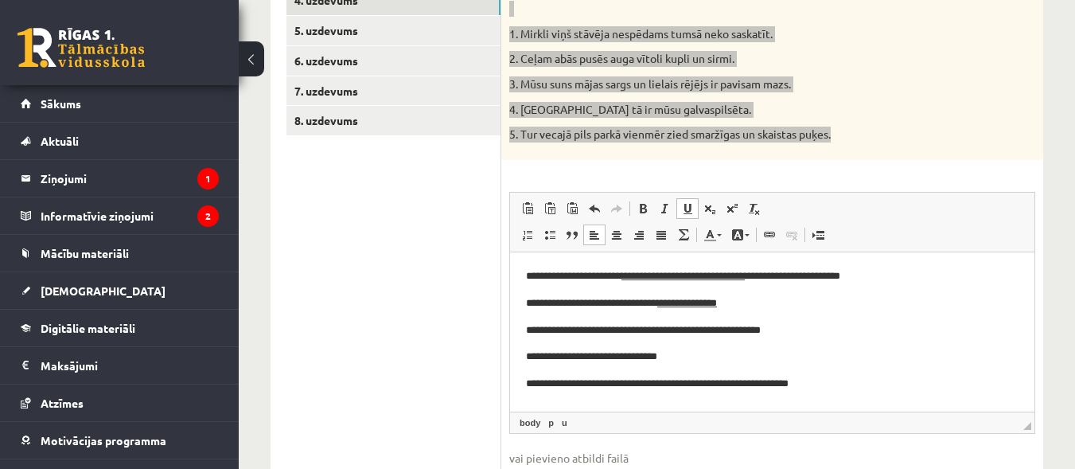
click at [688, 202] on span at bounding box center [687, 208] width 13 height 13
click at [589, 332] on p "**********" at bounding box center [772, 330] width 493 height 17
click at [719, 332] on p "**********" at bounding box center [772, 330] width 493 height 17
drag, startPoint x: 592, startPoint y: 330, endPoint x: 721, endPoint y: 333, distance: 129.0
click at [721, 333] on p "**********" at bounding box center [772, 330] width 493 height 17
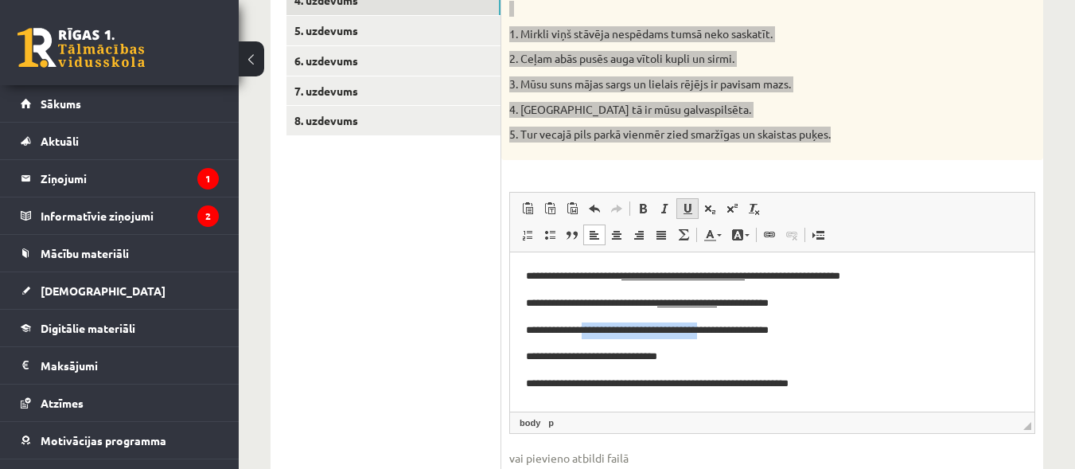
click at [681, 207] on span at bounding box center [687, 208] width 13 height 13
click at [818, 331] on p "**********" at bounding box center [772, 330] width 493 height 17
click at [559, 357] on p "**********" at bounding box center [772, 356] width 493 height 17
drag, startPoint x: 567, startPoint y: 354, endPoint x: 679, endPoint y: 349, distance: 112.3
click at [679, 349] on p "**********" at bounding box center [772, 356] width 493 height 17
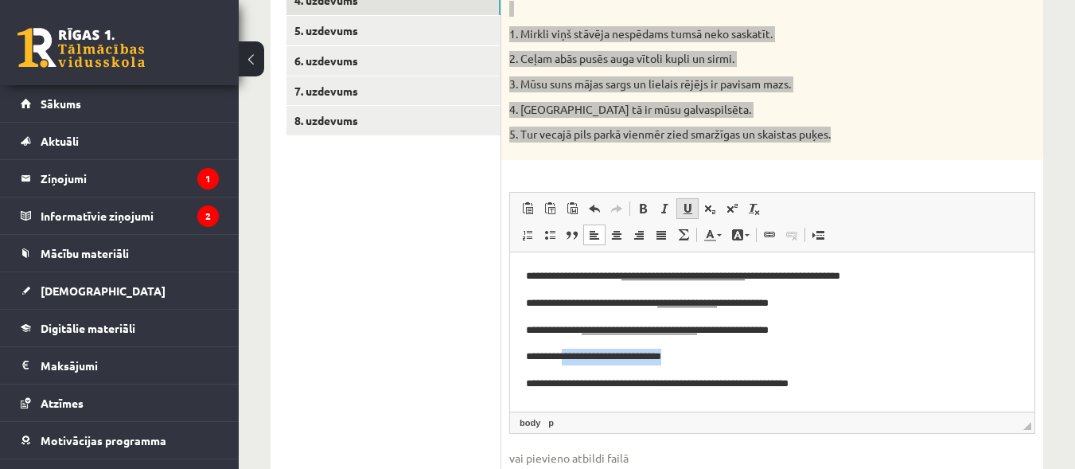
click at [682, 207] on span at bounding box center [687, 208] width 13 height 13
click at [700, 353] on p "**********" at bounding box center [772, 356] width 493 height 17
click at [699, 350] on p "**********" at bounding box center [772, 356] width 493 height 17
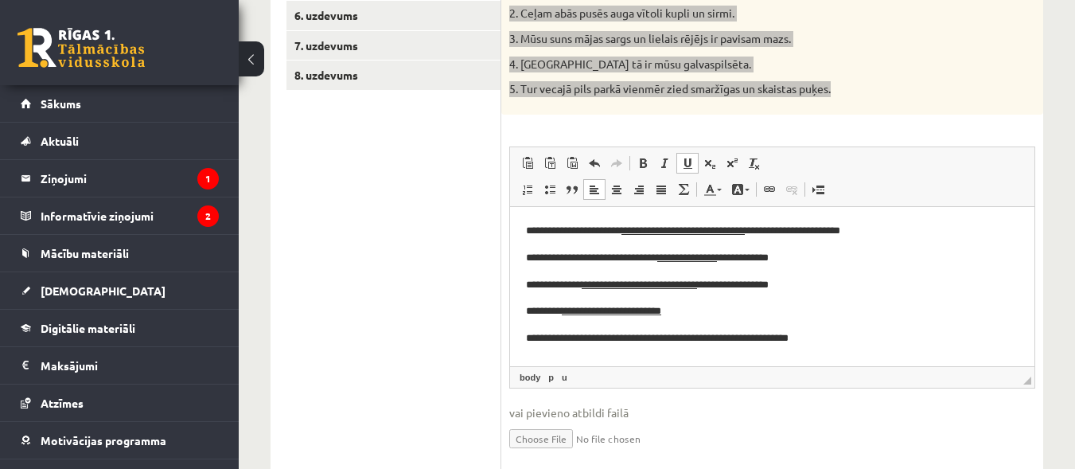
scroll to position [437, 0]
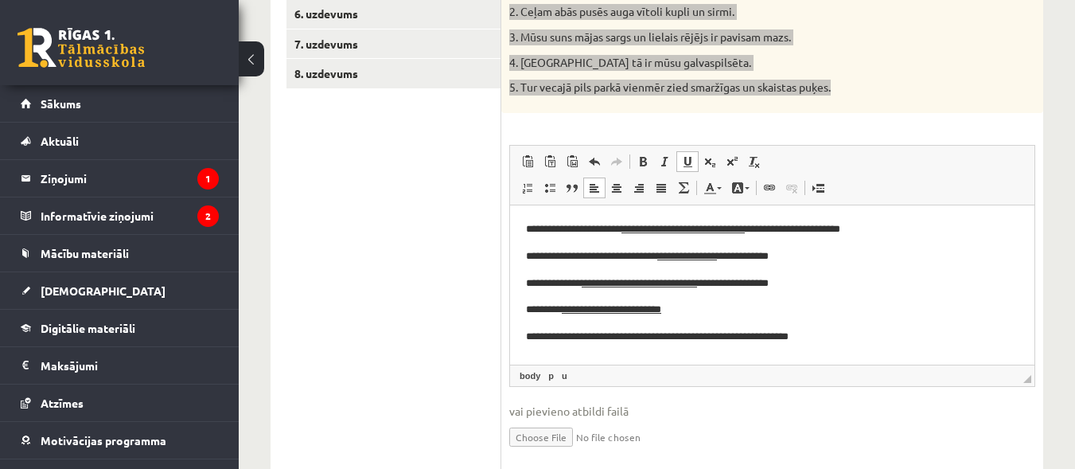
click at [553, 337] on p "**********" at bounding box center [772, 336] width 493 height 17
click at [633, 336] on p "**********" at bounding box center [772, 336] width 493 height 17
drag, startPoint x: 557, startPoint y: 336, endPoint x: 634, endPoint y: 337, distance: 77.2
click at [634, 337] on p "**********" at bounding box center [772, 336] width 493 height 17
click at [688, 157] on span at bounding box center [687, 161] width 13 height 13
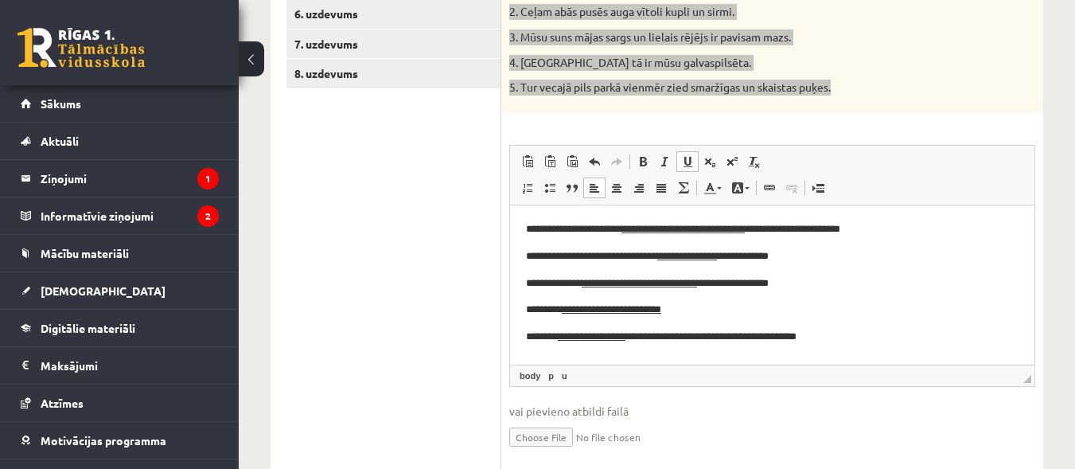
click at [881, 346] on html "**********" at bounding box center [772, 283] width 524 height 156
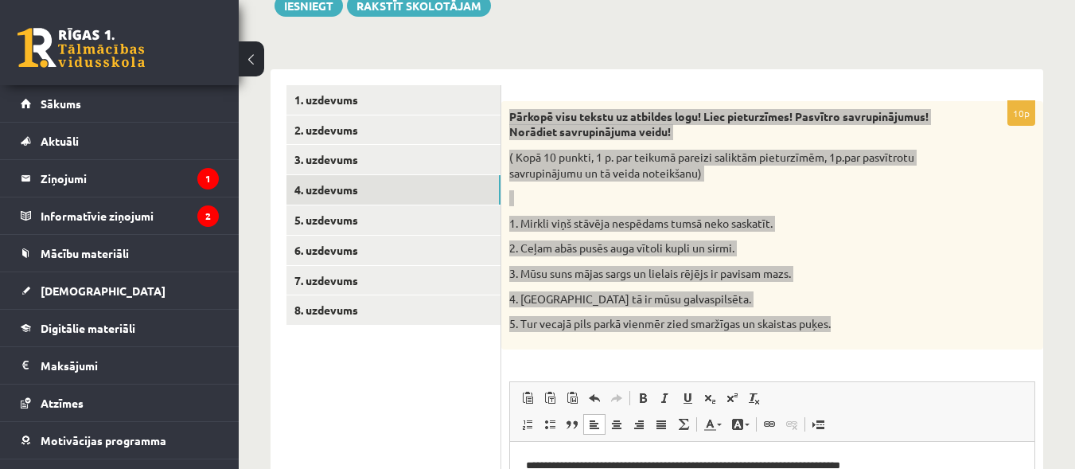
scroll to position [199, 0]
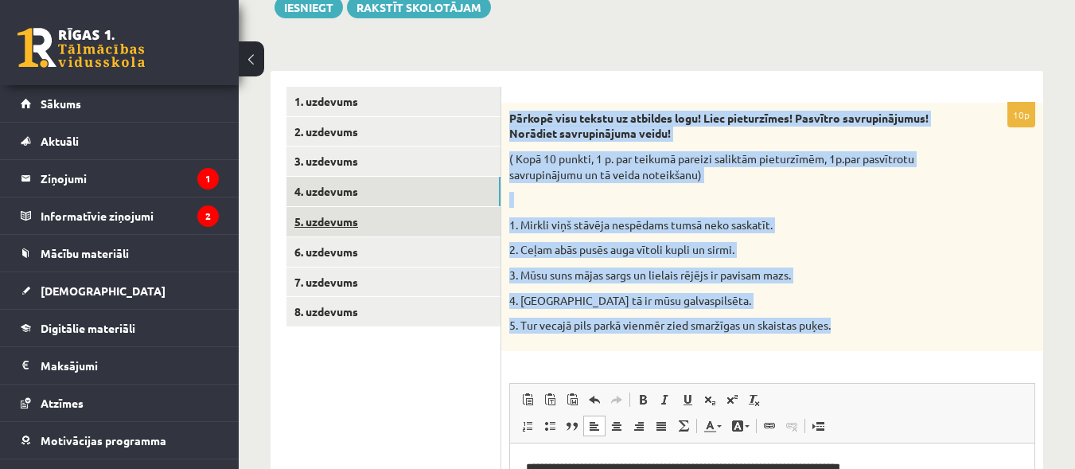
click at [341, 220] on link "5. uzdevums" at bounding box center [394, 221] width 214 height 29
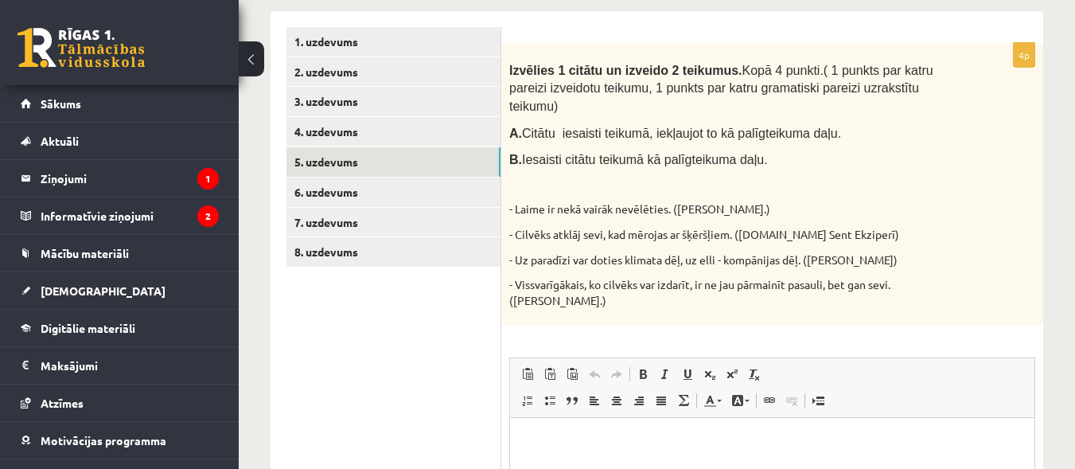
scroll to position [266, 0]
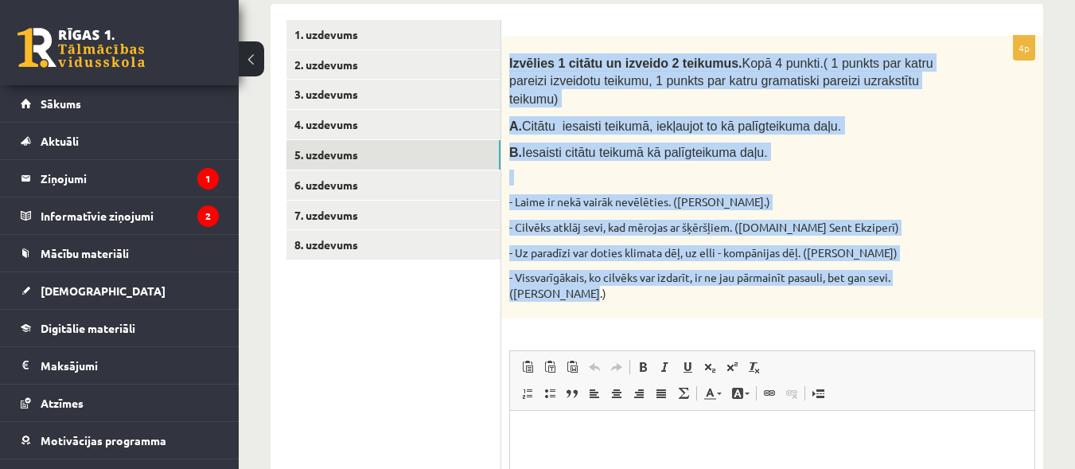
drag, startPoint x: 510, startPoint y: 60, endPoint x: 585, endPoint y: 301, distance: 251.7
click at [584, 301] on div "Izvēlies 1 citātu un izveido 2 teikumus. Kopā 4 punkti. ( 1 punkts par katru pa…" at bounding box center [772, 177] width 542 height 283
copy div "Izvēlies 1 citātu un izveido 2 teikumus. Kopā 4 punkti. ( 1 punkts par katru pa…"
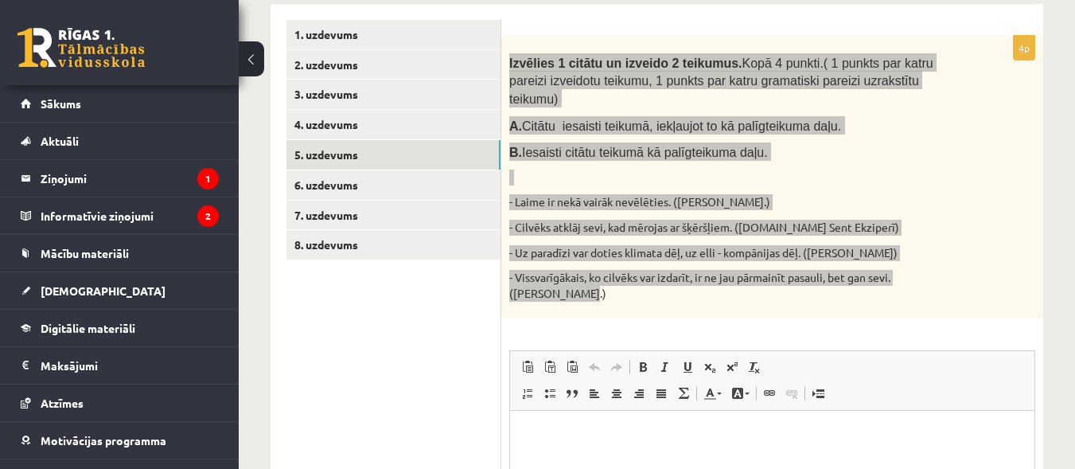
click at [716, 421] on html at bounding box center [772, 435] width 524 height 49
click at [719, 420] on html at bounding box center [772, 435] width 524 height 49
click at [731, 412] on html at bounding box center [772, 435] width 524 height 49
click at [641, 436] on p "Визуальный текстовый редактор, wiswyg-editor-user-answer-47363857484220" at bounding box center [772, 435] width 493 height 17
click at [643, 436] on p "Визуальный текстовый редактор, wiswyg-editor-user-answer-47363857484220" at bounding box center [772, 435] width 493 height 17
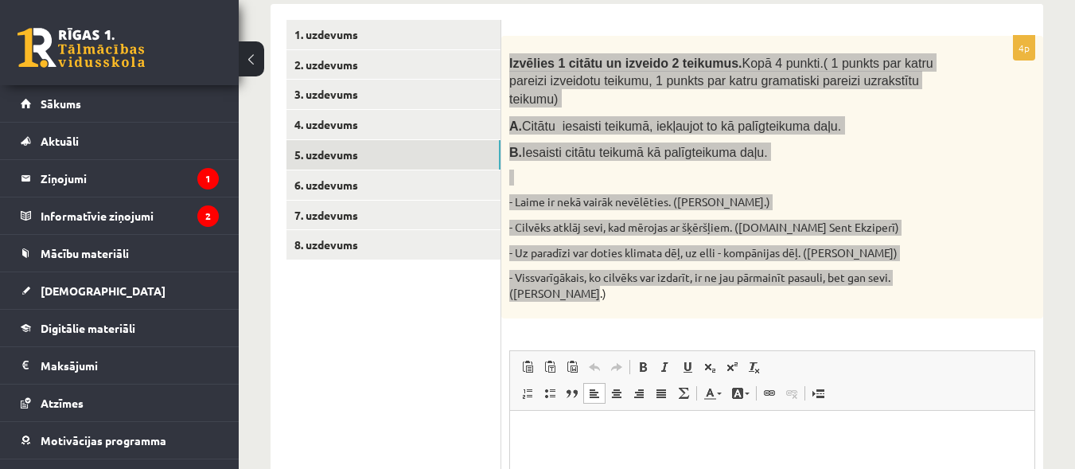
click at [645, 435] on p "Визуальный текстовый редактор, wiswyg-editor-user-answer-47363857484220" at bounding box center [772, 435] width 493 height 17
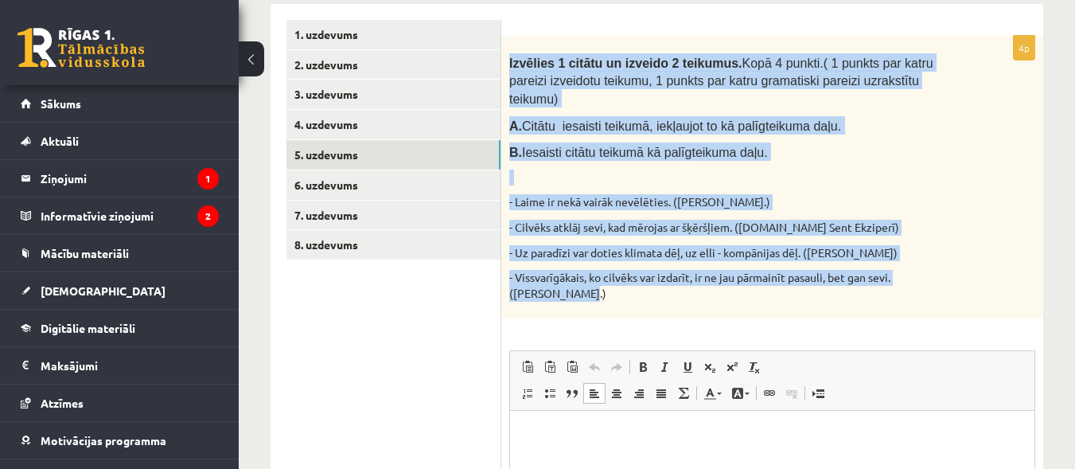
click at [967, 232] on div "Izvēlies 1 citātu un izveido 2 teikumus. Kopā 4 punkti. ( 1 punkts par katru pa…" at bounding box center [772, 177] width 542 height 283
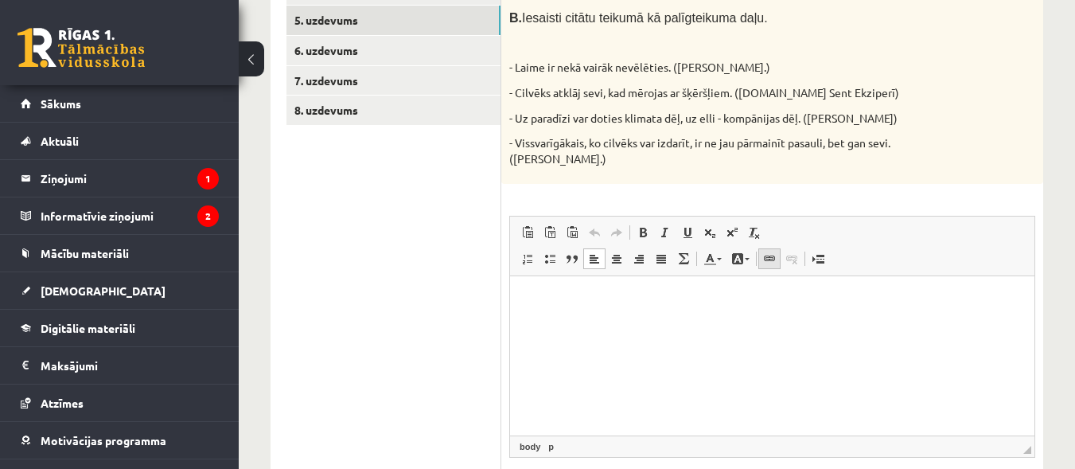
scroll to position [403, 0]
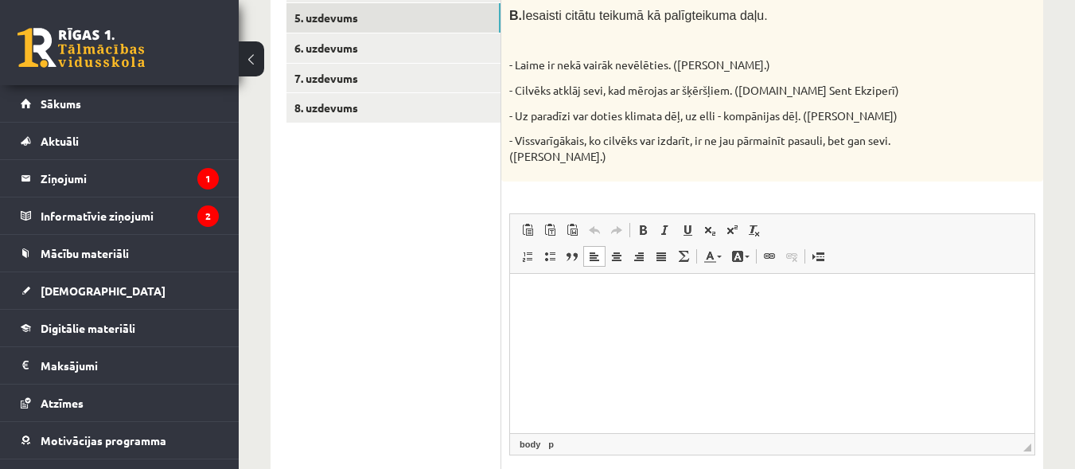
click at [581, 294] on p "Визуальный текстовый редактор, wiswyg-editor-user-answer-47363857484220" at bounding box center [772, 298] width 493 height 17
click at [602, 290] on span "Вставить" at bounding box center [629, 289] width 57 height 23
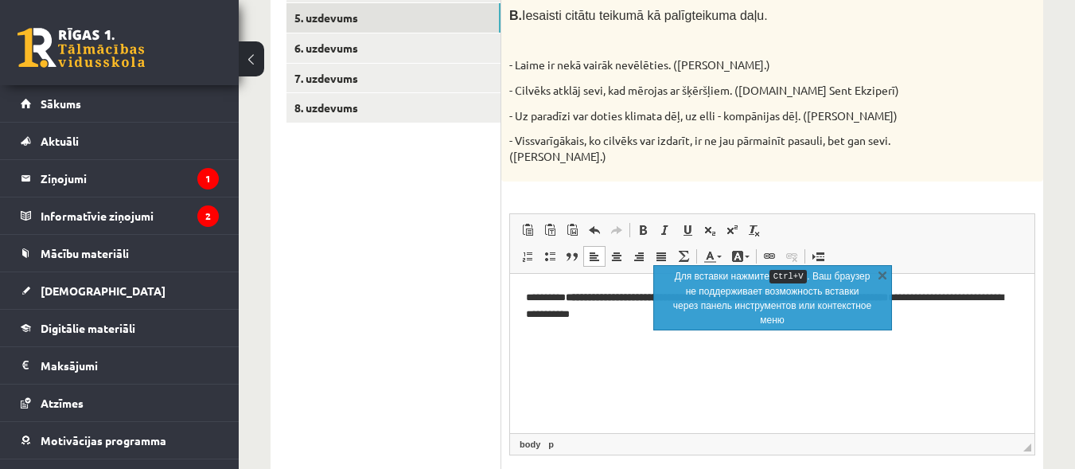
click at [650, 339] on html "**********" at bounding box center [772, 306] width 524 height 65
click at [882, 277] on link "X" at bounding box center [883, 275] width 16 height 16
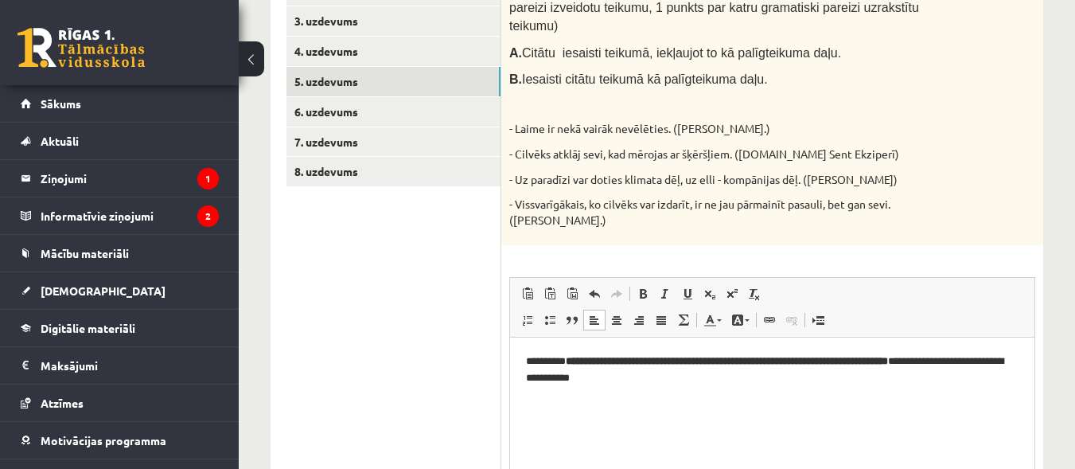
scroll to position [337, 0]
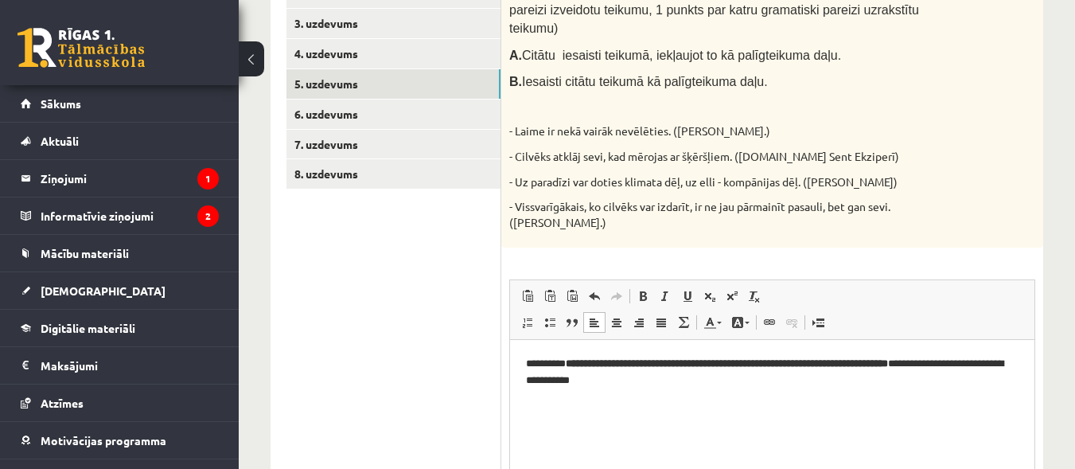
click at [888, 364] on strong "**********" at bounding box center [727, 363] width 322 height 10
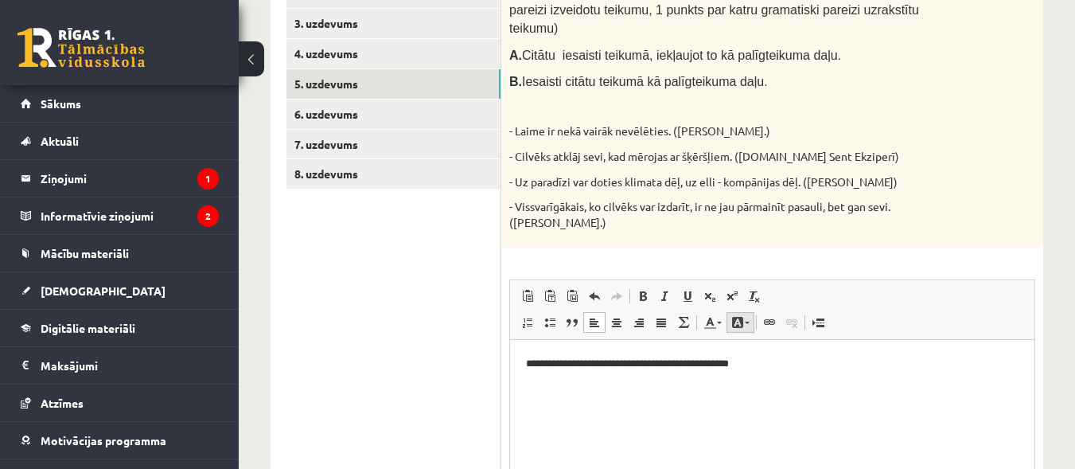
click at [741, 316] on span at bounding box center [737, 322] width 13 height 13
click at [666, 388] on html "**********" at bounding box center [772, 364] width 524 height 49
click at [579, 364] on p "**********" at bounding box center [772, 364] width 493 height 17
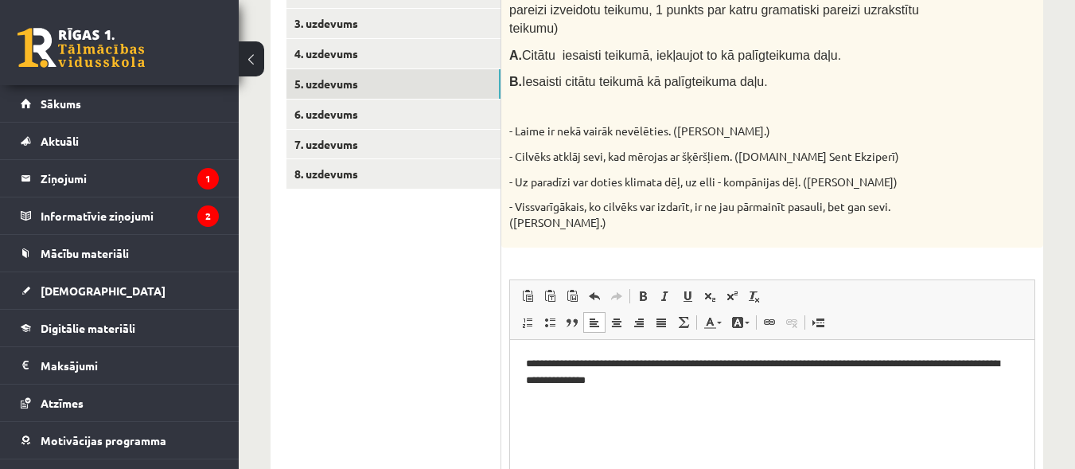
click at [661, 384] on p "**********" at bounding box center [772, 372] width 493 height 33
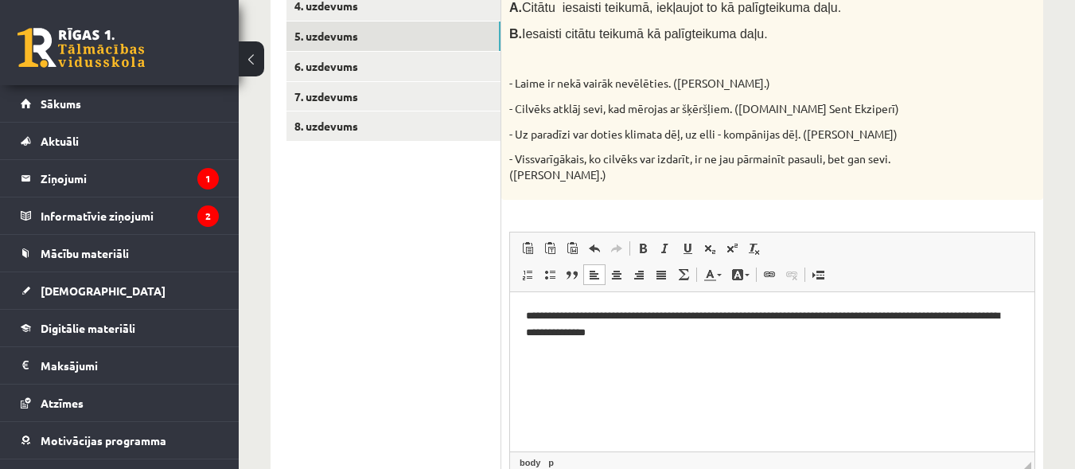
scroll to position [387, 0]
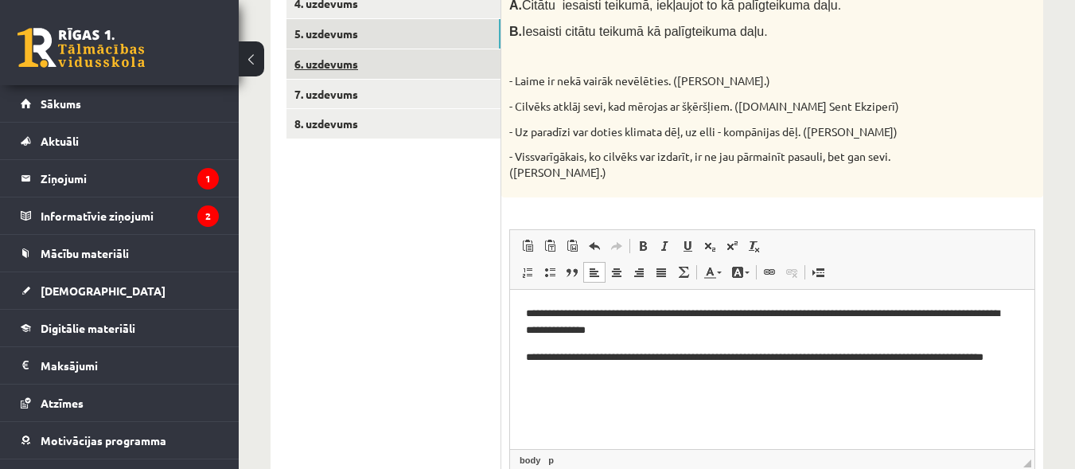
click at [364, 61] on link "6. uzdevums" at bounding box center [394, 63] width 214 height 29
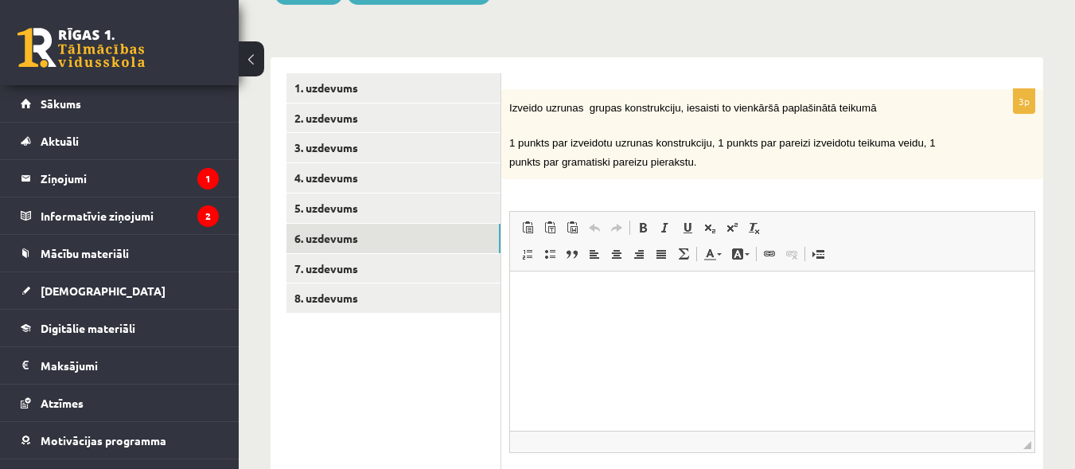
scroll to position [209, 0]
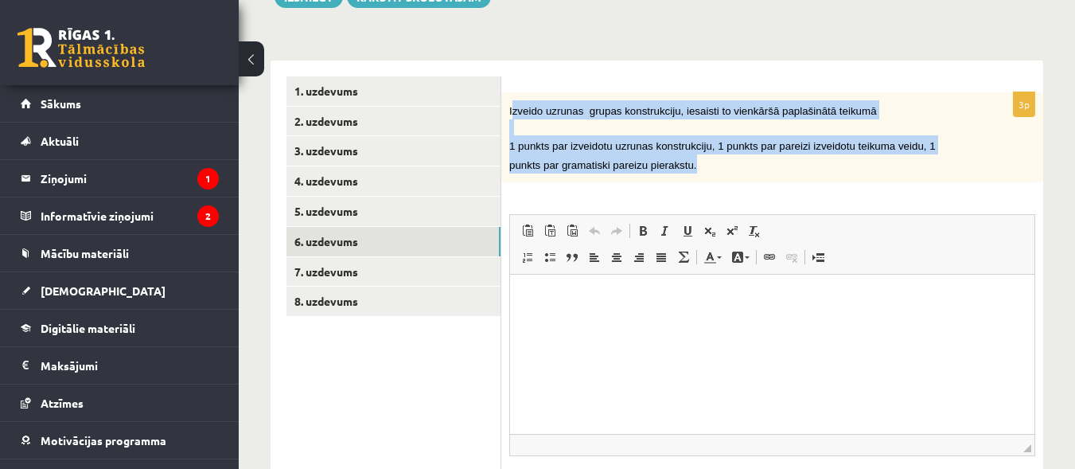
drag, startPoint x: 511, startPoint y: 112, endPoint x: 594, endPoint y: 152, distance: 92.6
click at [638, 163] on div "Izveido uzrunas grupas konstrukciju, iesaisti to vienkāršā paplašinātā teikumā …" at bounding box center [772, 137] width 542 height 90
copy div "zveido uzrunas grupas konstrukciju, iesaisti to vienkāršā paplašinātā teikumā 1…"
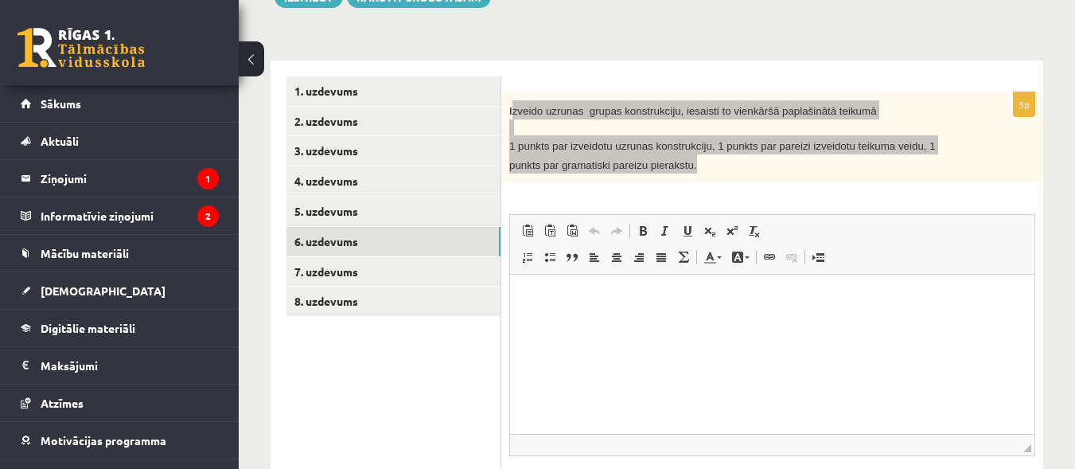
click at [583, 322] on html at bounding box center [772, 298] width 524 height 49
click at [544, 298] on p "**********" at bounding box center [772, 298] width 493 height 17
click at [581, 297] on p "**********" at bounding box center [772, 298] width 493 height 17
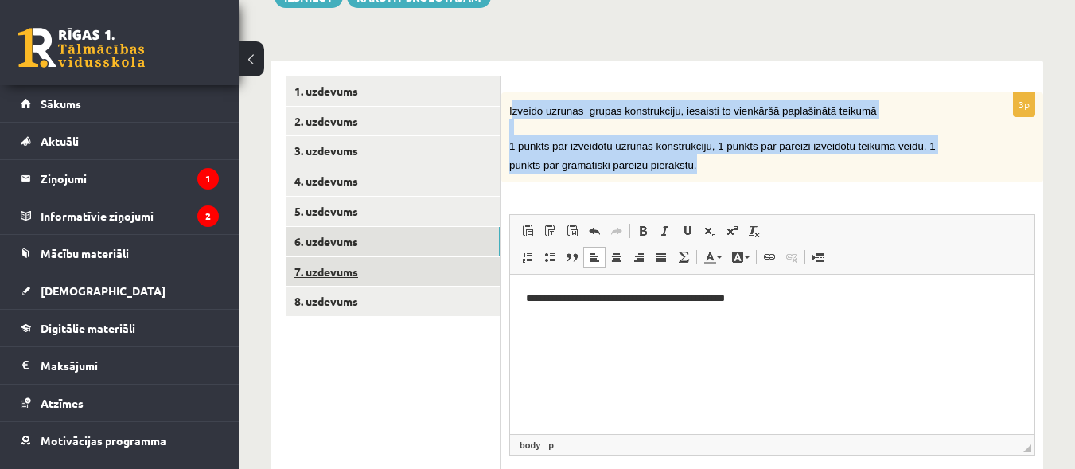
click at [343, 273] on link "7. uzdevums" at bounding box center [394, 271] width 214 height 29
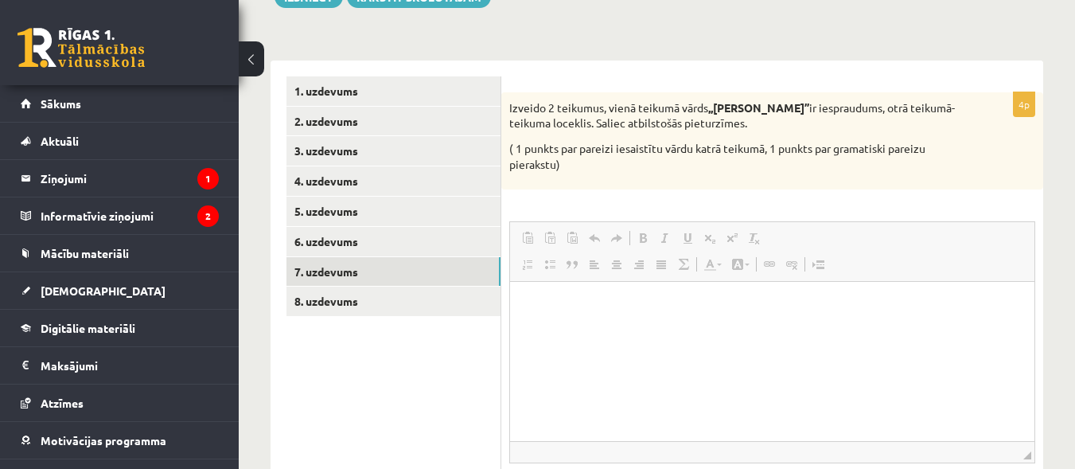
scroll to position [0, 0]
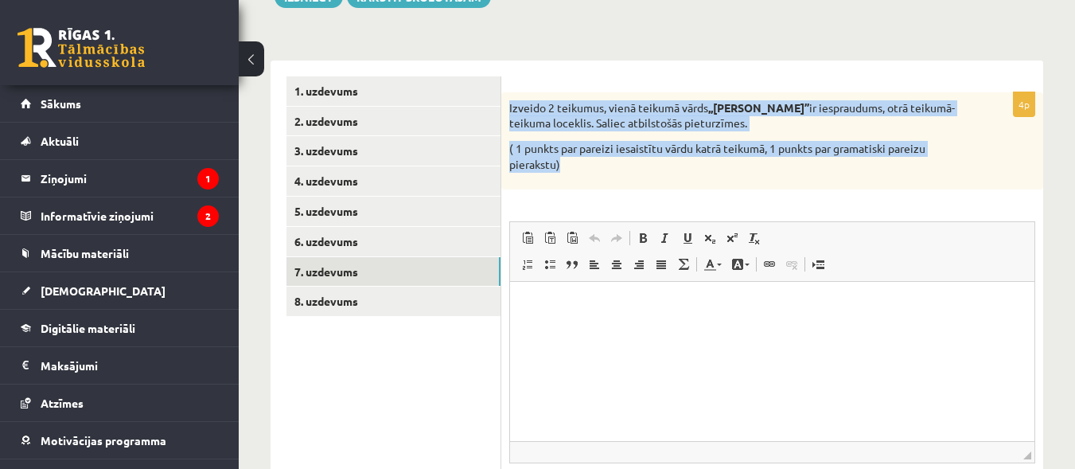
drag, startPoint x: 509, startPoint y: 109, endPoint x: 567, endPoint y: 160, distance: 77.3
click at [567, 160] on div "Izveido 2 teikumus, vienā teikumā vārds ,,ceru’’ ir iespraudums, otrā teikumā- …" at bounding box center [772, 140] width 542 height 97
copy div "Izveido 2 teikumus, vienā teikumā vārds ,,ceru’’ ir iespraudums, otrā teikumā- …"
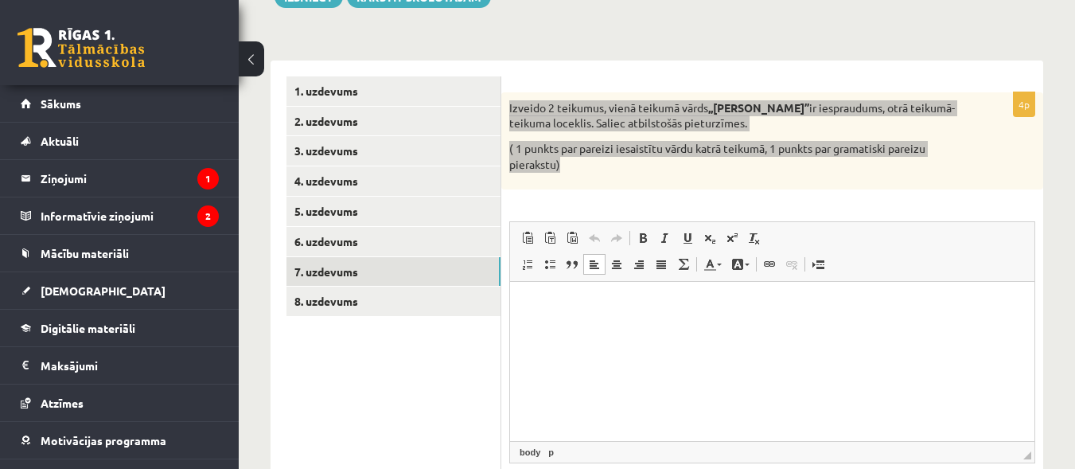
click at [637, 328] on html at bounding box center [772, 306] width 524 height 49
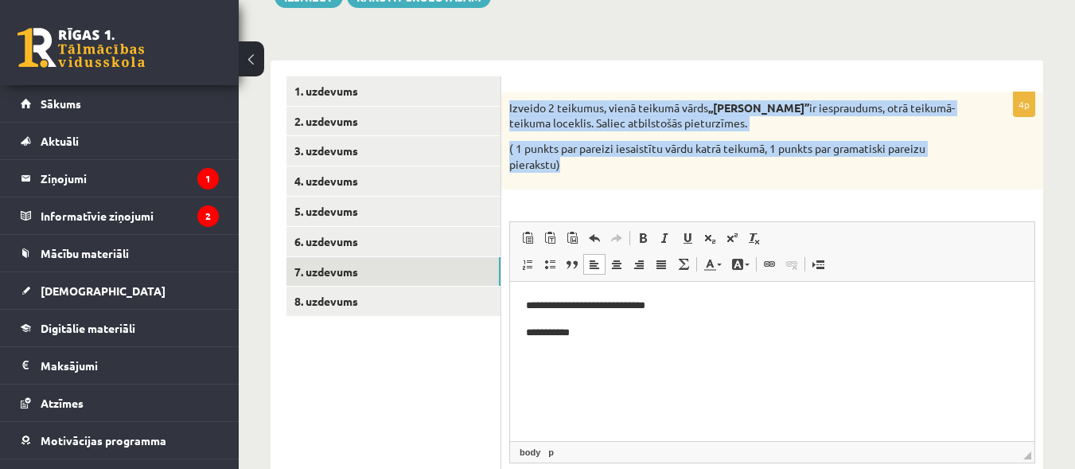
click at [619, 187] on div "Izveido 2 teikumus, vienā teikumā vārds ,,ceru’’ ir iespraudums, otrā teikumā- …" at bounding box center [772, 140] width 542 height 97
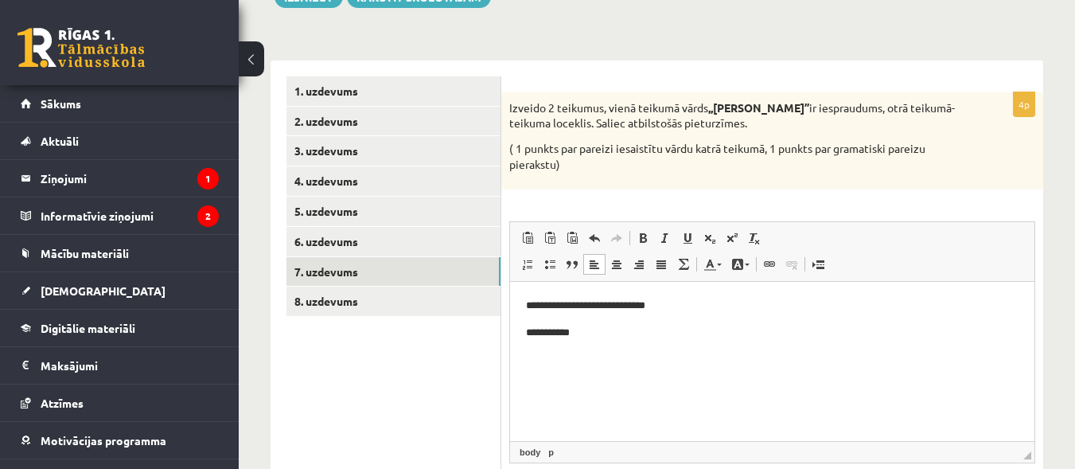
click at [593, 325] on p "**********" at bounding box center [772, 333] width 493 height 17
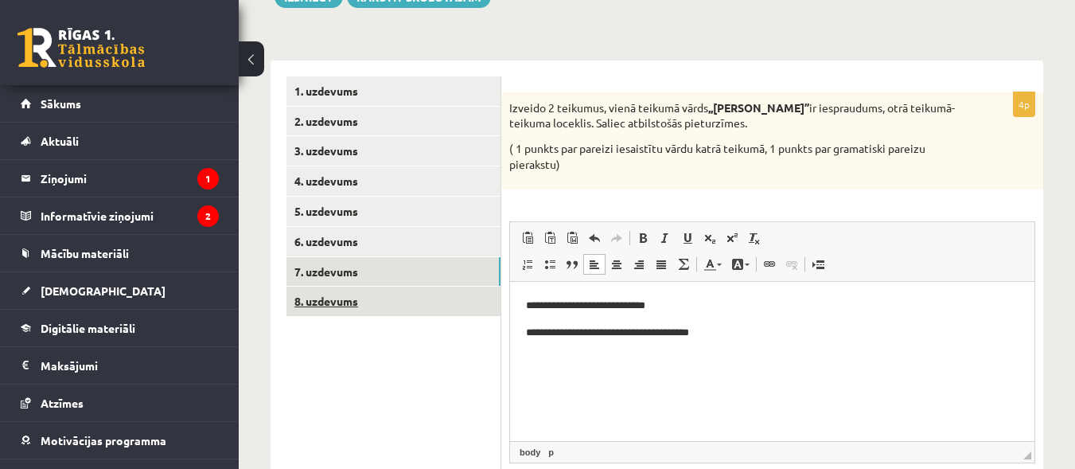
click at [329, 306] on link "8. uzdevums" at bounding box center [394, 301] width 214 height 29
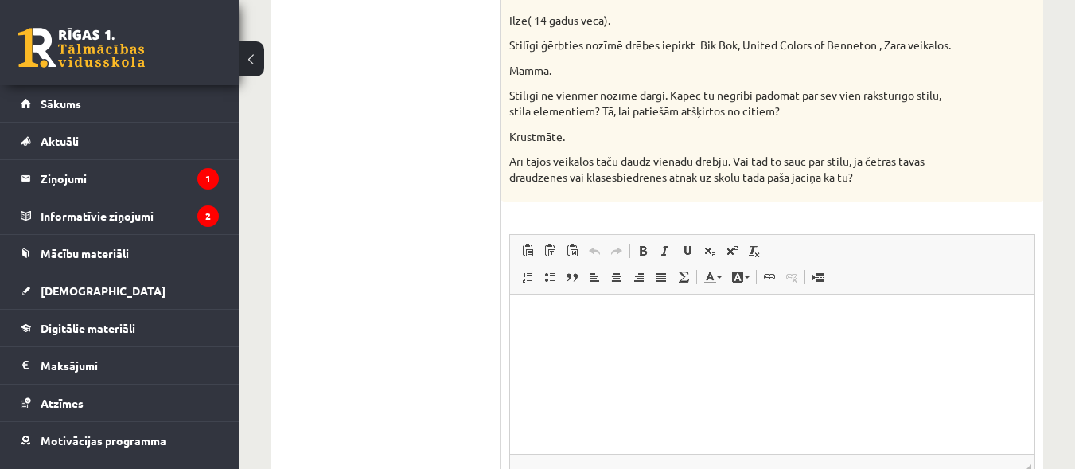
scroll to position [715, 0]
click at [540, 313] on p "Визуальный текстовый редактор, wiswyg-editor-user-answer-47363728268020" at bounding box center [772, 321] width 493 height 17
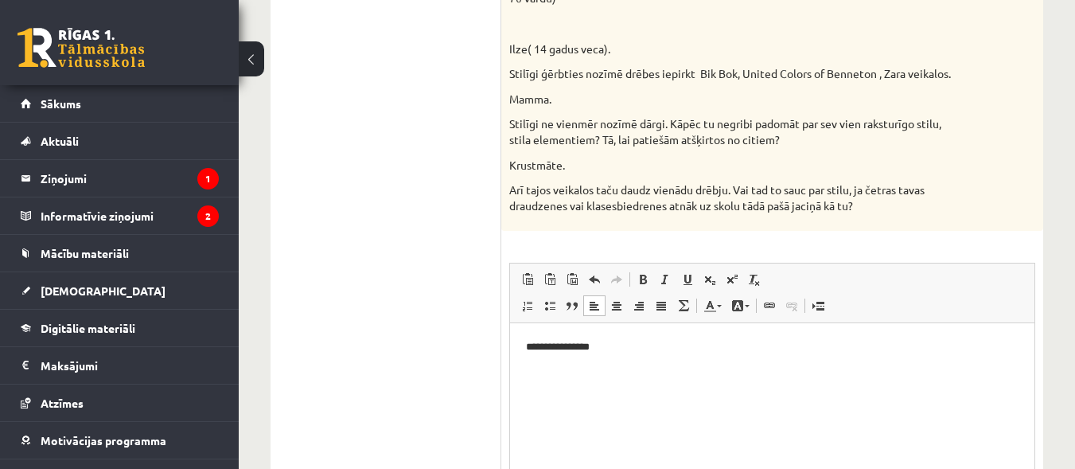
scroll to position [739, 0]
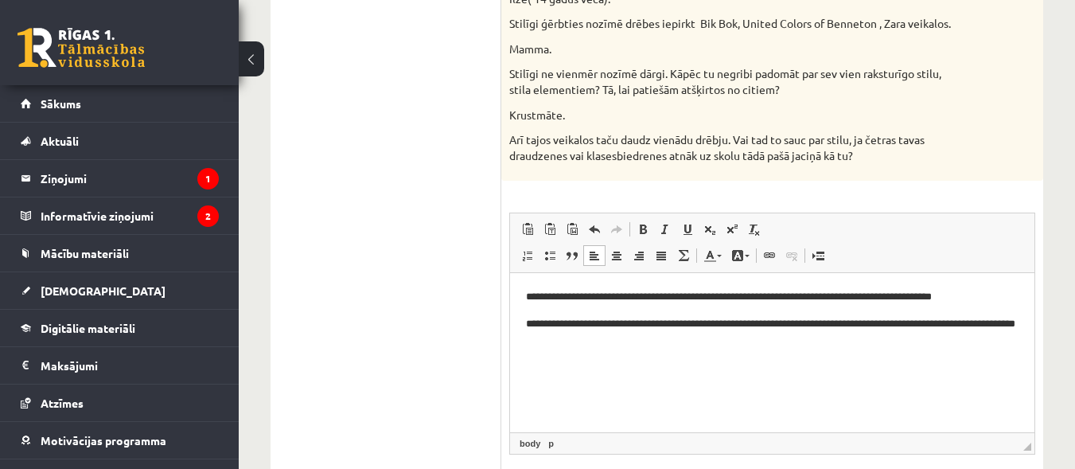
click at [612, 337] on p "**********" at bounding box center [772, 332] width 493 height 33
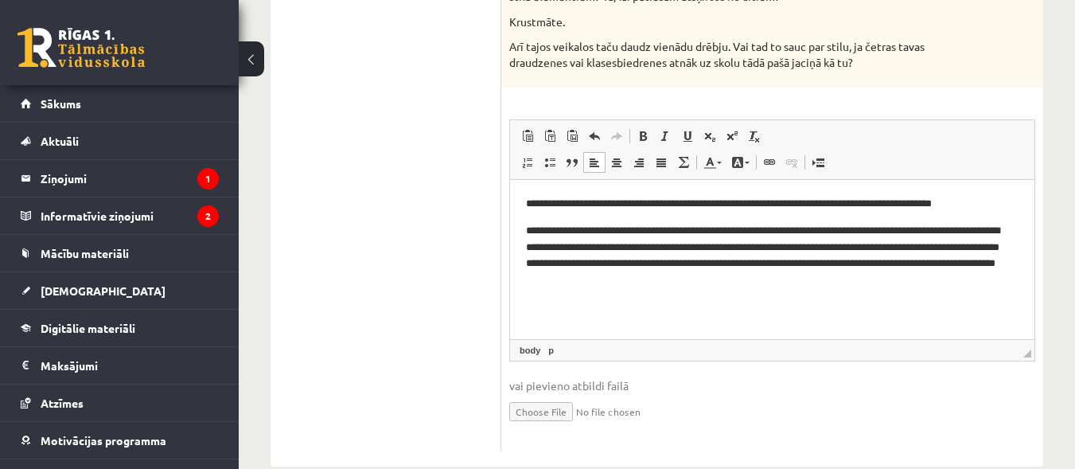
scroll to position [836, 0]
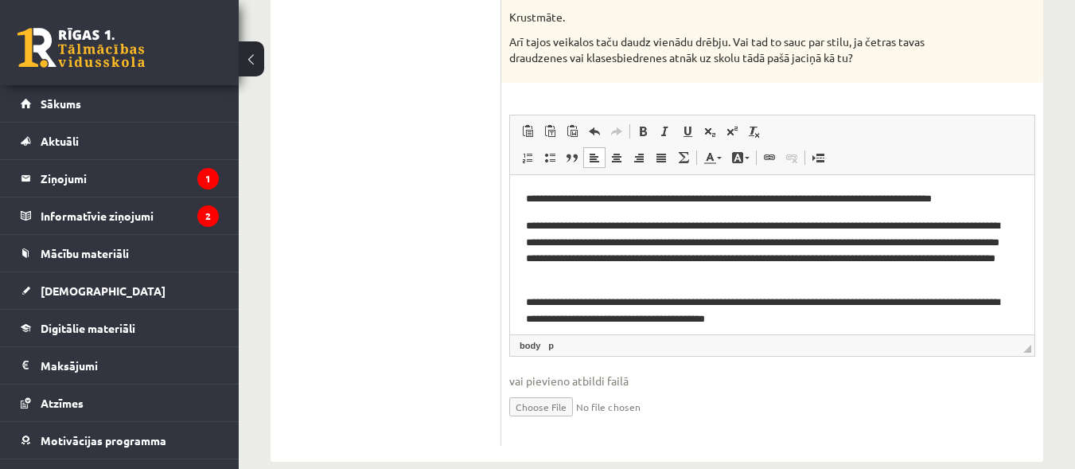
click at [774, 318] on p "**********" at bounding box center [766, 310] width 481 height 33
click at [895, 318] on p "**********" at bounding box center [766, 310] width 481 height 33
click at [939, 314] on p "**********" at bounding box center [766, 310] width 481 height 33
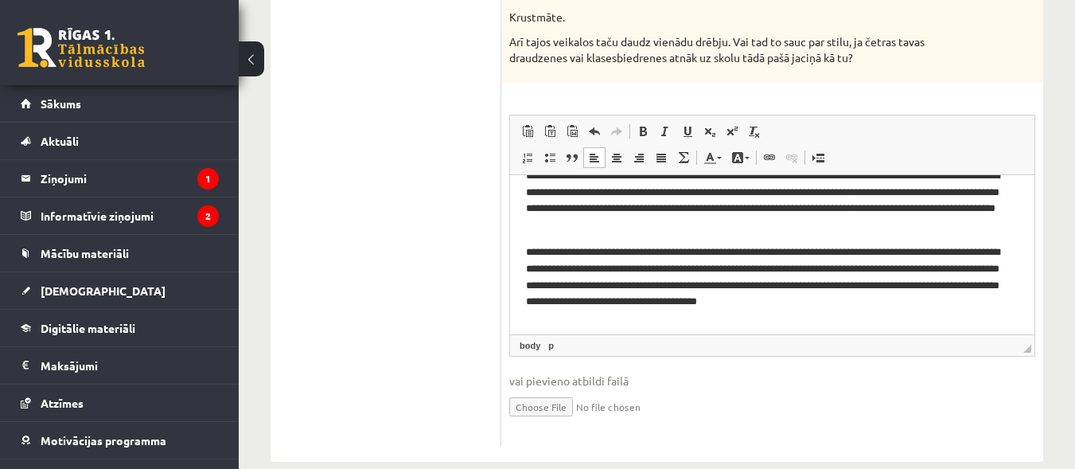
scroll to position [0, 0]
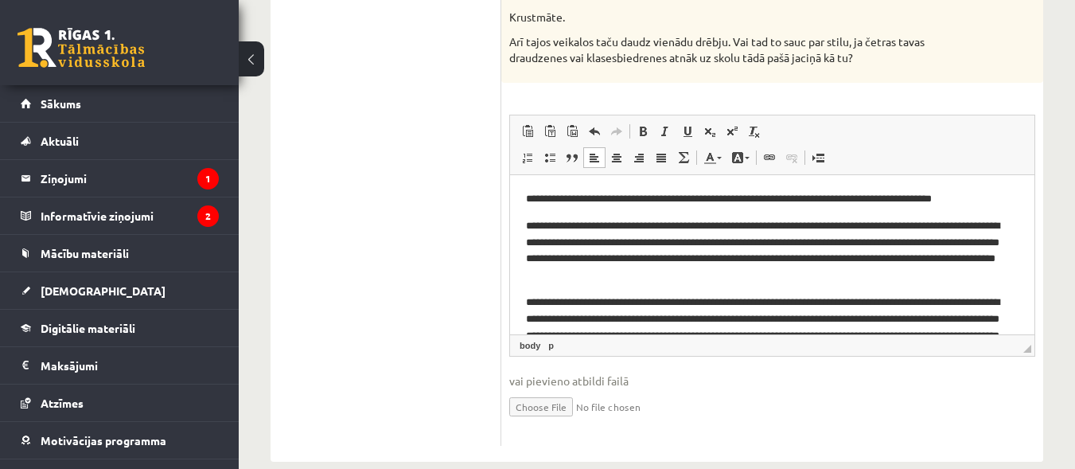
drag, startPoint x: 1031, startPoint y: 263, endPoint x: 1573, endPoint y: 364, distance: 551.3
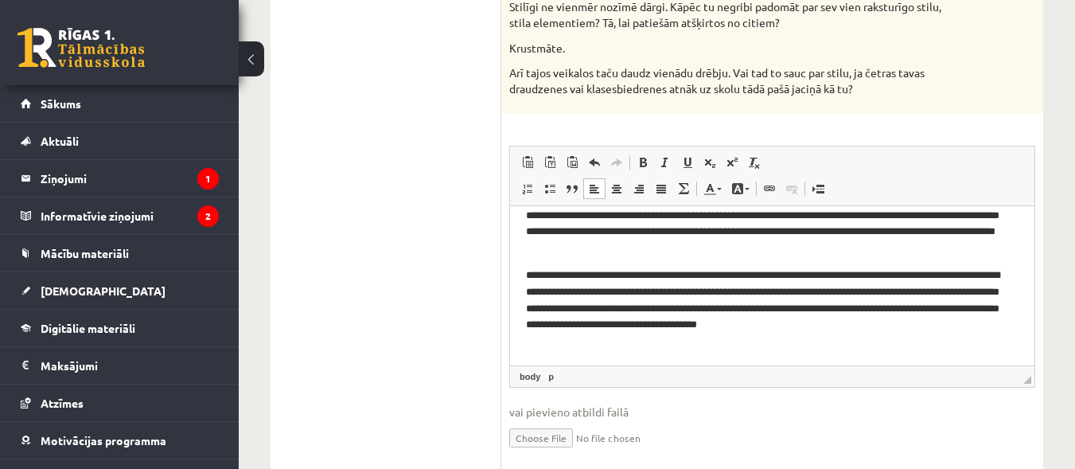
scroll to position [69, 0]
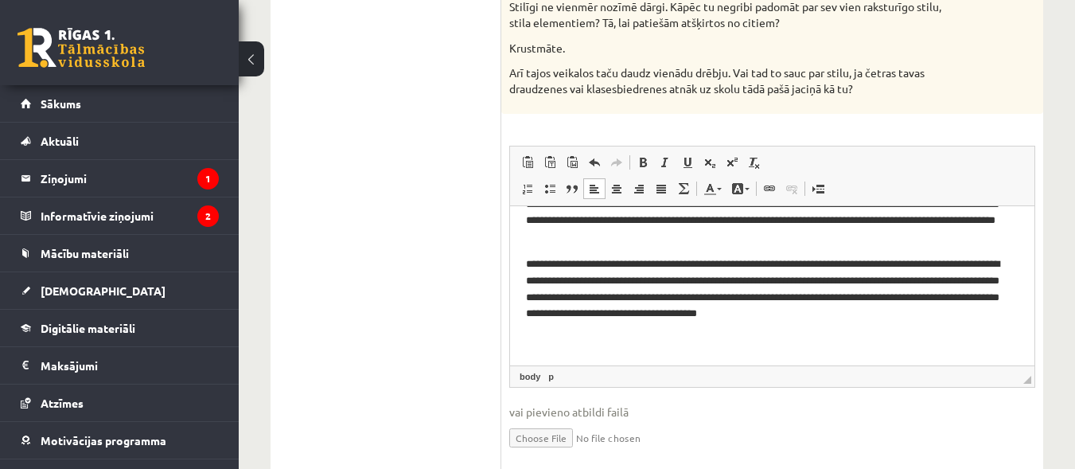
drag, startPoint x: 1033, startPoint y: 289, endPoint x: 1553, endPoint y: 544, distance: 578.7
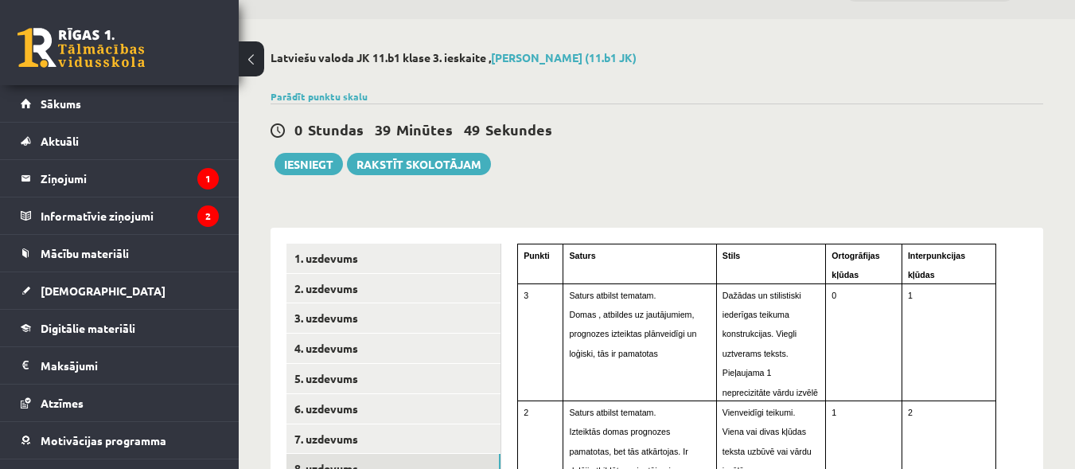
scroll to position [0, 0]
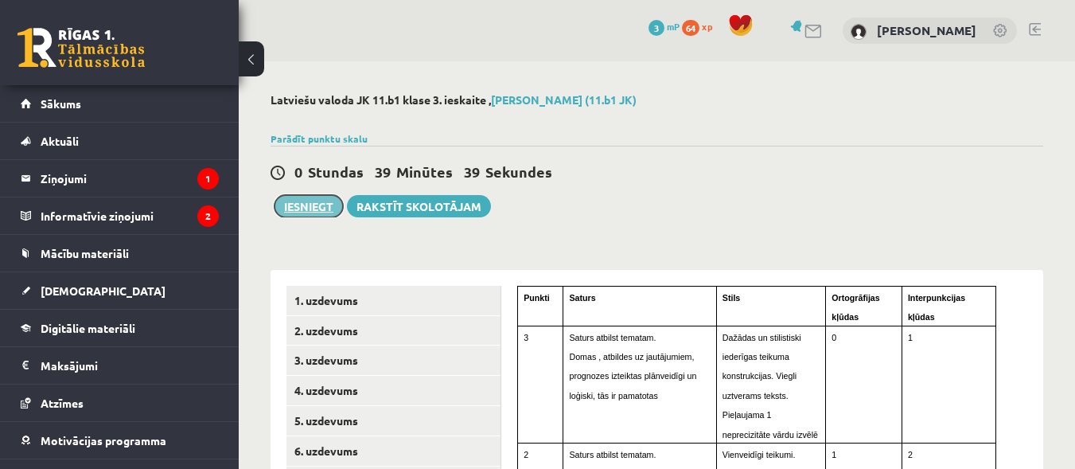
click at [307, 202] on button "Iesniegt" at bounding box center [309, 206] width 68 height 22
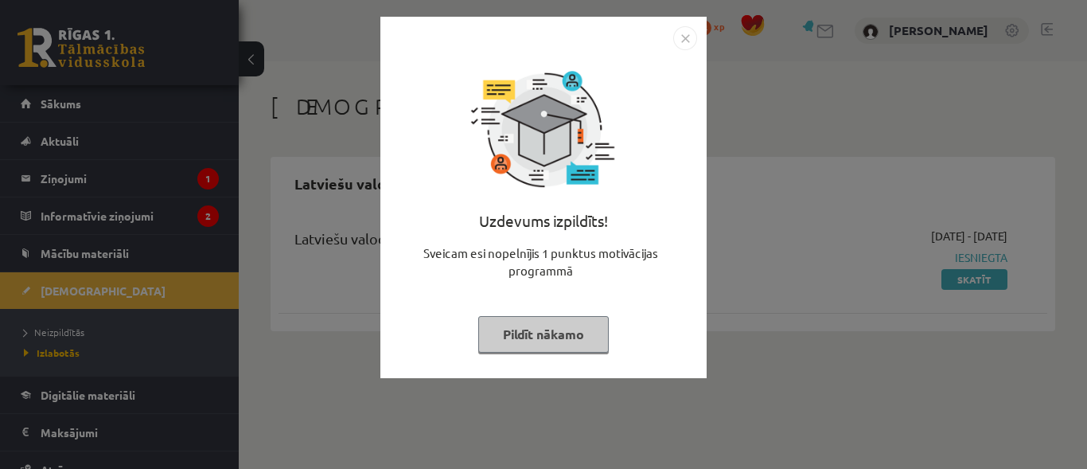
click at [683, 37] on img "Close" at bounding box center [685, 38] width 24 height 24
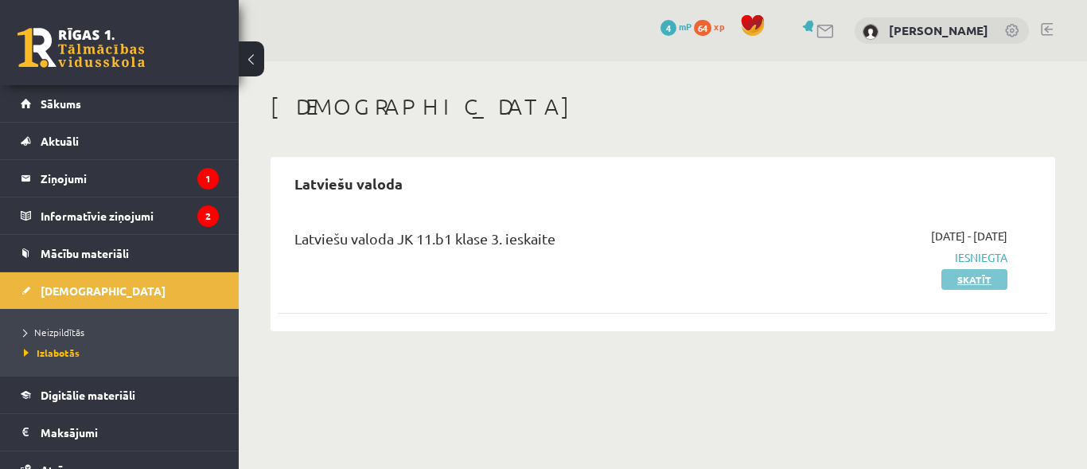
click at [964, 279] on link "Skatīt" at bounding box center [974, 279] width 66 height 21
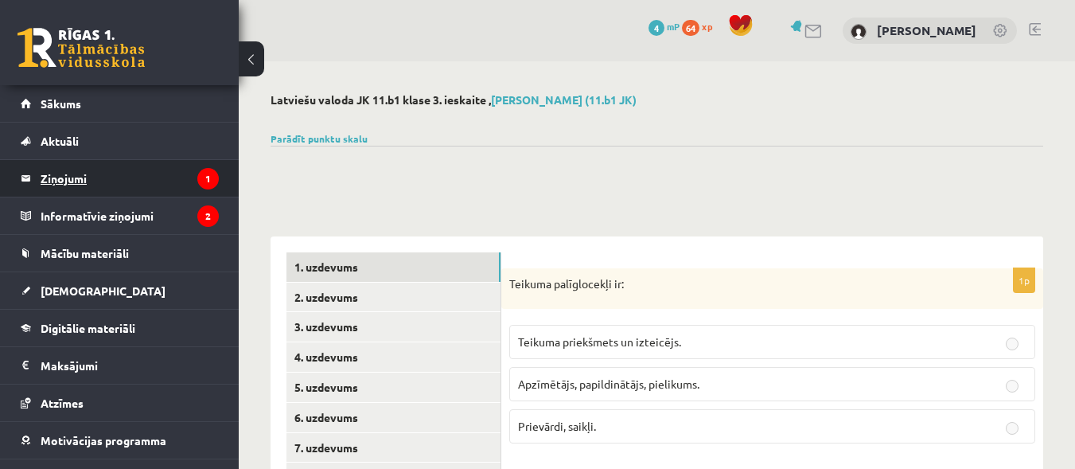
click at [154, 185] on legend "Ziņojumi 1" at bounding box center [130, 178] width 178 height 37
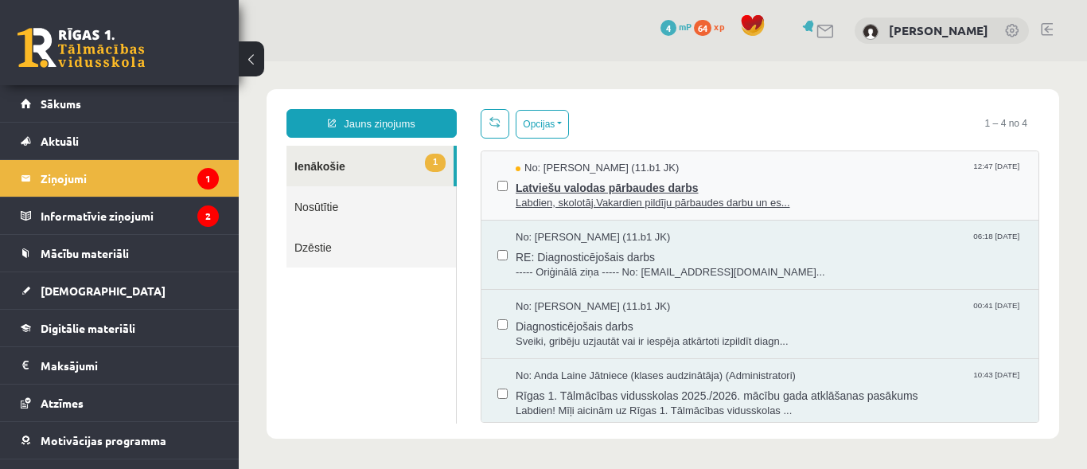
click at [667, 196] on span "Labdien, skolotāj.Vakardien pildīju pārbaudes darbu un es..." at bounding box center [769, 203] width 507 height 15
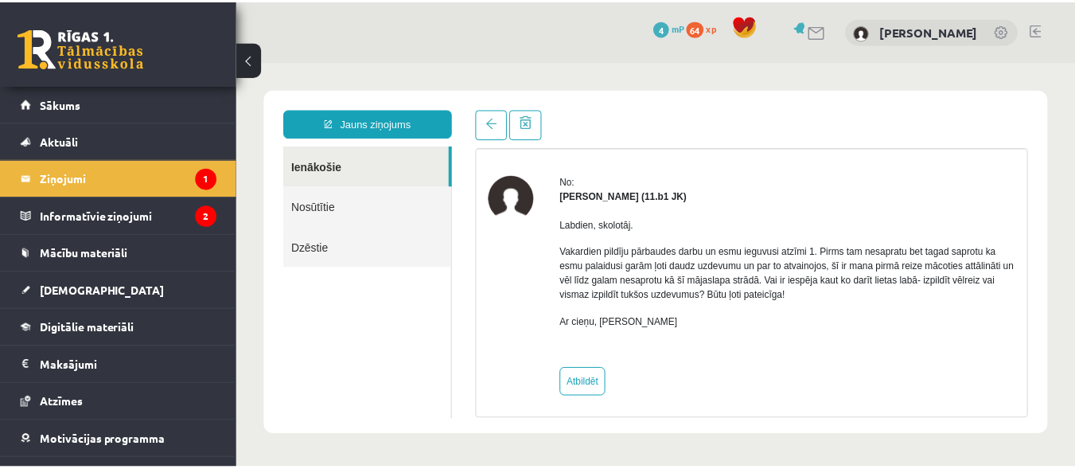
scroll to position [50, 0]
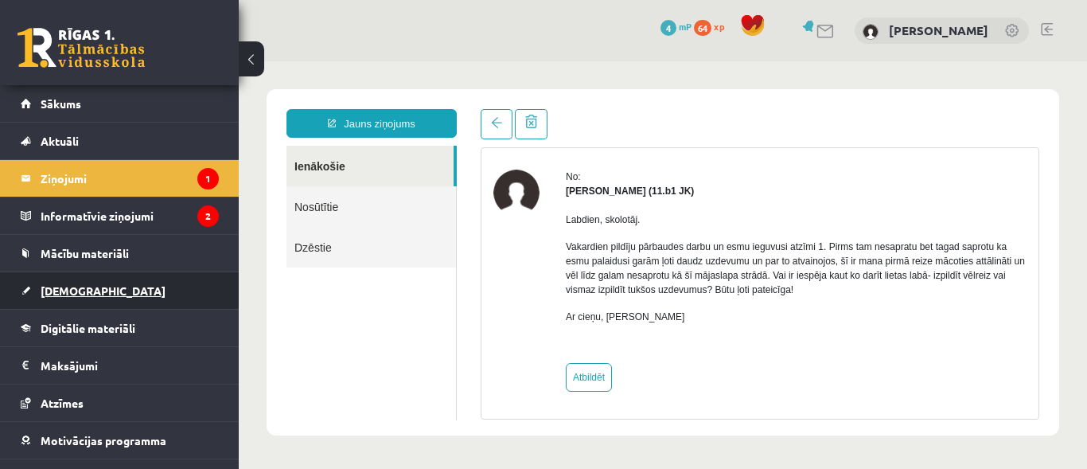
click at [69, 285] on span "[DEMOGRAPHIC_DATA]" at bounding box center [103, 290] width 125 height 14
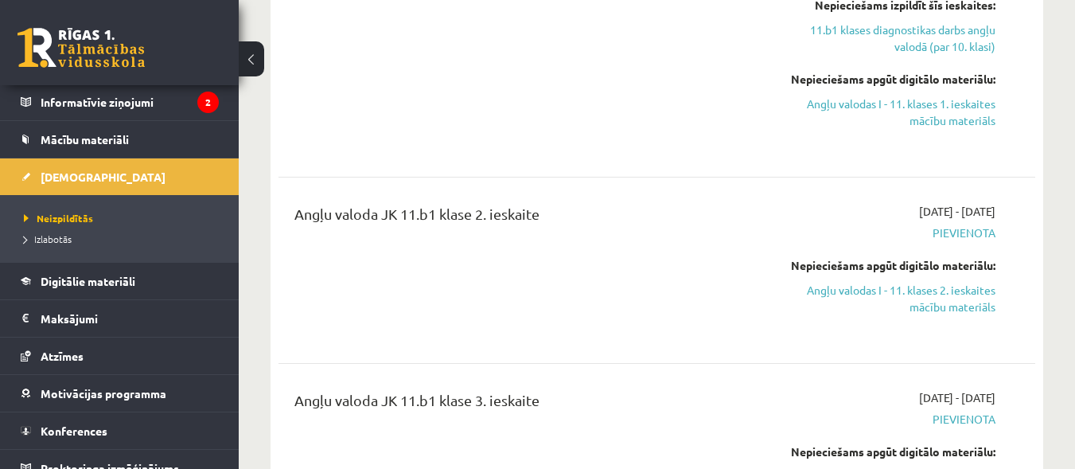
scroll to position [115, 0]
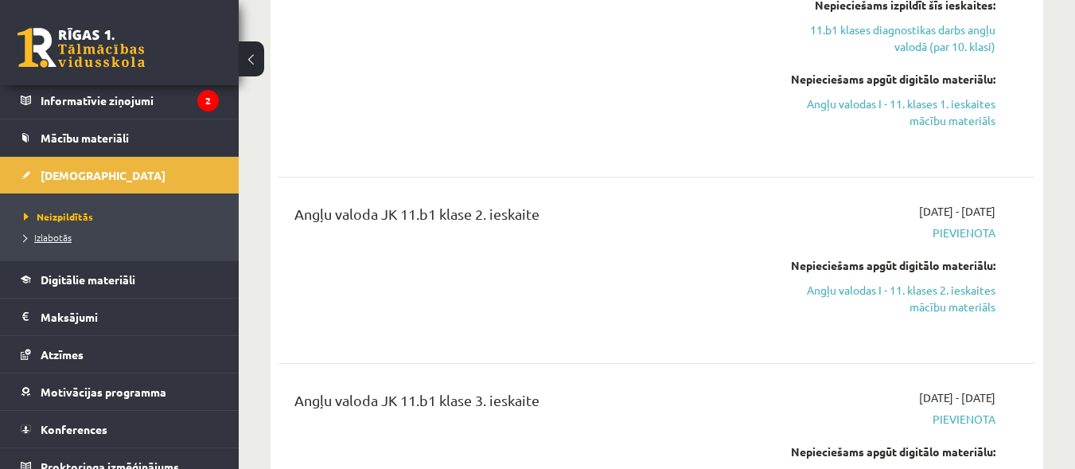
click at [49, 235] on span "Izlabotās" at bounding box center [48, 237] width 48 height 13
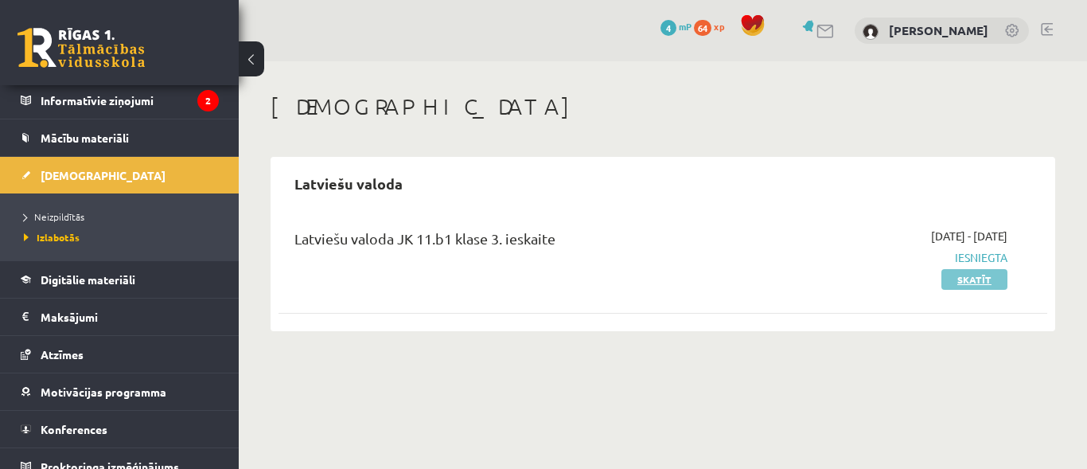
click at [984, 285] on link "Skatīt" at bounding box center [974, 279] width 66 height 21
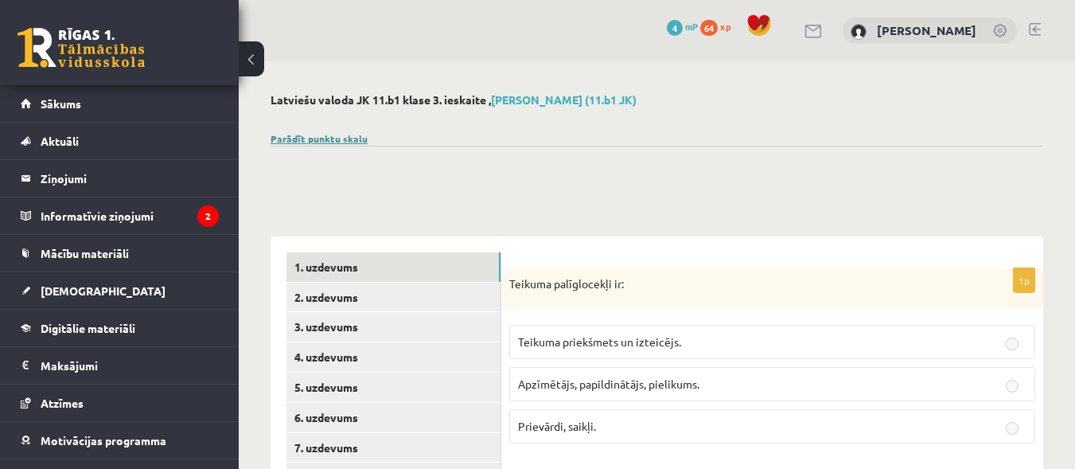
click at [322, 137] on link "Parādīt punktu skalu" at bounding box center [319, 138] width 97 height 13
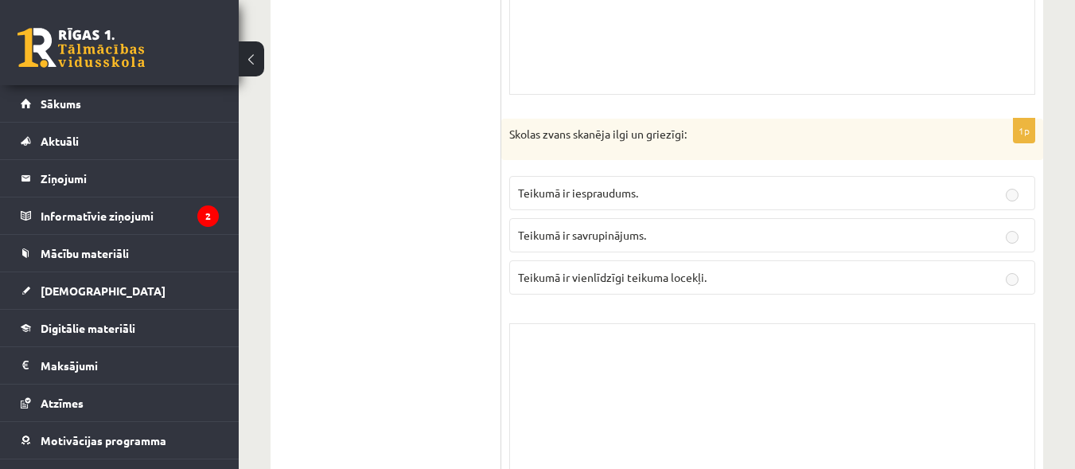
scroll to position [2098, 0]
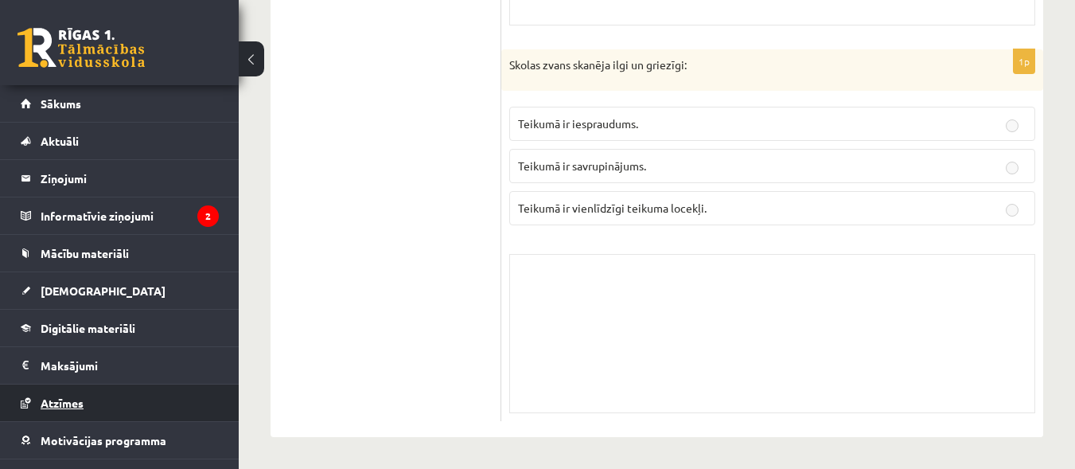
click at [103, 399] on link "Atzīmes" at bounding box center [120, 402] width 198 height 37
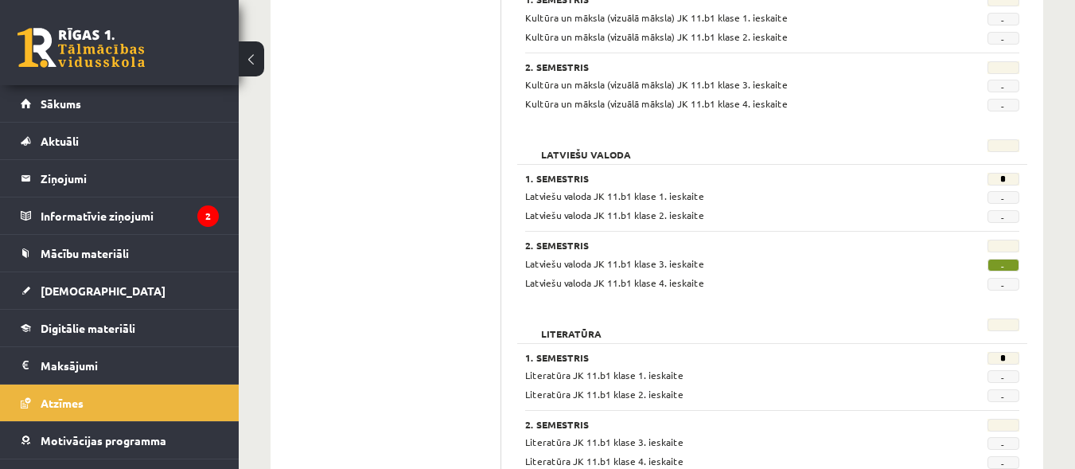
scroll to position [1021, 0]
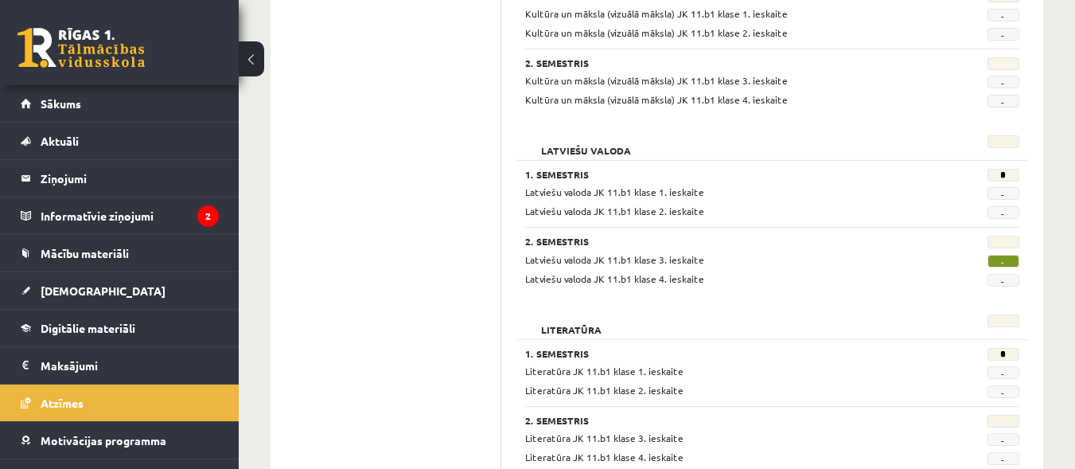
click at [1008, 260] on span "-" at bounding box center [1004, 261] width 32 height 13
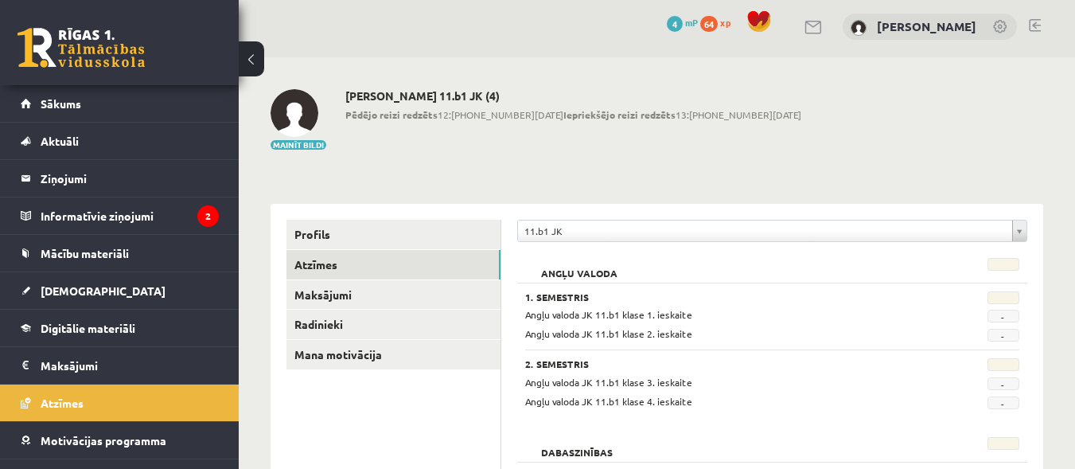
scroll to position [0, 0]
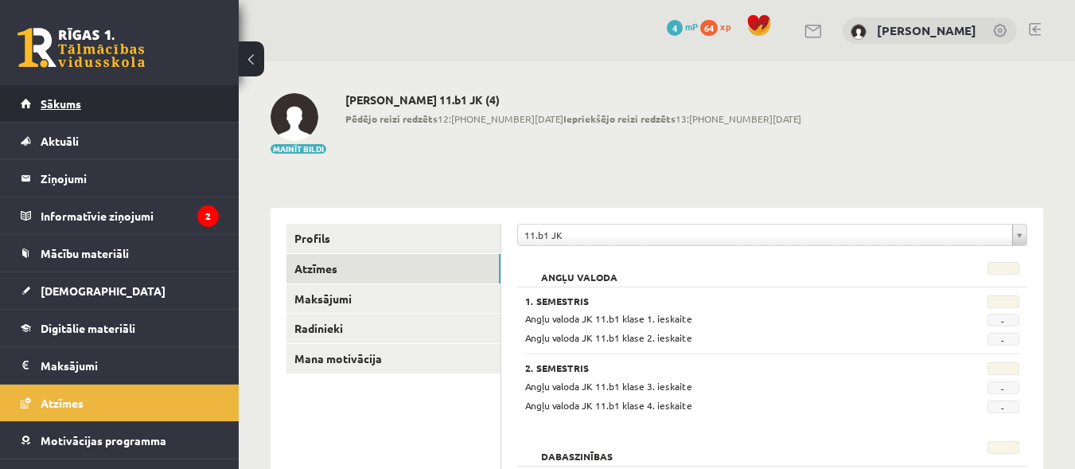
click at [119, 111] on link "Sākums" at bounding box center [120, 103] width 198 height 37
